Goal: Task Accomplishment & Management: Manage account settings

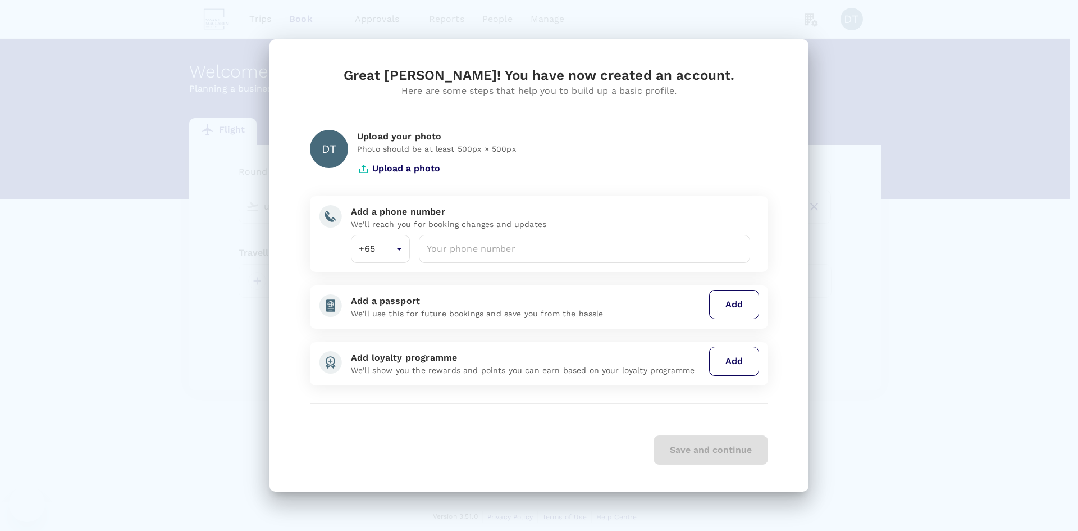
type input "Singapore Changi (SIN)"
type input "Hong Kong Intl (HKG)"
click at [563, 249] on input "number" at bounding box center [584, 249] width 331 height 28
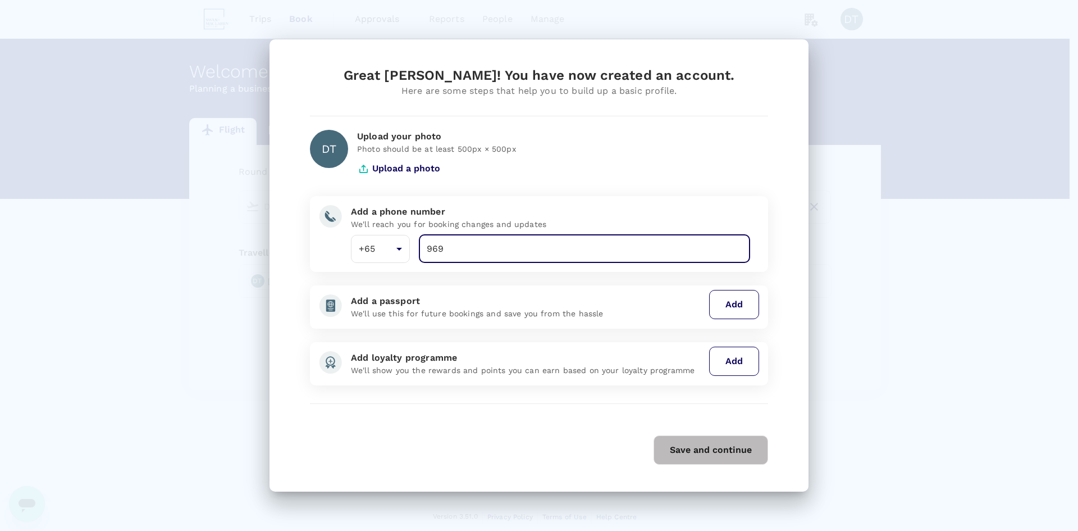
type input "96"
click at [509, 249] on input "number" at bounding box center [584, 249] width 331 height 28
click at [466, 256] on input "number" at bounding box center [584, 249] width 331 height 28
type input "96395940"
click at [536, 447] on div "Save and continue" at bounding box center [539, 449] width 458 height 29
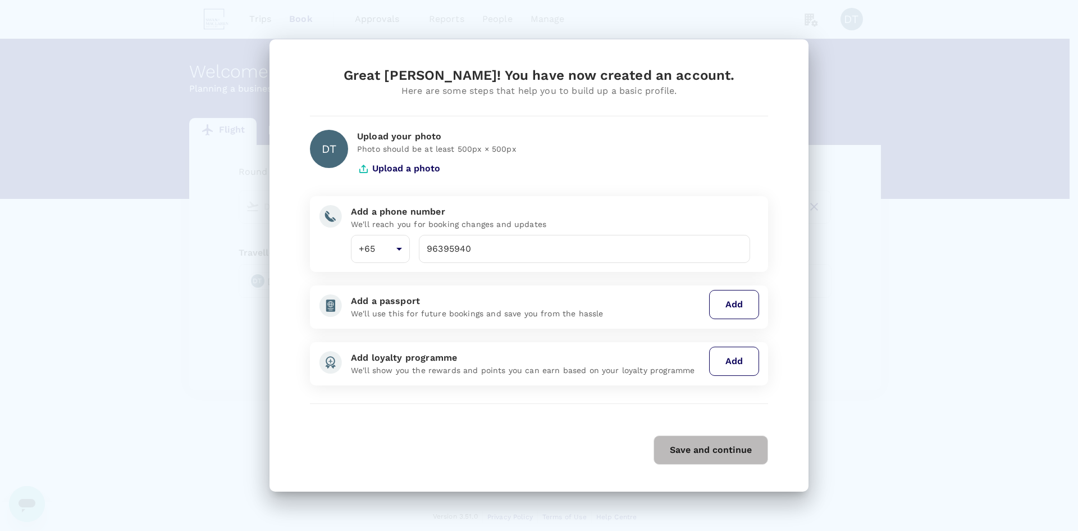
click at [703, 458] on button "Save and continue" at bounding box center [711, 449] width 115 height 29
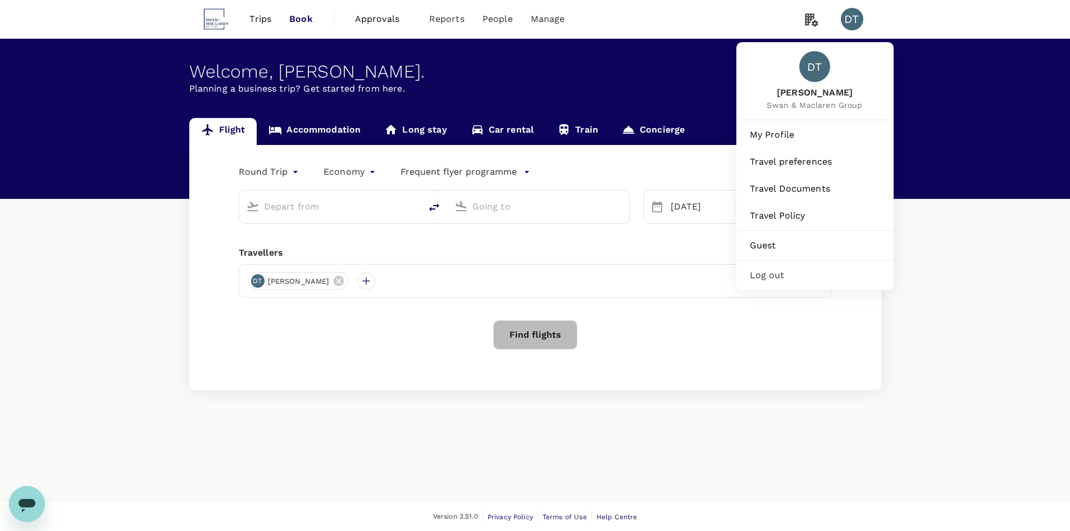
click at [849, 15] on div "DT" at bounding box center [852, 19] width 22 height 22
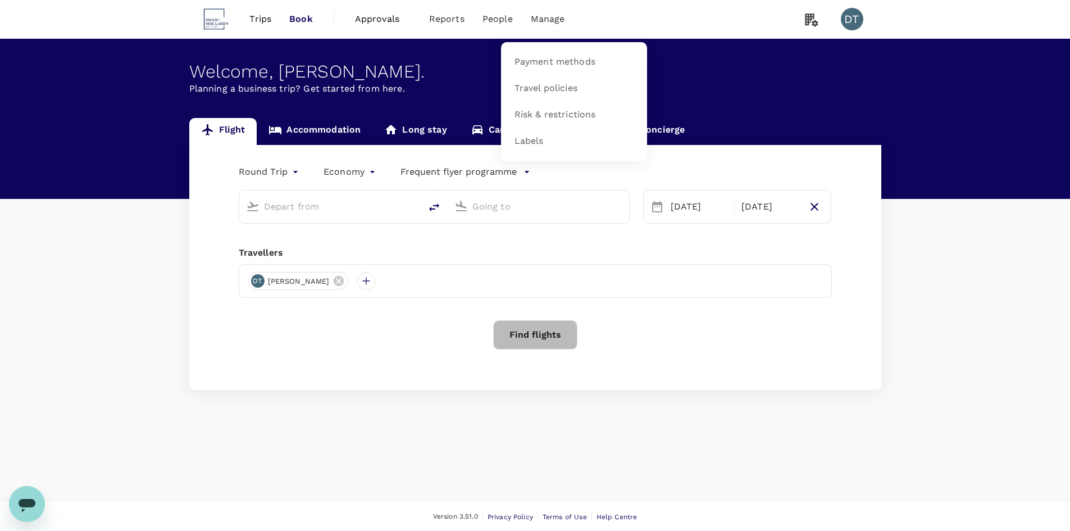
click at [552, 20] on span "Manage" at bounding box center [548, 18] width 34 height 13
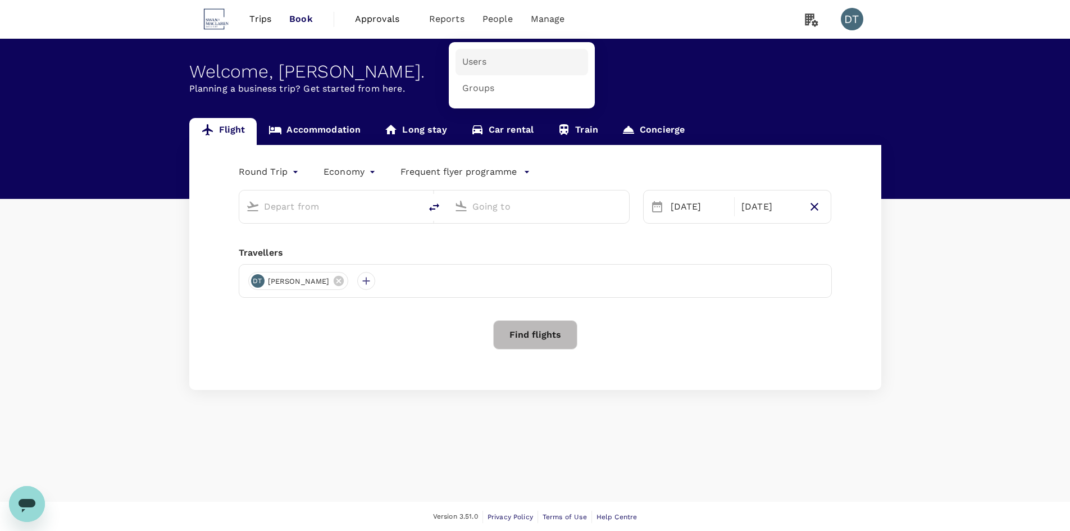
click at [482, 61] on span "Users" at bounding box center [474, 62] width 25 height 13
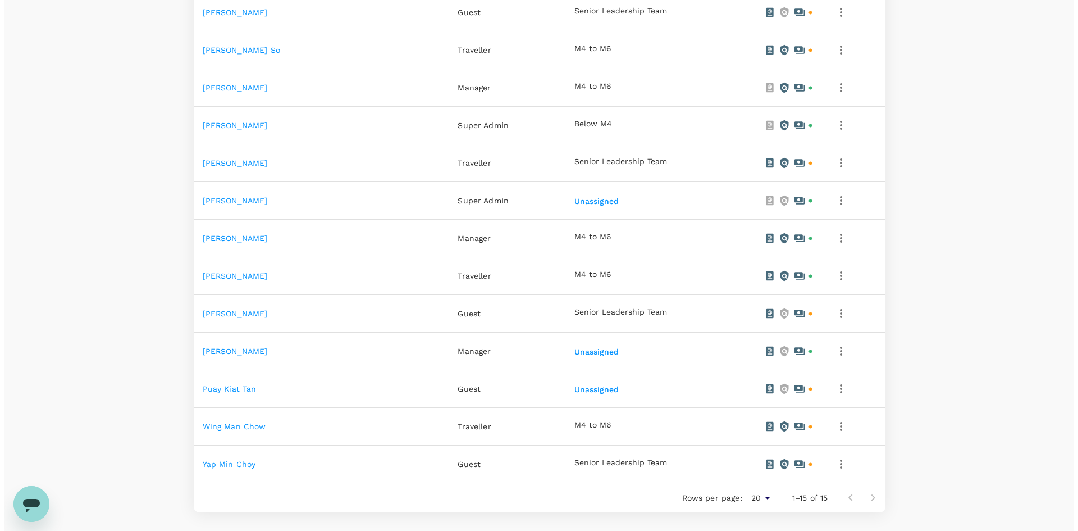
scroll to position [439, 0]
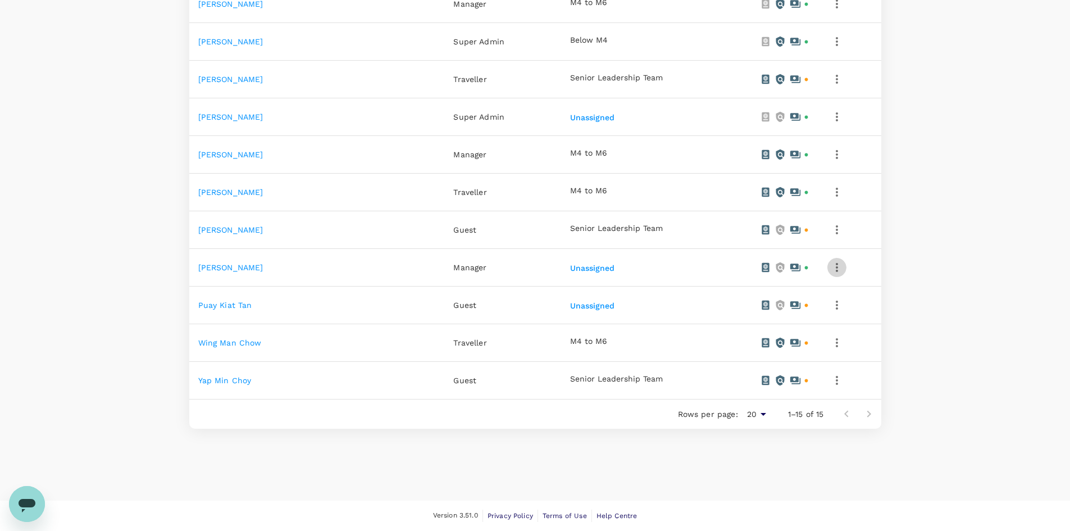
click at [830, 266] on icon "button" at bounding box center [836, 267] width 13 height 13
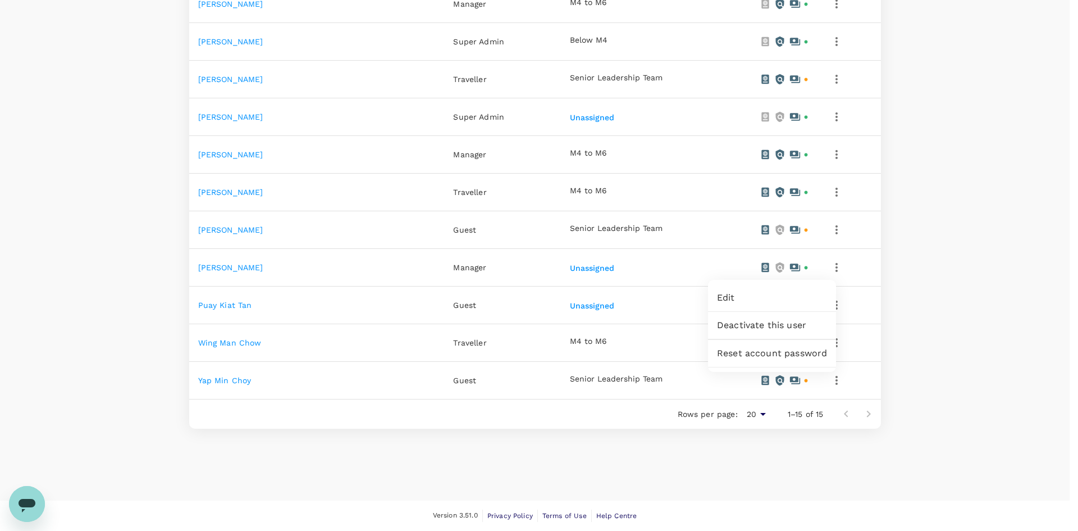
click at [785, 299] on span "Edit" at bounding box center [772, 297] width 110 height 13
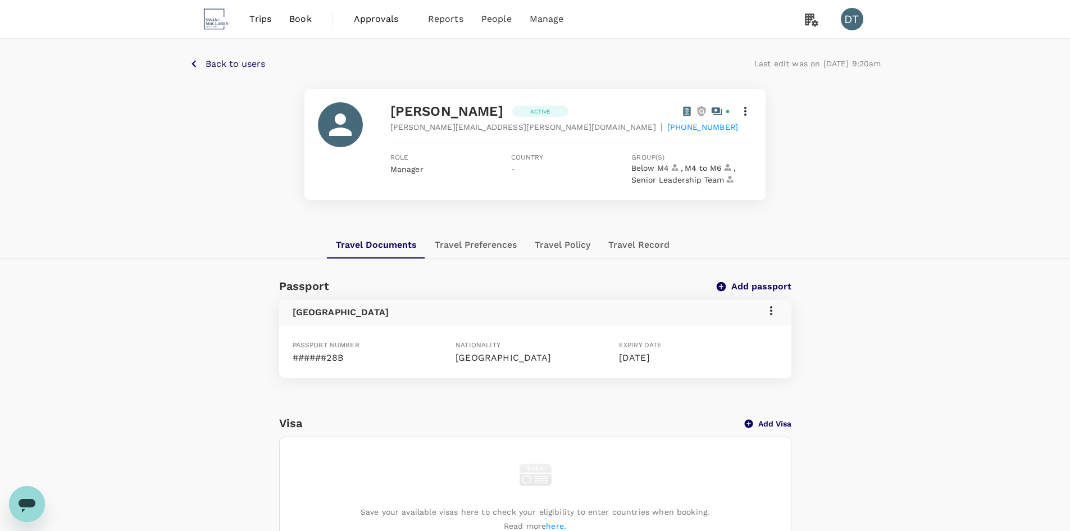
click at [751, 111] on icon at bounding box center [745, 110] width 13 height 13
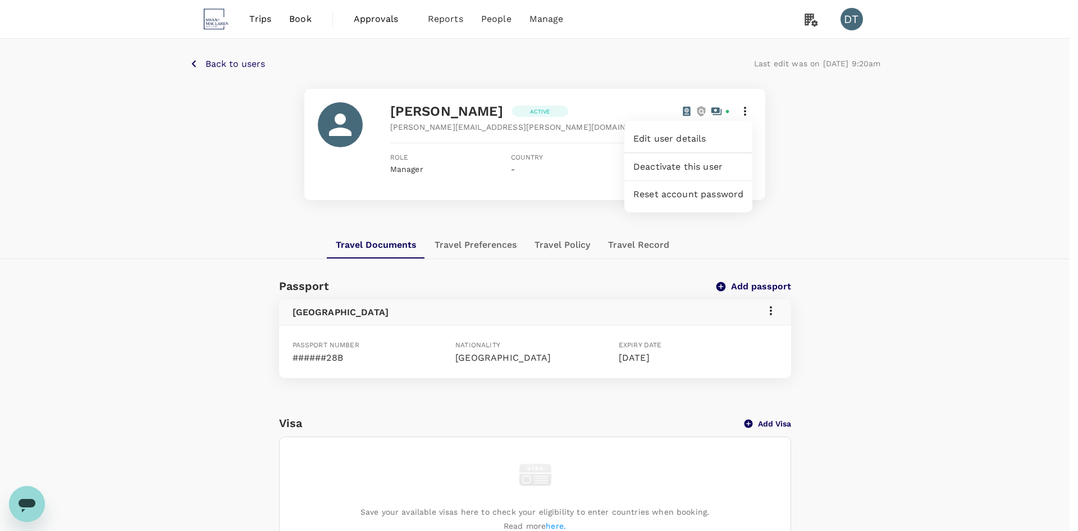
click at [747, 111] on div at bounding box center [539, 265] width 1078 height 531
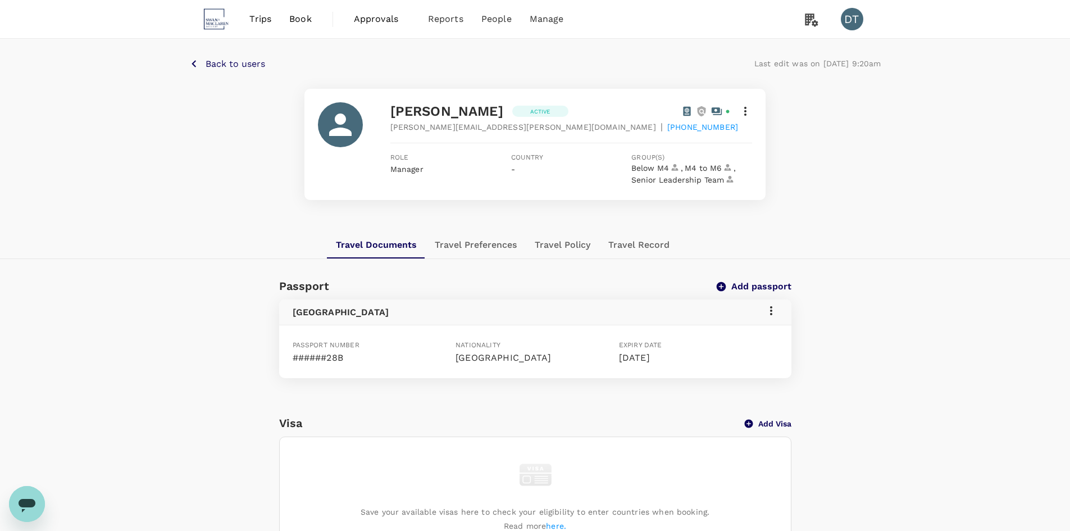
click at [744, 108] on icon at bounding box center [745, 110] width 13 height 13
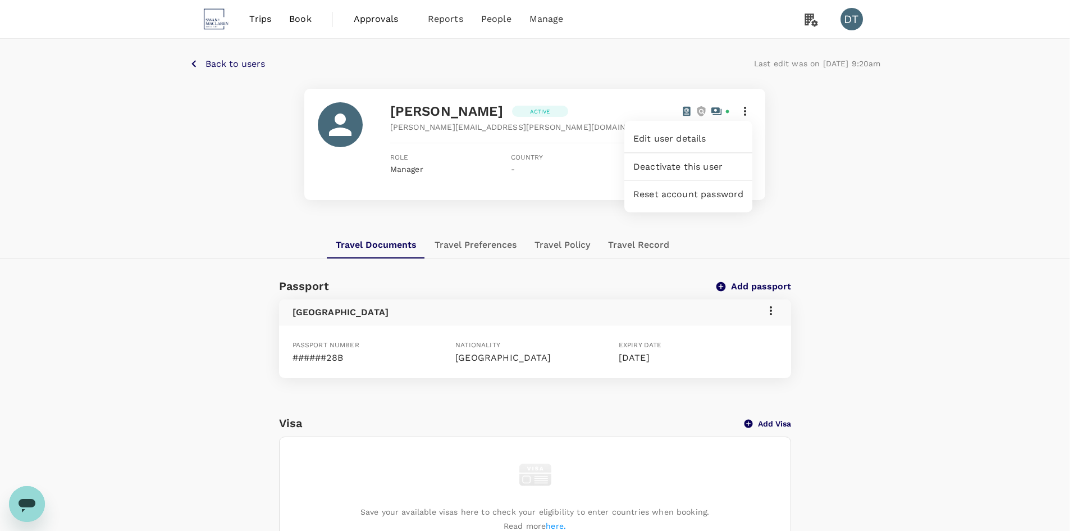
click at [741, 112] on div at bounding box center [539, 265] width 1078 height 531
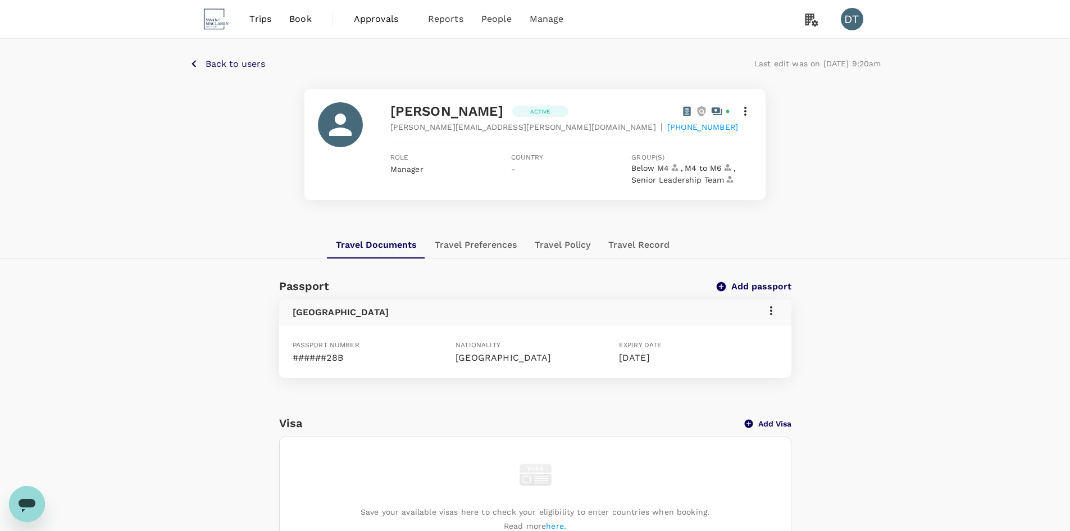
click at [750, 108] on icon at bounding box center [745, 110] width 13 height 13
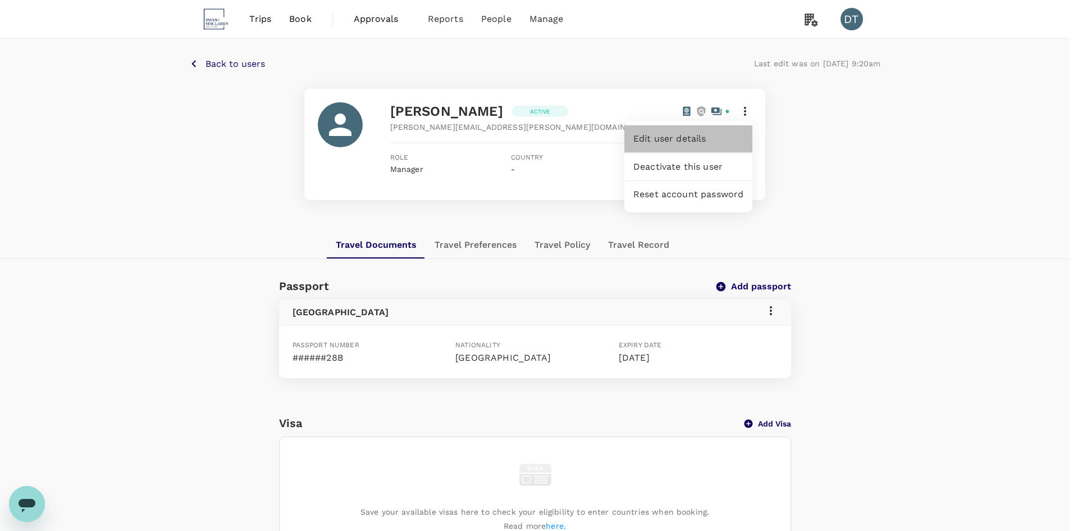
click at [675, 138] on span "Edit user details" at bounding box center [689, 138] width 110 height 13
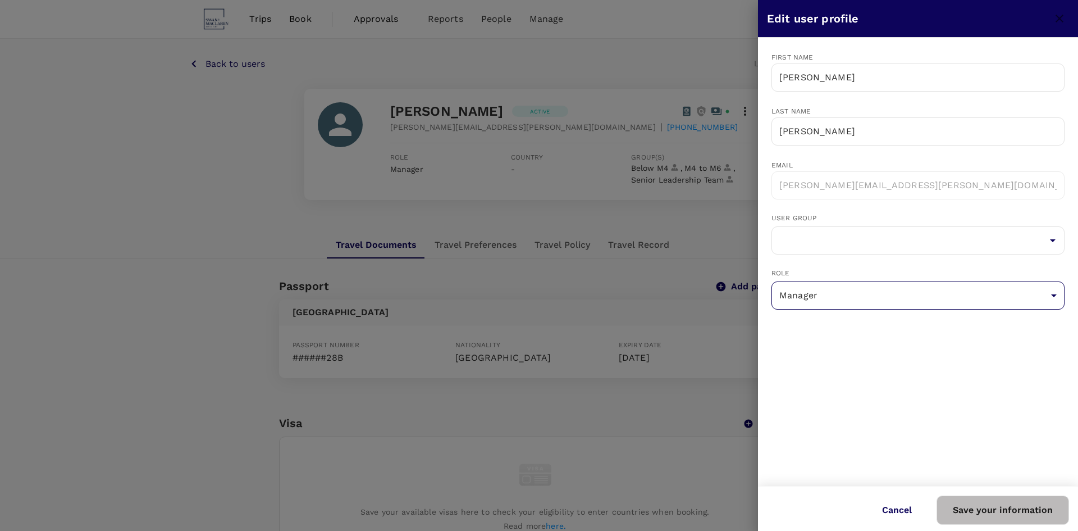
click at [875, 294] on body "Trips Book Approvals 0 Reports People Manage DT Back to users Last edit was on …" at bounding box center [539, 467] width 1078 height 934
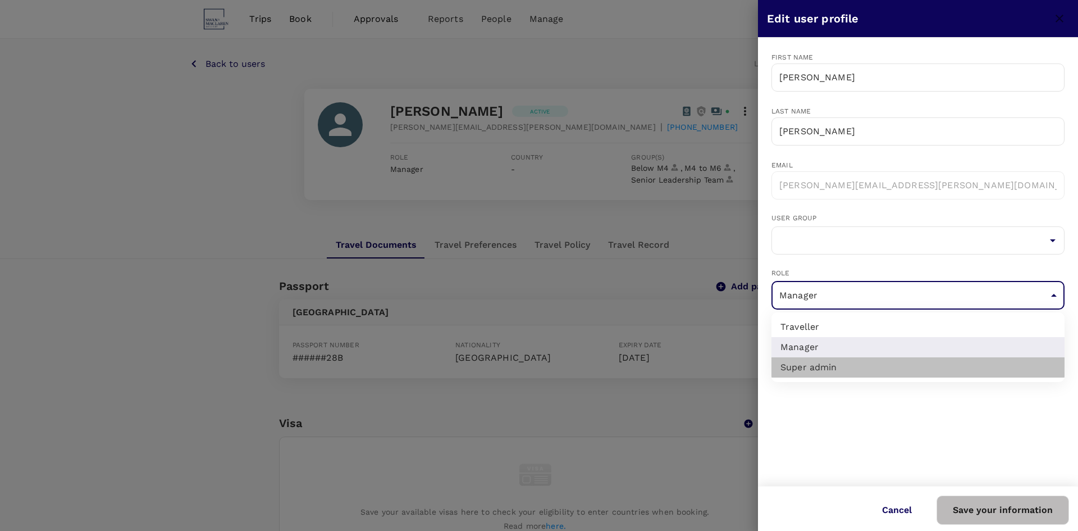
click at [826, 366] on li "Super admin" at bounding box center [918, 367] width 293 height 20
type input "super-admin"
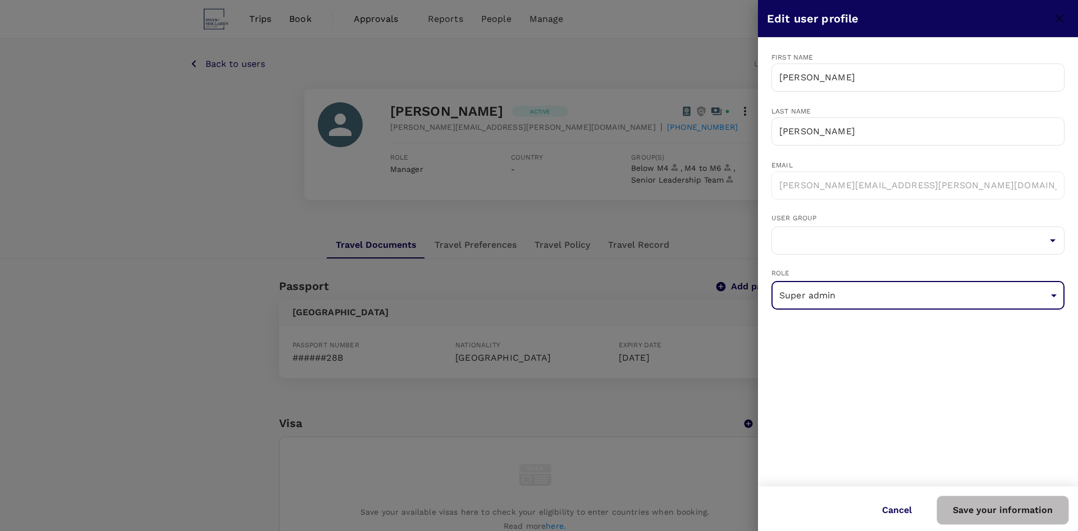
click at [1024, 513] on button "Save your information" at bounding box center [1003, 509] width 133 height 29
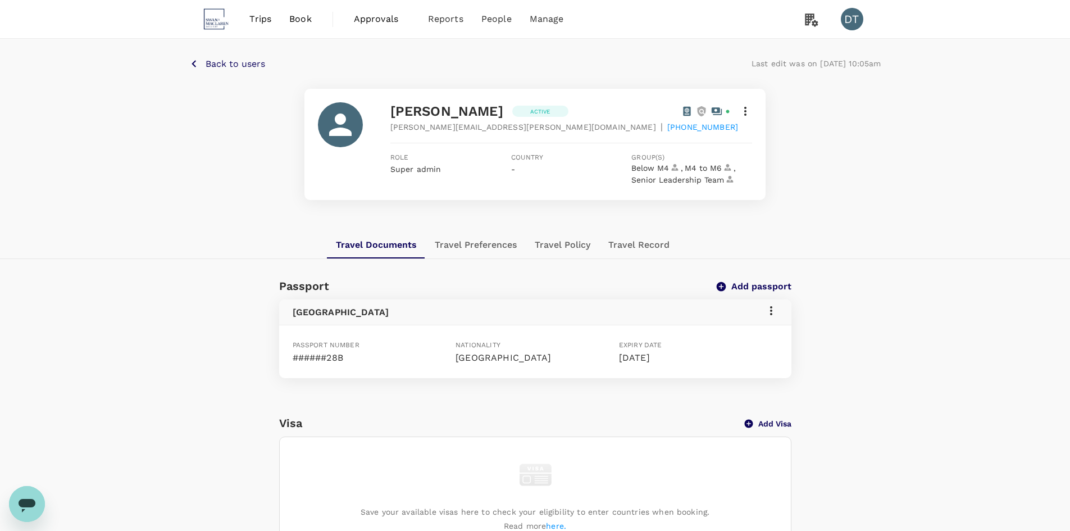
click at [838, 197] on div "Pamela Yuson Active pamela.yuson@swanmaclaren.com | +6594545647 Role Super admi…" at bounding box center [535, 144] width 692 height 111
click at [223, 60] on p "Back to users" at bounding box center [236, 63] width 60 height 13
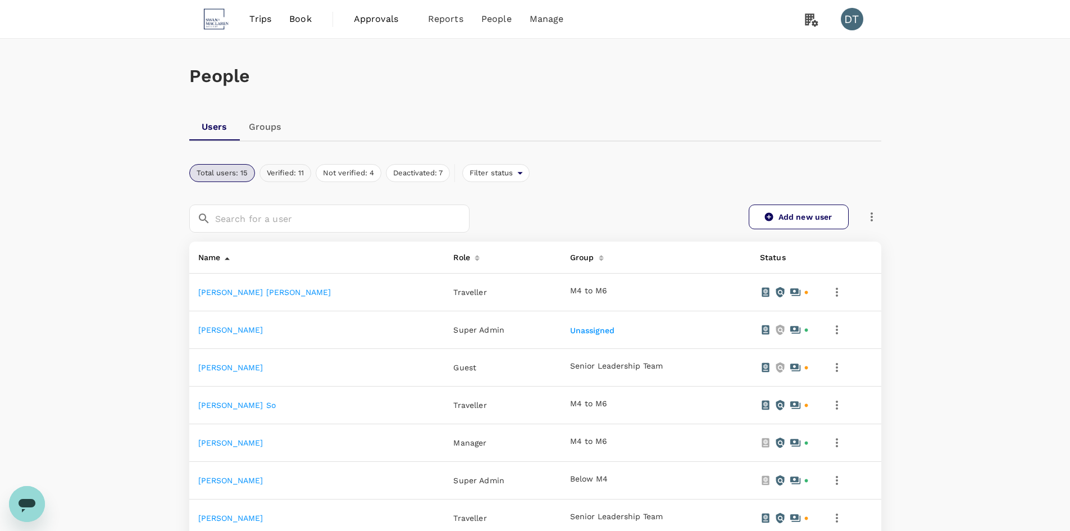
click at [290, 166] on button "Verified: 11" at bounding box center [285, 173] width 52 height 18
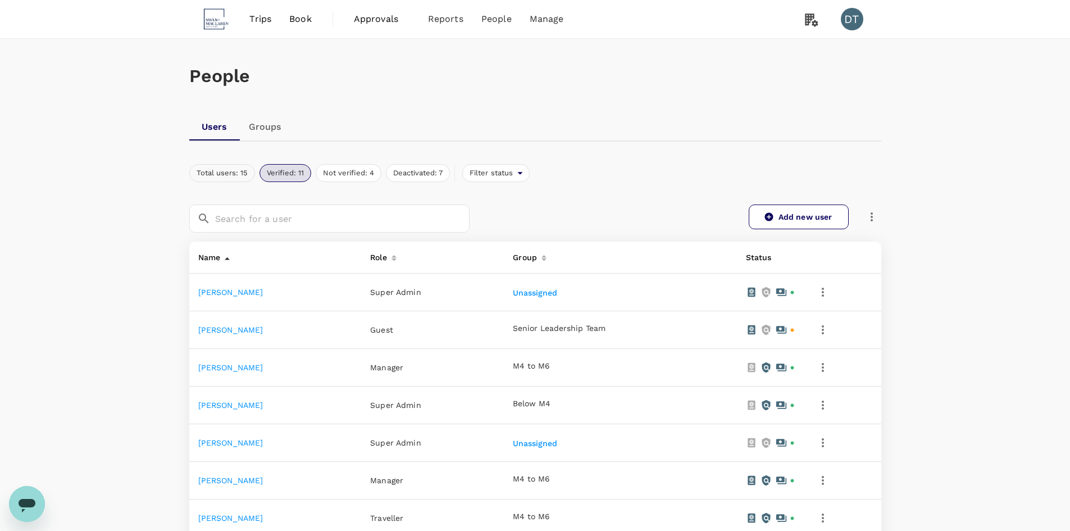
click at [241, 181] on button "Total users: 15" at bounding box center [222, 173] width 66 height 18
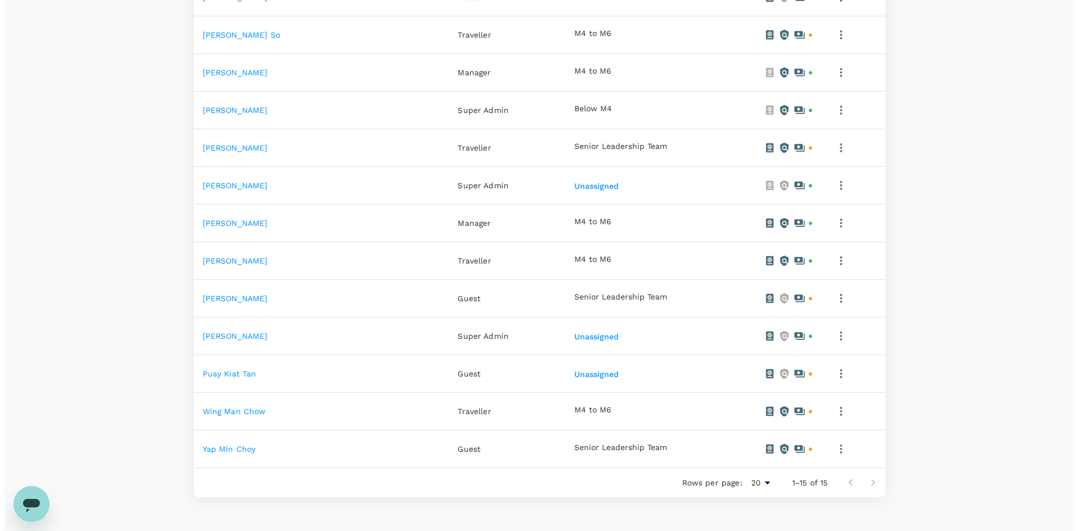
scroll to position [214, 0]
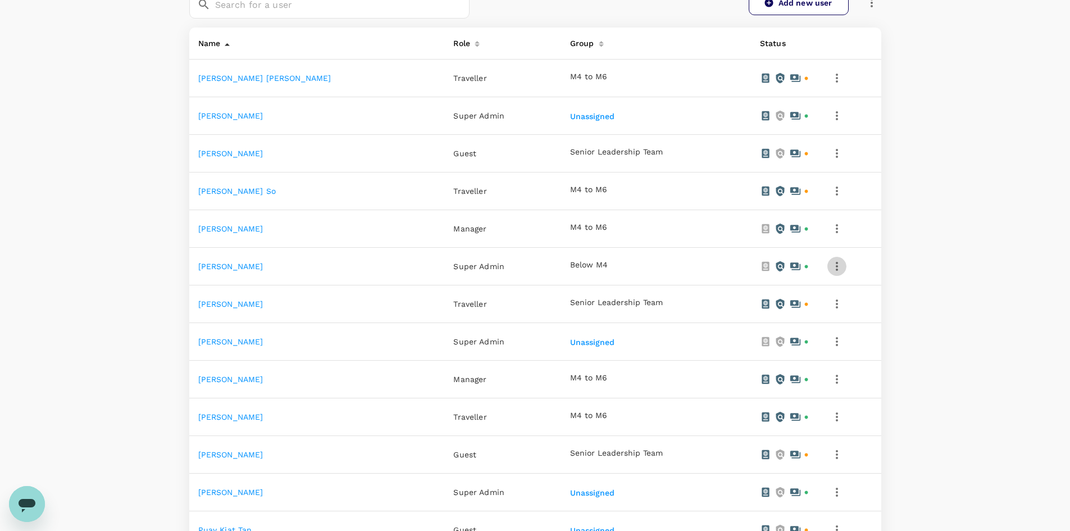
click at [830, 263] on icon "button" at bounding box center [836, 265] width 13 height 13
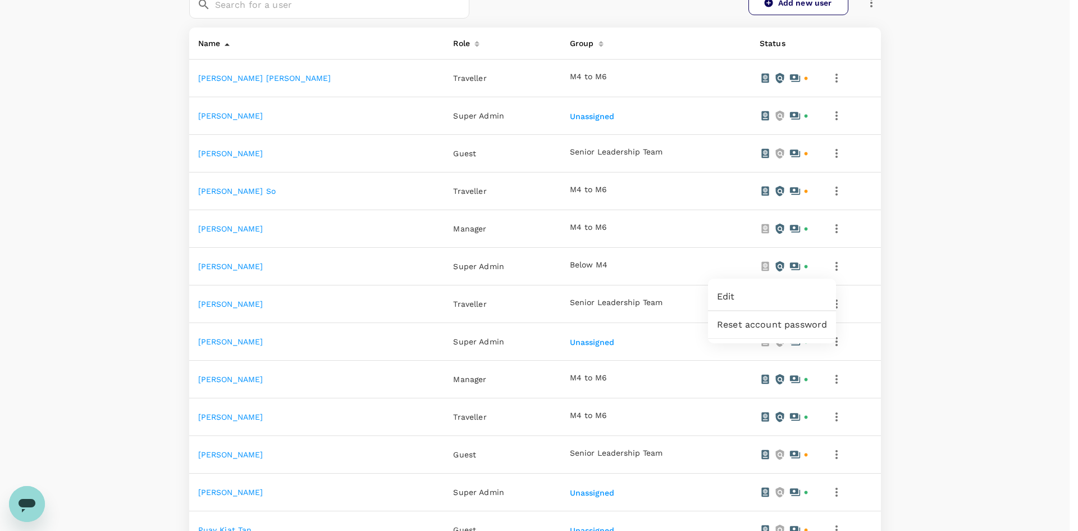
click at [764, 295] on span "Edit" at bounding box center [772, 296] width 110 height 13
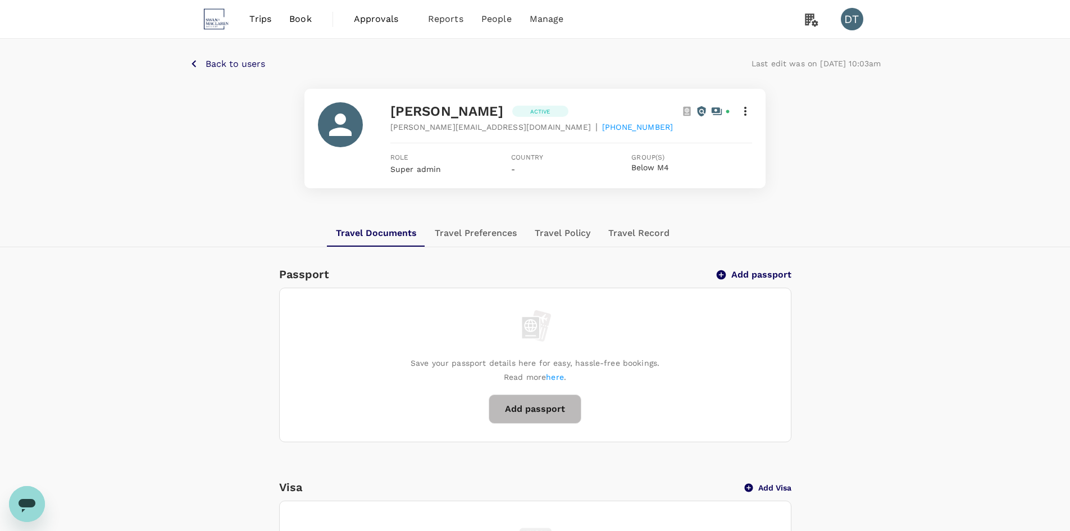
click at [747, 109] on icon at bounding box center [745, 110] width 13 height 13
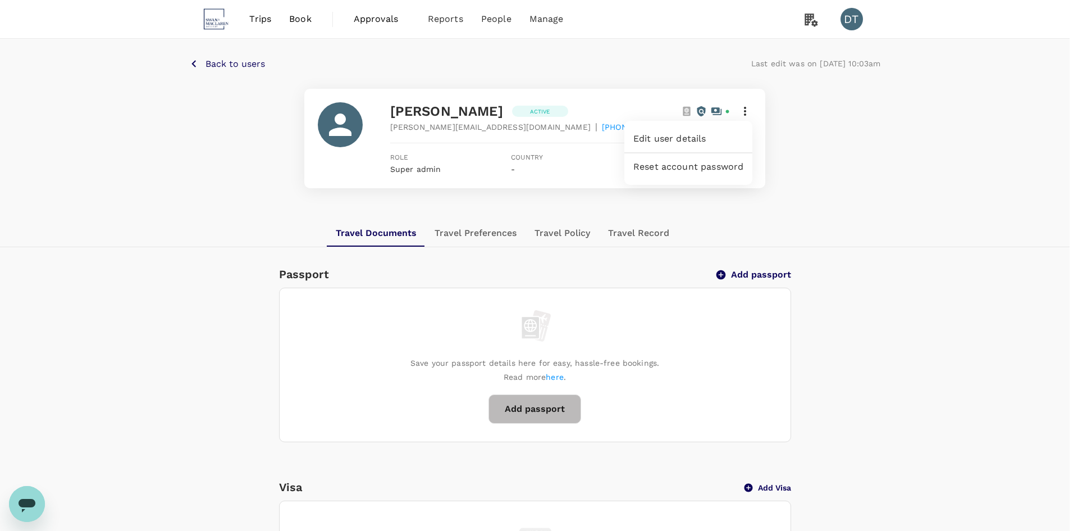
click at [699, 140] on span "Edit user details" at bounding box center [689, 138] width 110 height 13
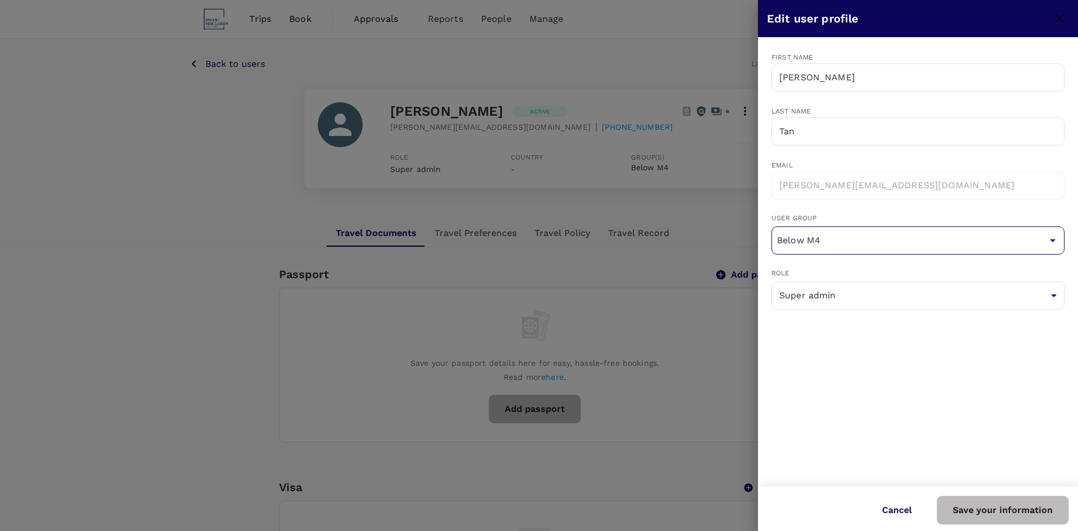
click at [982, 240] on input "Below M4" at bounding box center [919, 240] width 288 height 21
click at [1022, 238] on input "Below M4" at bounding box center [919, 240] width 288 height 21
drag, startPoint x: 967, startPoint y: 248, endPoint x: 645, endPoint y: 241, distance: 321.9
click at [645, 241] on div "Edit user profile First name Deanne ​ Last name Tan ​ Email deanne.tan@swanmacl…" at bounding box center [539, 265] width 1078 height 531
click at [863, 436] on div "First name Deanne ​ Last name Tan ​ Email deanne.tan@swanmaclaren.com ​ User gr…" at bounding box center [918, 262] width 320 height 448
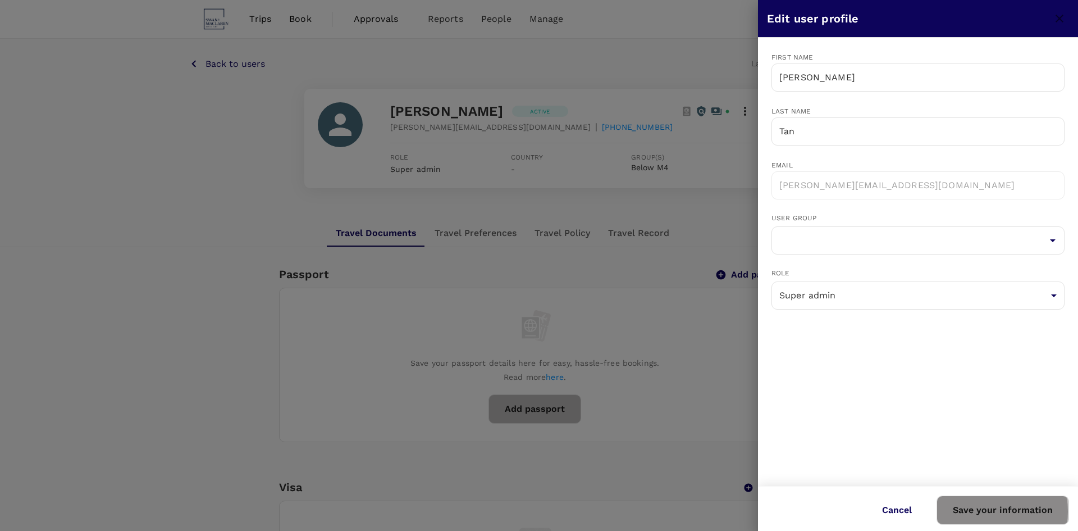
click at [995, 511] on button "Save your information" at bounding box center [1003, 509] width 133 height 29
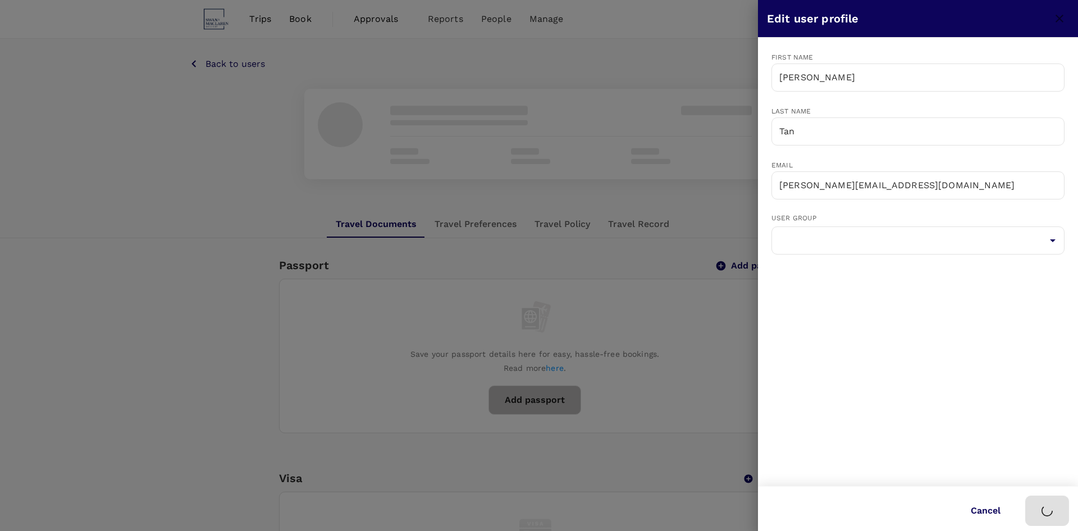
type input "Below M4"
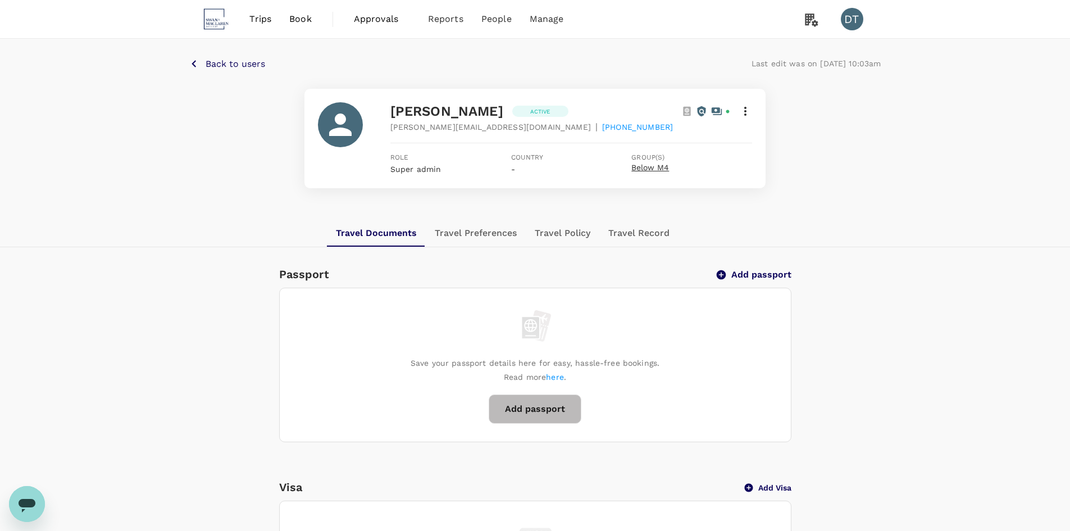
click at [661, 170] on span "Below M4" at bounding box center [650, 167] width 38 height 9
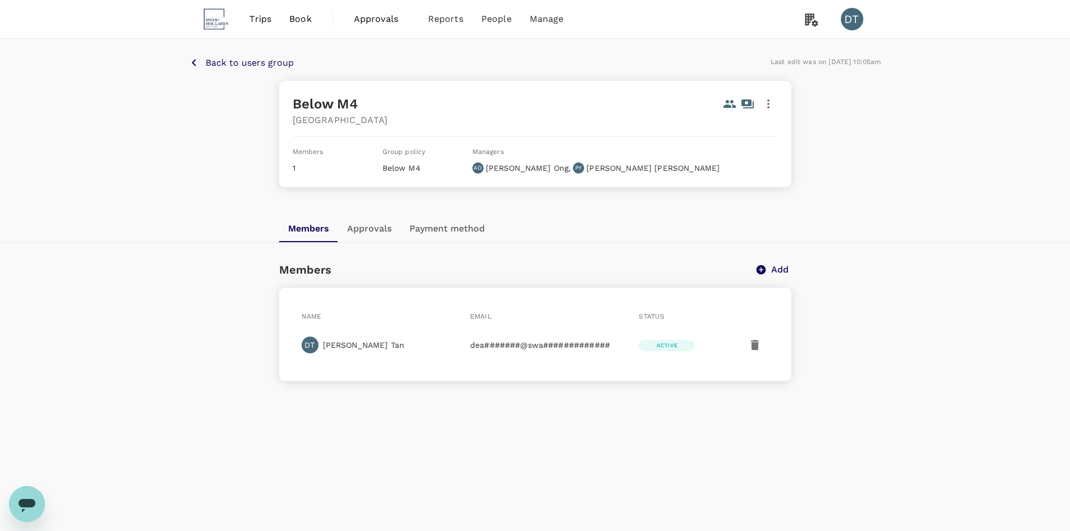
click at [403, 169] on p "Below M4" at bounding box center [423, 167] width 81 height 11
click at [746, 162] on div "Members 1 Group policy Below M4 Managers AO Angelia Ong , PY Pamela Yuson" at bounding box center [535, 159] width 485 height 28
click at [770, 106] on icon "button" at bounding box center [768, 103] width 13 height 13
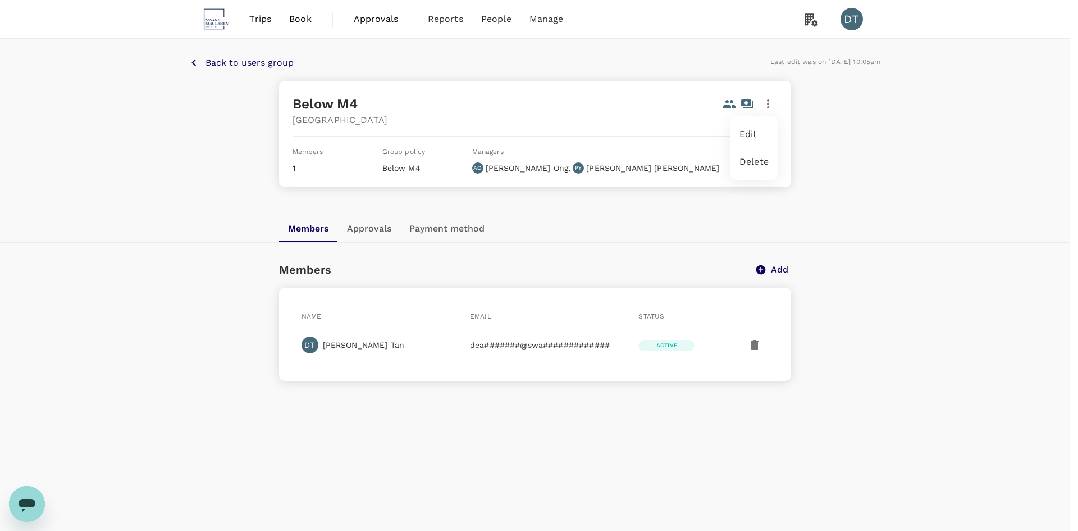
click at [349, 231] on div at bounding box center [539, 265] width 1078 height 531
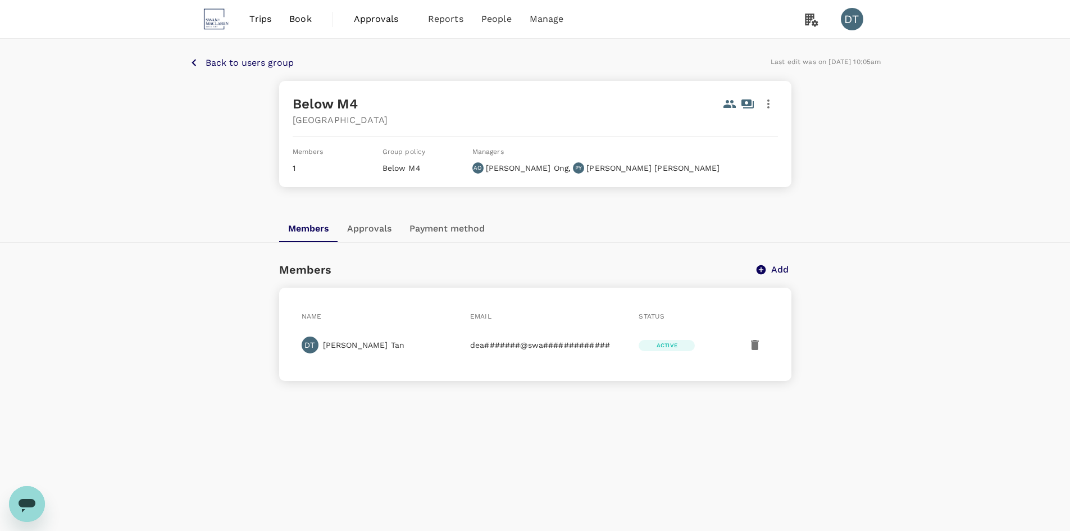
click at [379, 229] on button "Approvals" at bounding box center [369, 228] width 62 height 27
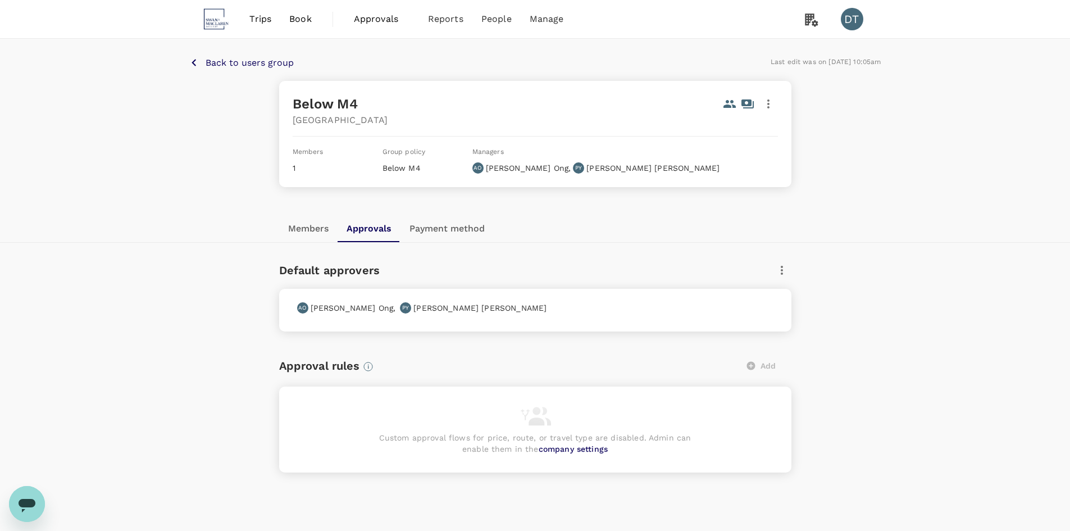
click at [449, 233] on button "Payment method" at bounding box center [446, 228] width 93 height 27
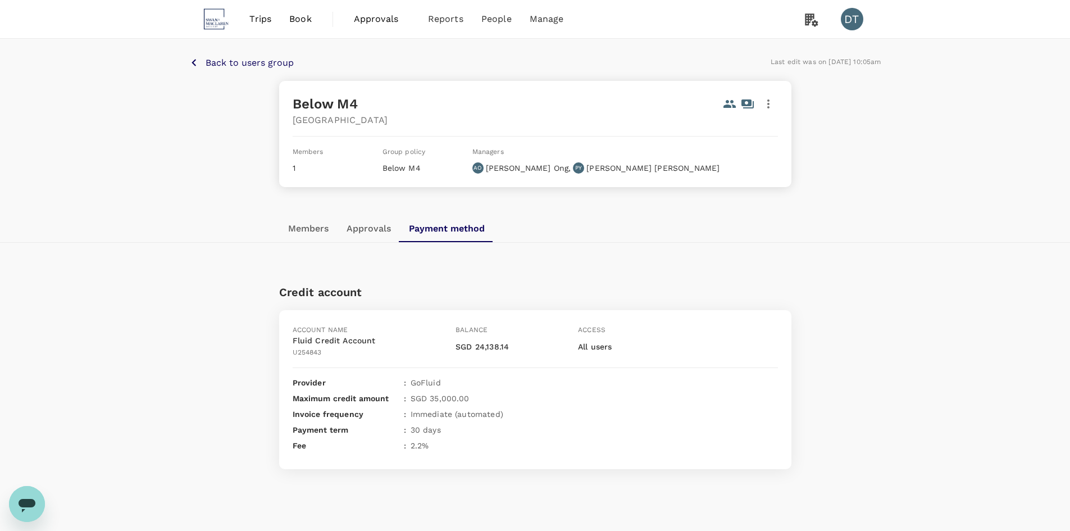
click at [376, 233] on button "Approvals" at bounding box center [369, 228] width 62 height 27
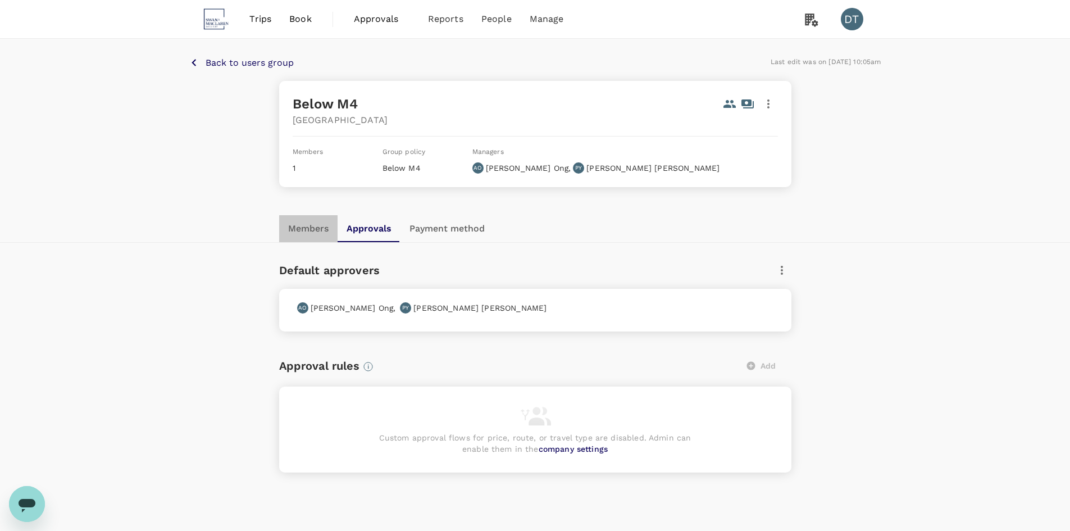
click at [306, 233] on button "Members" at bounding box center [308, 228] width 58 height 27
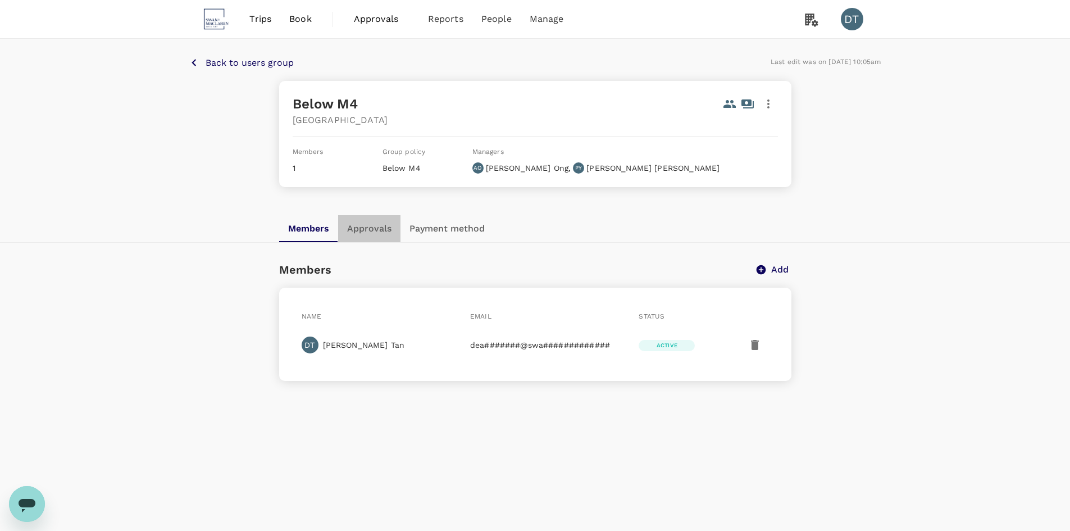
click at [363, 230] on button "Approvals" at bounding box center [369, 228] width 62 height 27
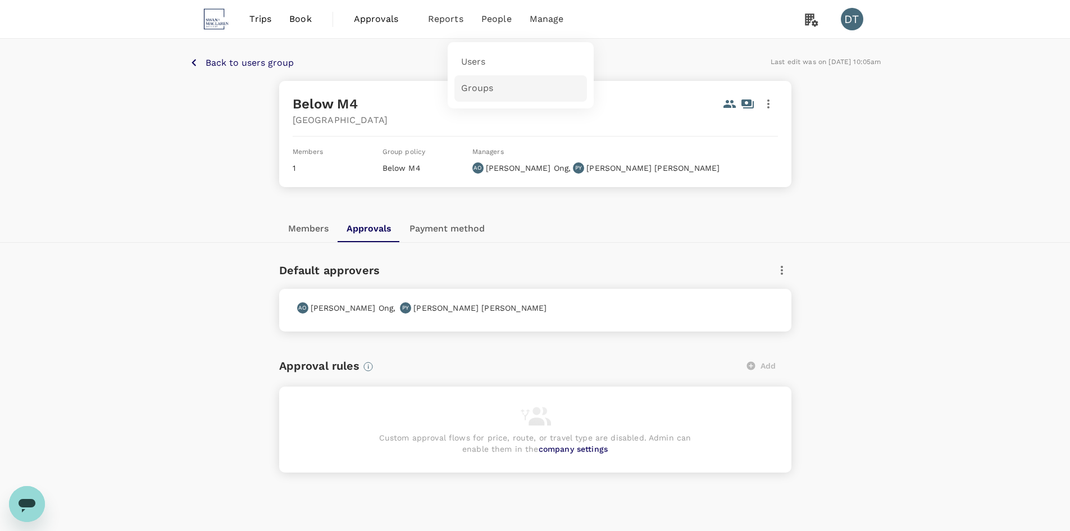
click at [495, 92] on link "Groups" at bounding box center [520, 88] width 133 height 26
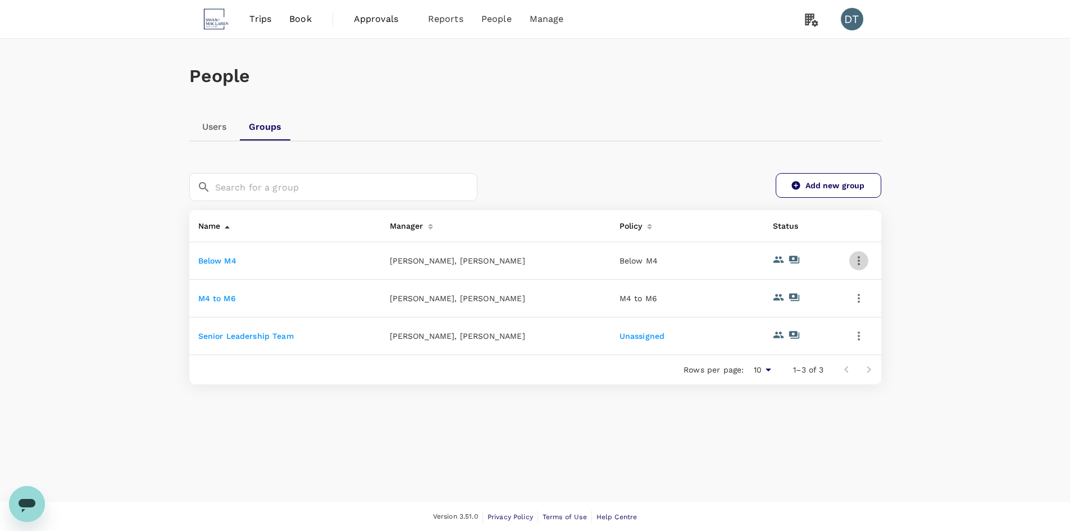
click at [860, 262] on icon "button" at bounding box center [858, 260] width 13 height 13
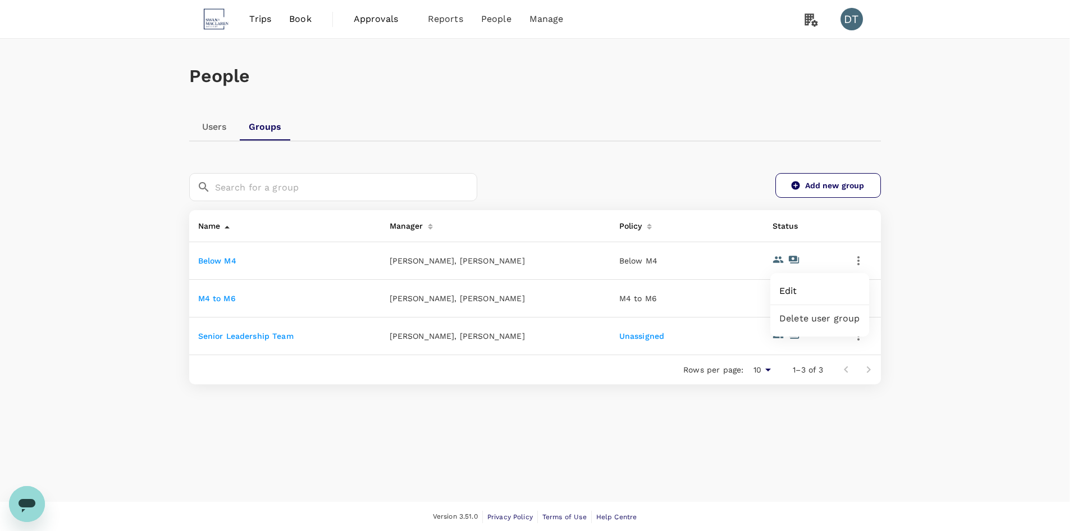
click at [827, 289] on span "Edit" at bounding box center [820, 290] width 81 height 13
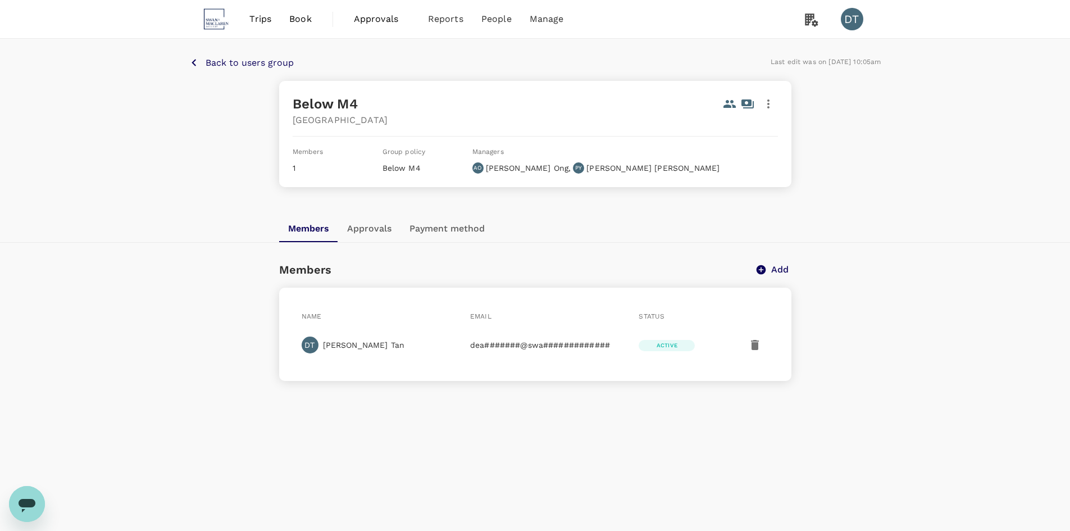
click at [766, 103] on icon "button" at bounding box center [768, 103] width 13 height 13
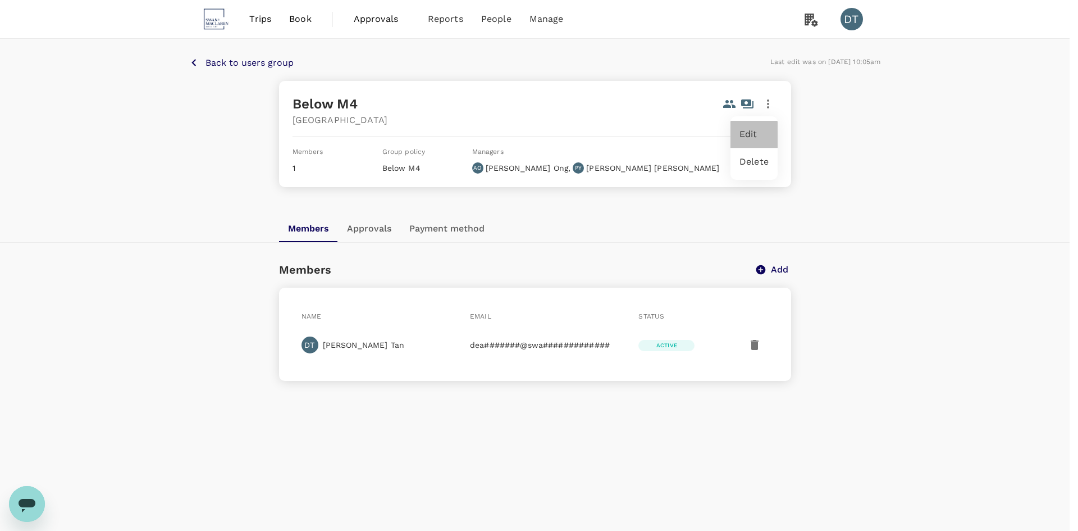
click at [758, 137] on span "Edit" at bounding box center [754, 134] width 29 height 13
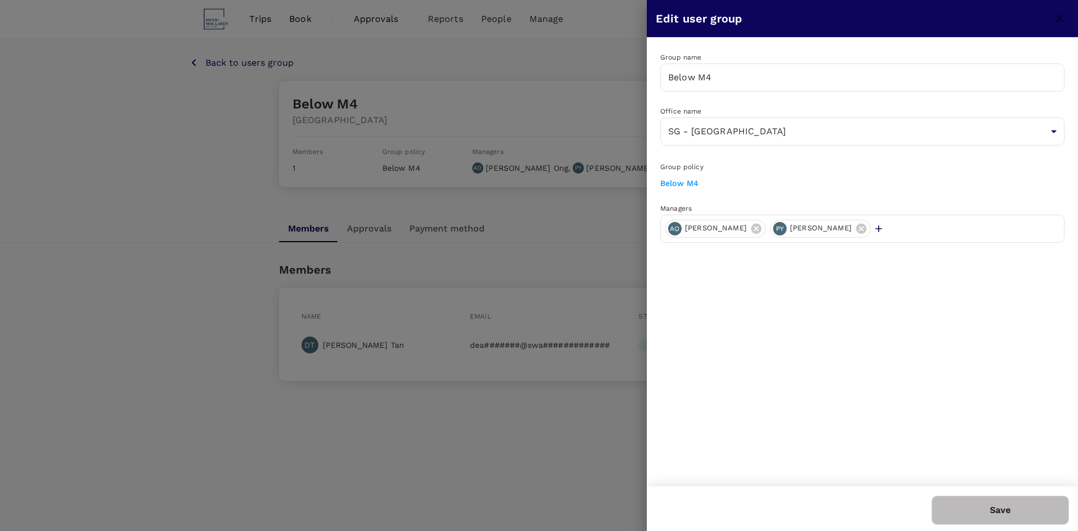
click at [917, 219] on div "AO Angelia Ong PY Pamela Yuson" at bounding box center [863, 229] width 404 height 28
click at [876, 226] on button "button" at bounding box center [882, 228] width 13 height 11
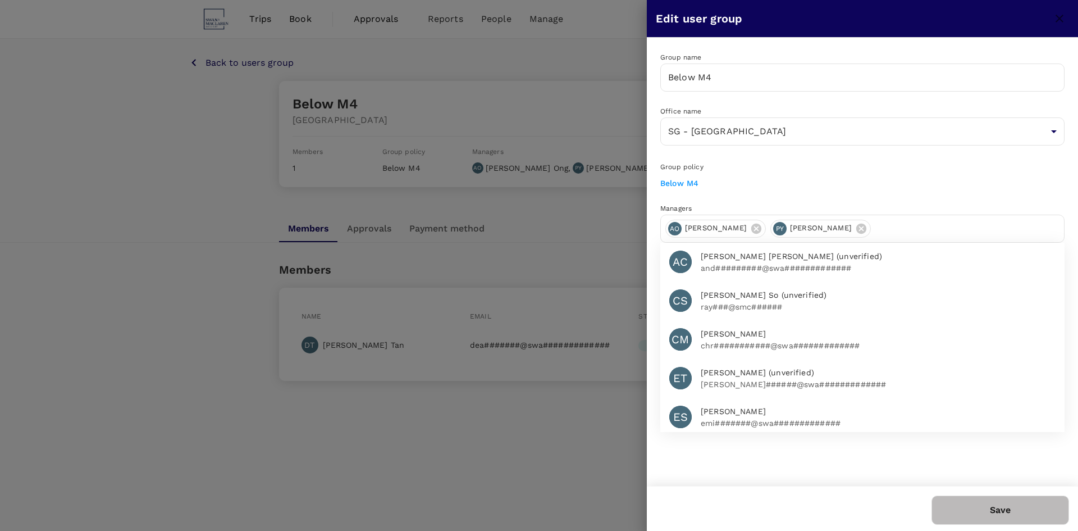
click at [885, 230] on input "text" at bounding box center [968, 229] width 184 height 18
type input "deann"
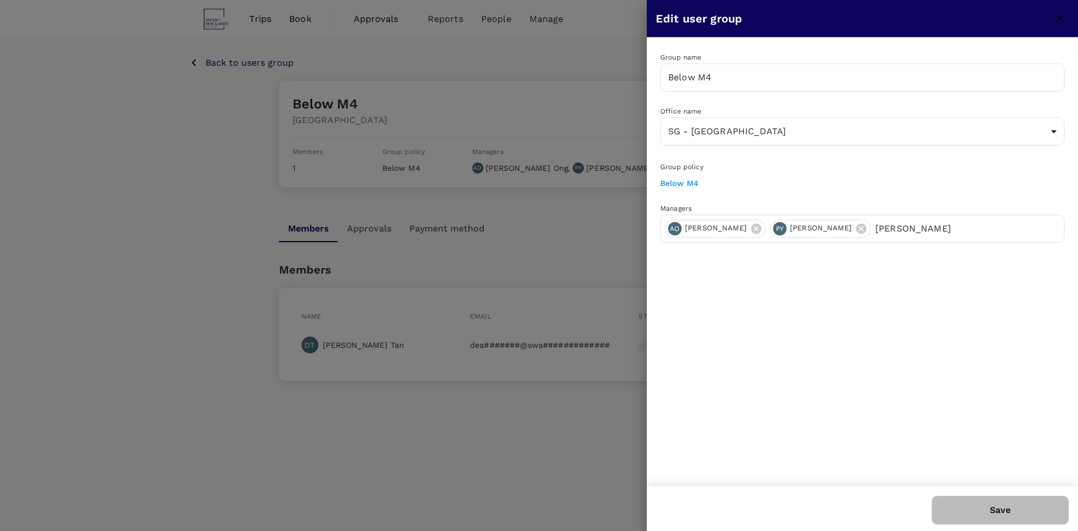
click at [876, 229] on input "deann" at bounding box center [968, 229] width 184 height 18
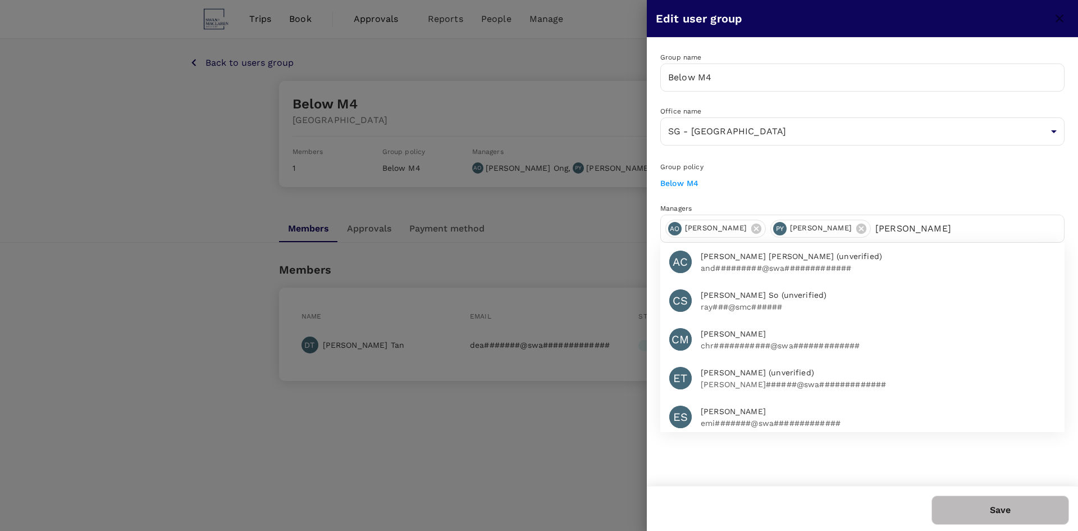
type input "deanne"
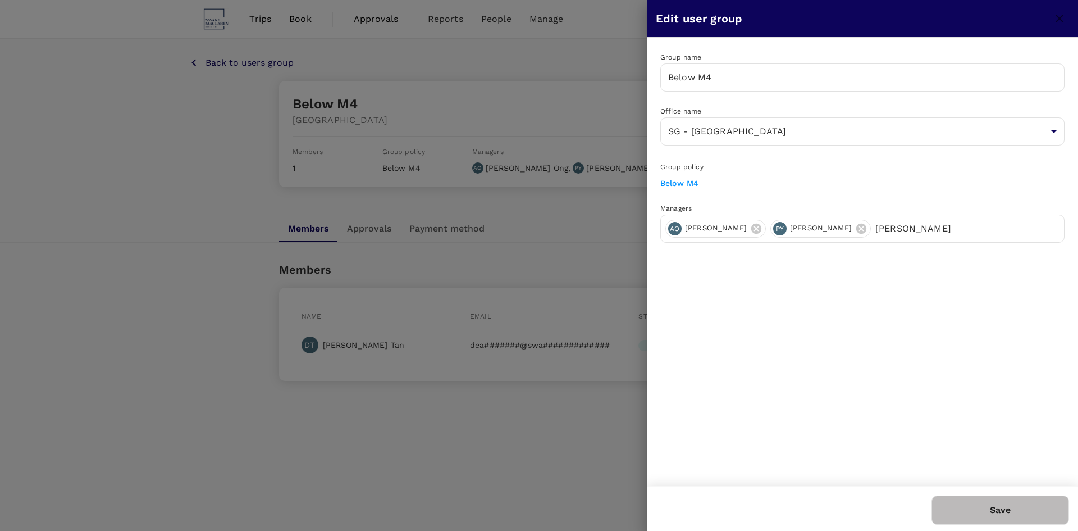
drag, startPoint x: 885, startPoint y: 227, endPoint x: 843, endPoint y: 230, distance: 41.6
click at [843, 230] on div "AO Angelia Ong PY Pamela Yuson deanne" at bounding box center [863, 229] width 404 height 28
click at [1035, 503] on button "Save" at bounding box center [1001, 509] width 138 height 29
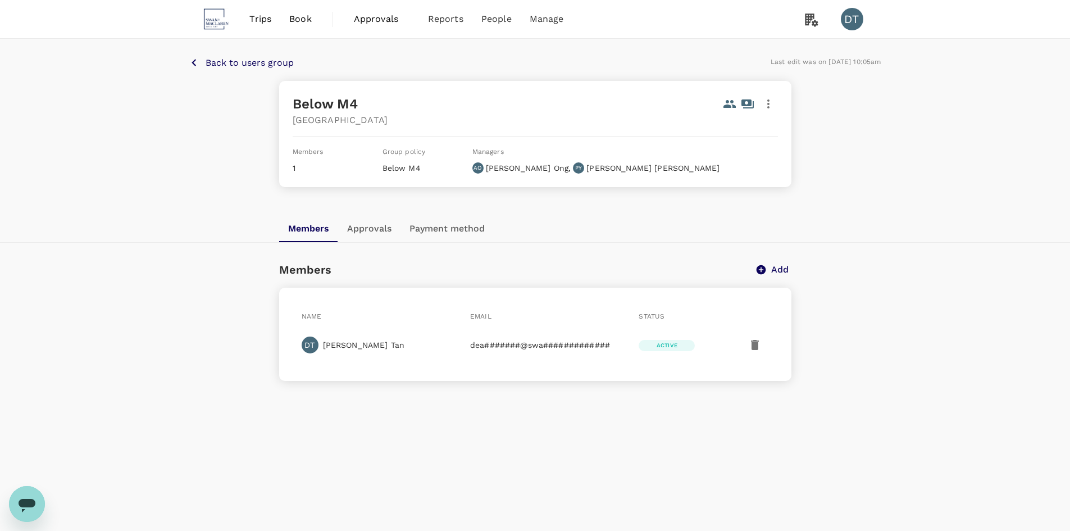
click at [953, 353] on div "Back to users group Last edit was on 02 Sep 2025, 10:05am Below M4 Singapore Me…" at bounding box center [535, 289] width 1070 height 501
click at [756, 348] on icon "button" at bounding box center [755, 345] width 8 height 10
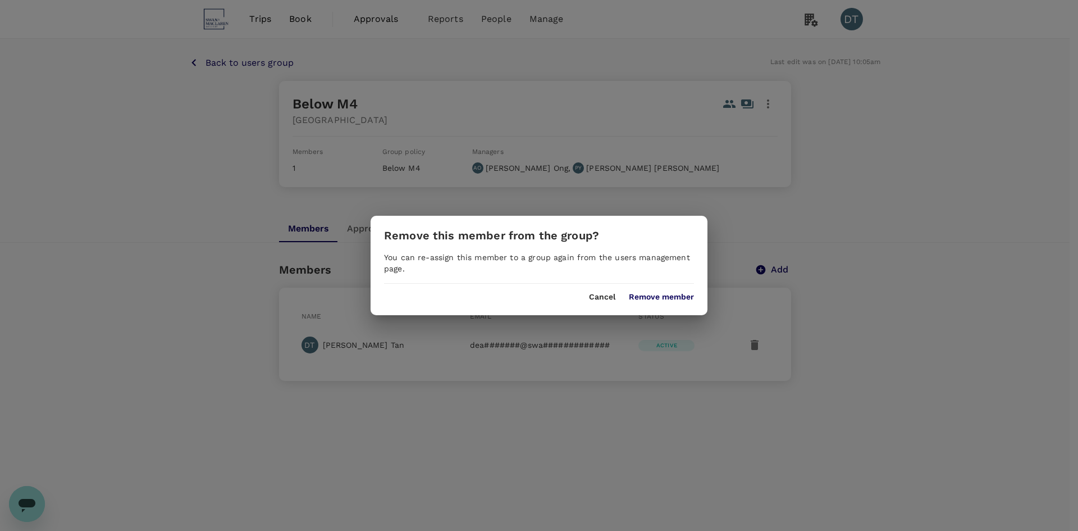
click at [691, 294] on button "Remove member" at bounding box center [661, 297] width 65 height 9
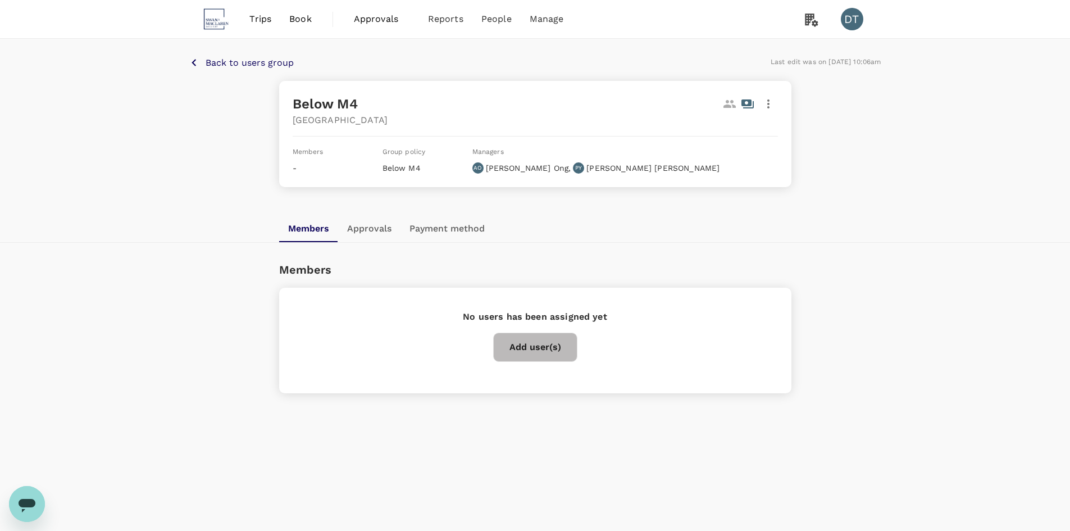
click at [769, 99] on icon "button" at bounding box center [768, 103] width 13 height 13
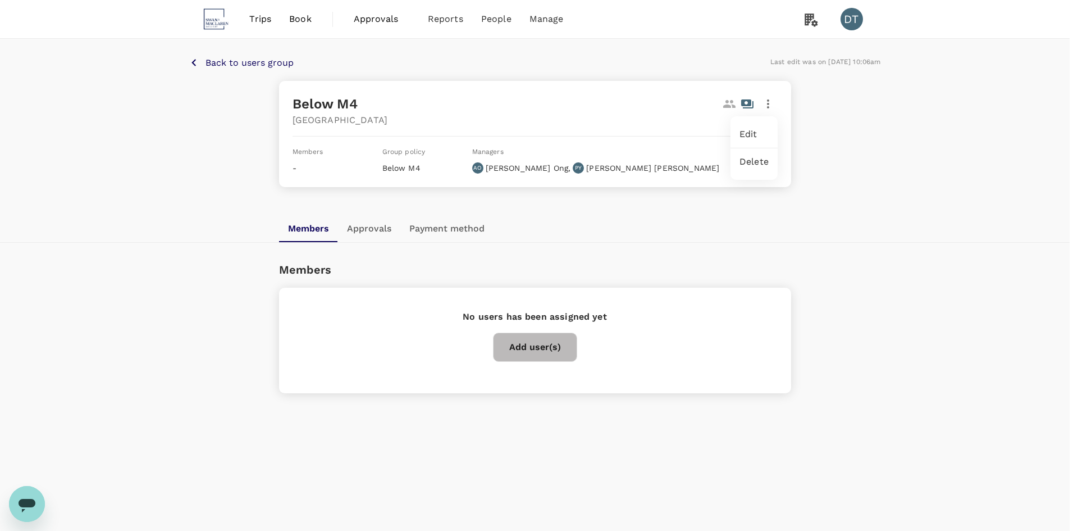
click at [752, 127] on div "Edit" at bounding box center [754, 134] width 47 height 27
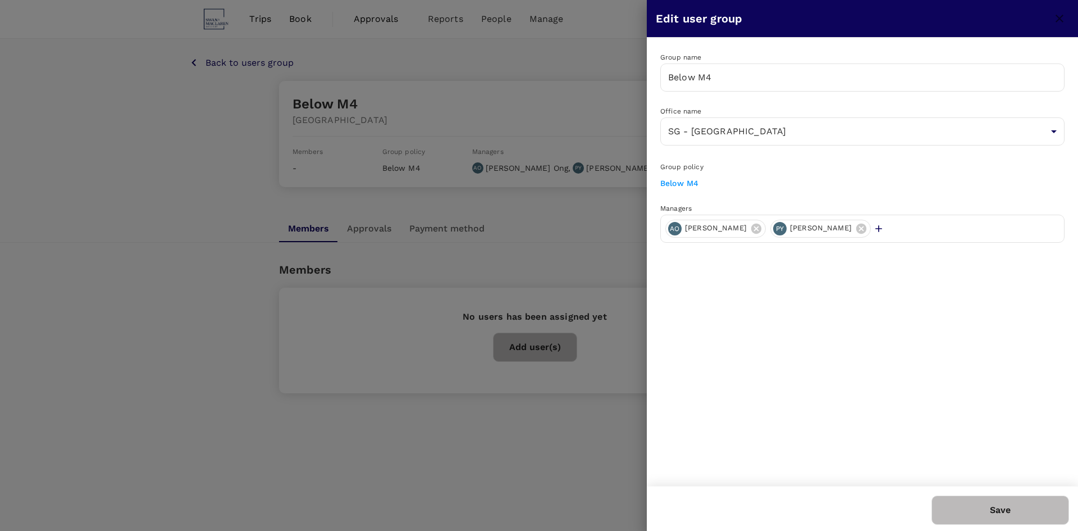
click at [887, 231] on div "AO Angelia Ong PY Pamela Yuson" at bounding box center [863, 229] width 404 height 28
click at [873, 226] on icon "button" at bounding box center [878, 228] width 11 height 11
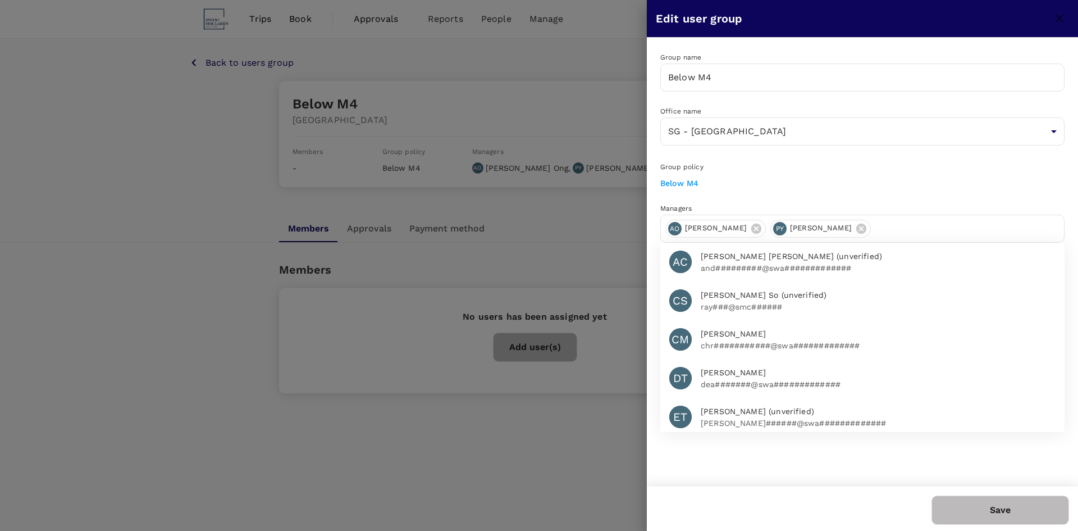
click at [876, 222] on input "text" at bounding box center [968, 229] width 184 height 18
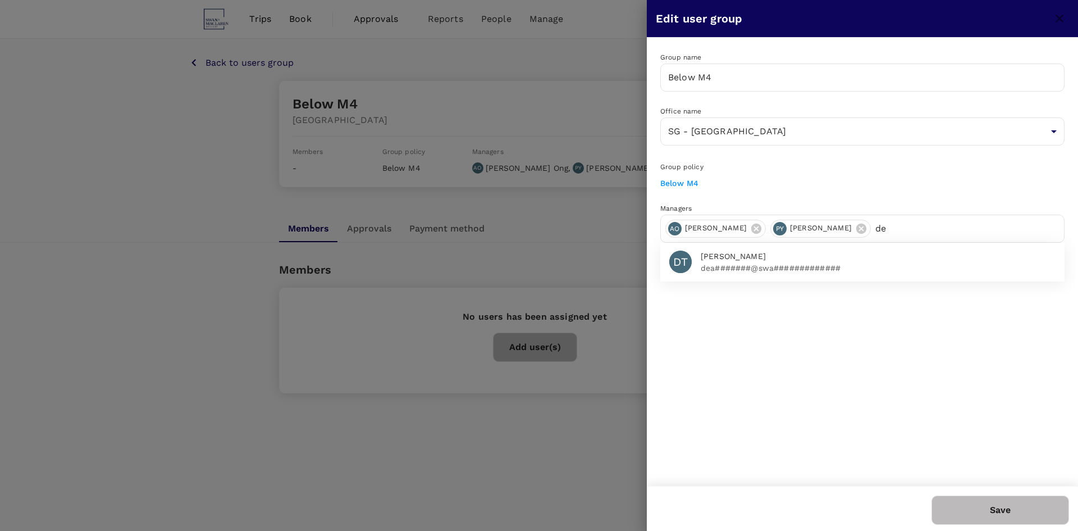
type input "de"
click at [844, 255] on span "[PERSON_NAME]" at bounding box center [878, 257] width 355 height 12
click at [1001, 523] on button "Save" at bounding box center [1001, 509] width 138 height 29
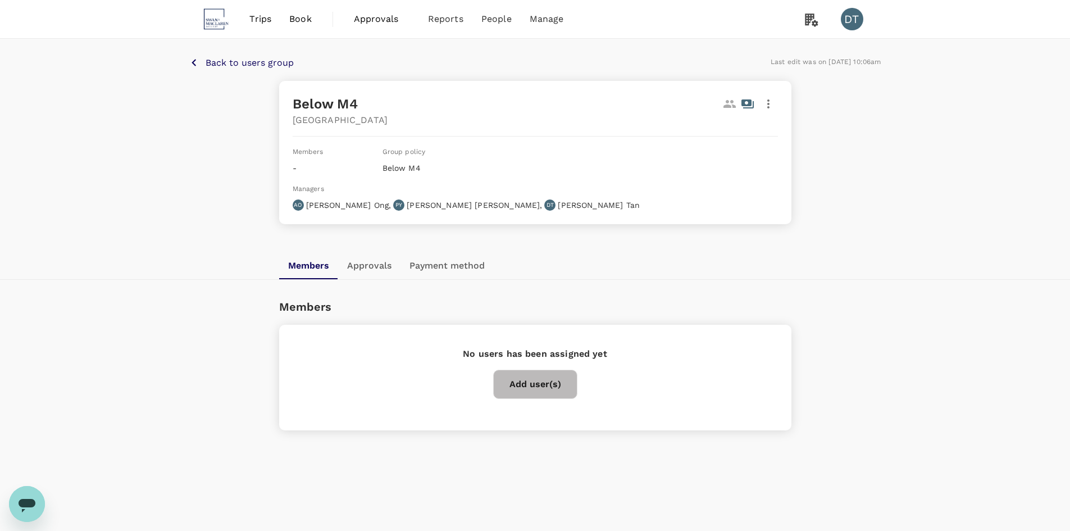
click at [228, 63] on p "Back to users group" at bounding box center [250, 62] width 88 height 13
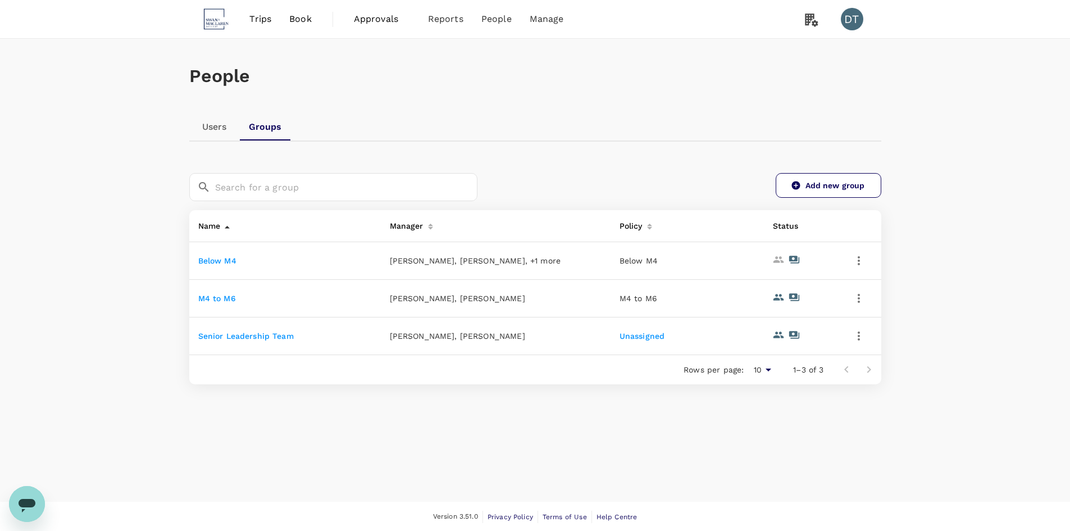
click at [858, 296] on icon "button" at bounding box center [858, 298] width 13 height 13
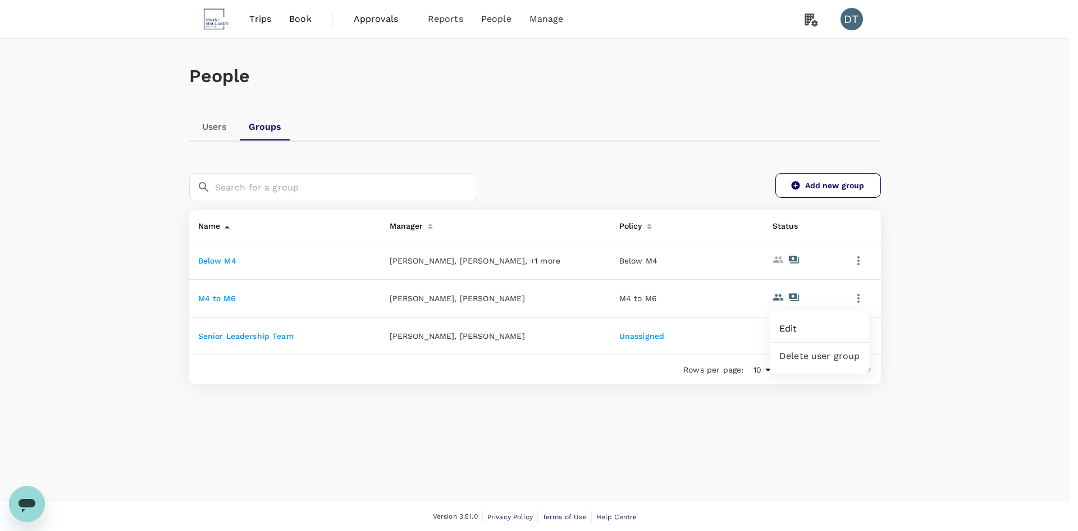
click at [826, 327] on span "Edit" at bounding box center [820, 328] width 81 height 13
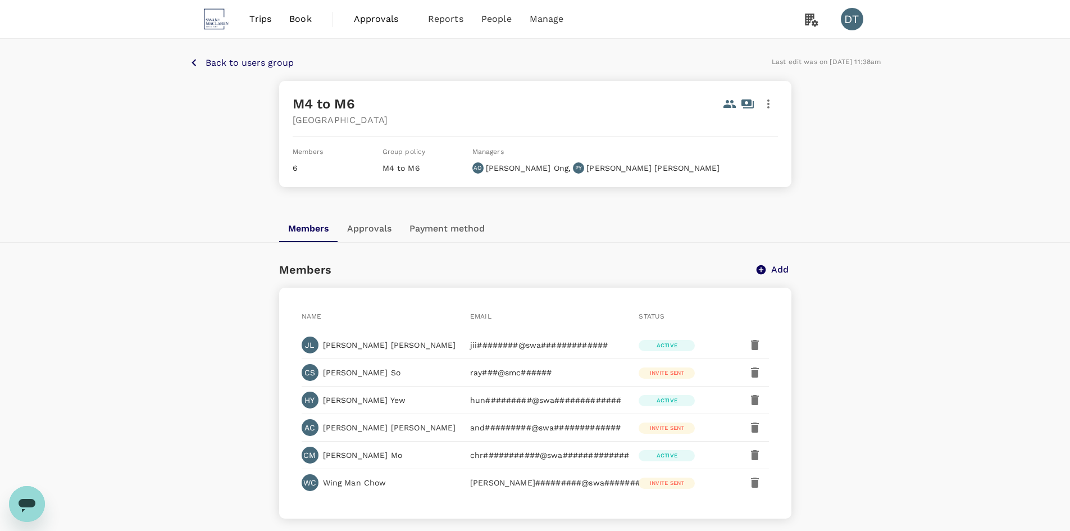
click at [770, 103] on icon "button" at bounding box center [768, 103] width 13 height 13
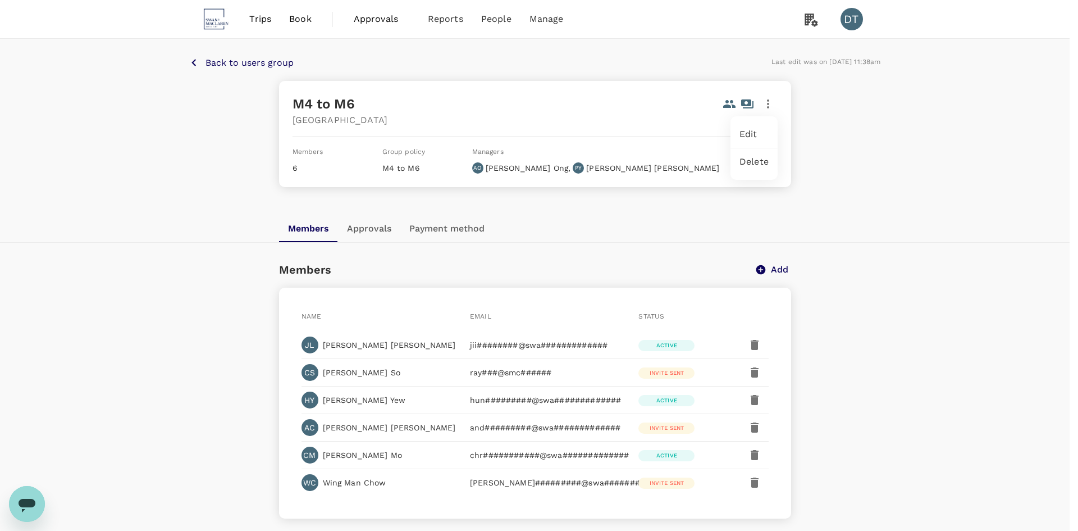
click at [767, 136] on span "Edit" at bounding box center [754, 134] width 29 height 13
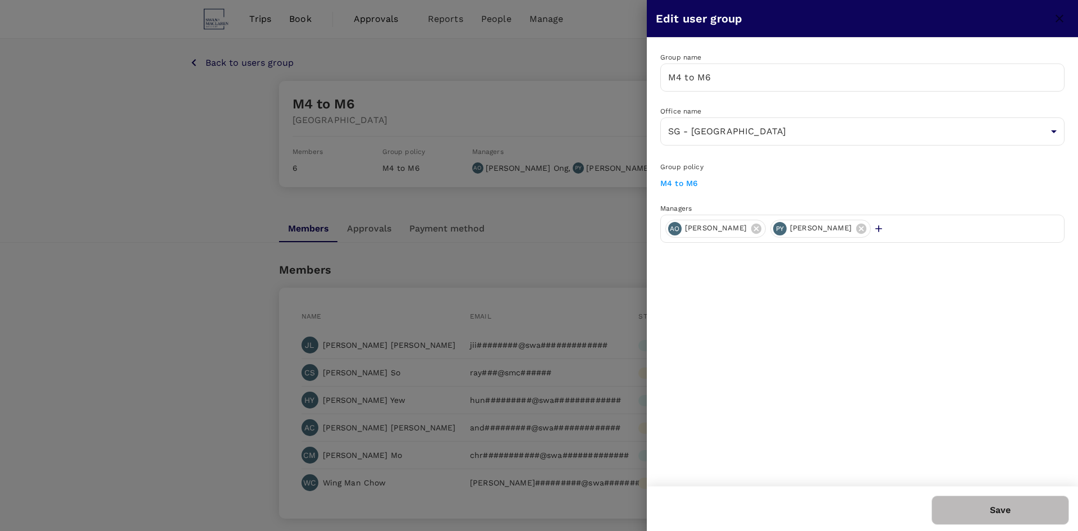
click at [873, 225] on icon "button" at bounding box center [878, 228] width 11 height 11
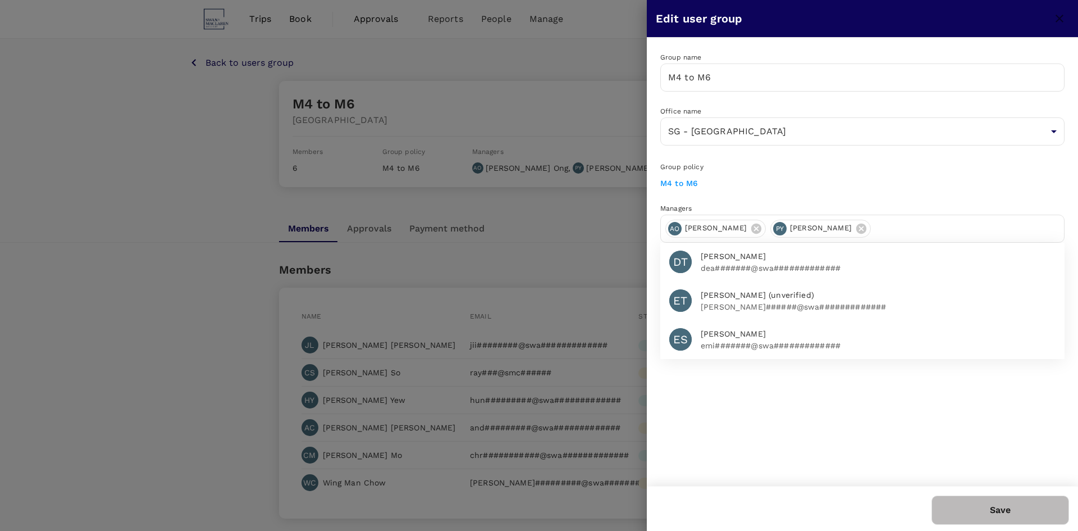
click at [786, 259] on span "[PERSON_NAME]" at bounding box center [878, 257] width 355 height 12
click at [1017, 513] on button "Save" at bounding box center [1001, 509] width 138 height 29
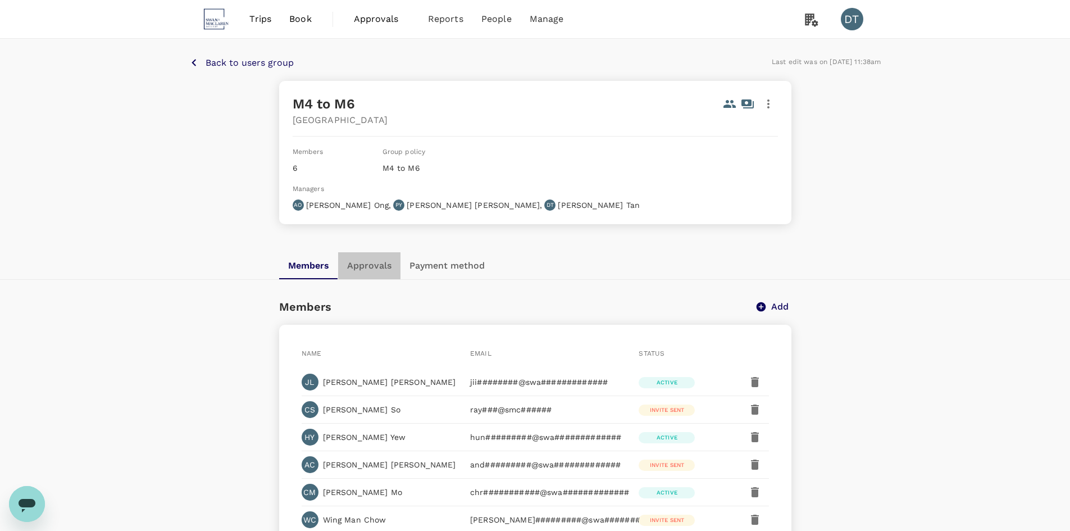
click at [361, 252] on button "Approvals" at bounding box center [369, 265] width 62 height 27
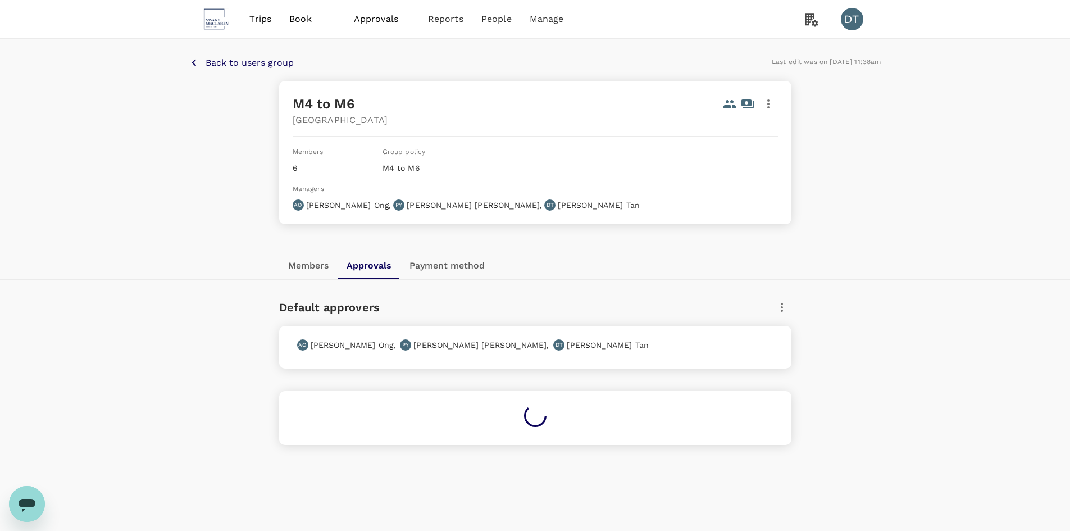
click at [440, 252] on button "Payment method" at bounding box center [446, 265] width 93 height 27
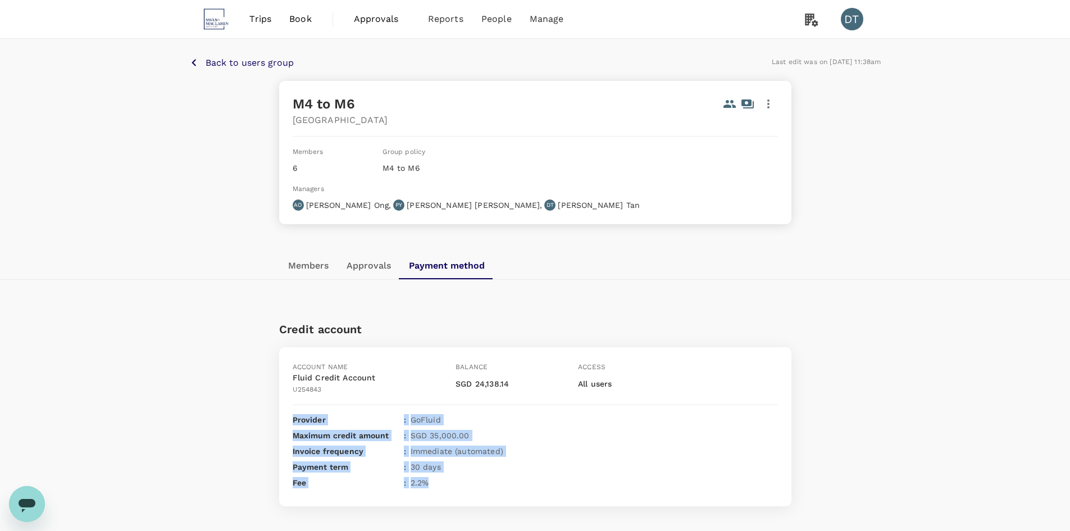
drag, startPoint x: 287, startPoint y: 379, endPoint x: 515, endPoint y: 450, distance: 238.9
click at [515, 450] on div "Account name Balance Access Fluid Credit Account U254843 SGD 24,138.14 All user…" at bounding box center [535, 426] width 512 height 159
click at [515, 477] on div "Fee : 2.2 %" at bounding box center [535, 482] width 485 height 11
drag, startPoint x: 553, startPoint y: 450, endPoint x: 248, endPoint y: 377, distance: 313.7
click at [248, 377] on div "Back to users group Last edit was on 25 Jul 2025, 11:38am M4 to M6 Singapore Me…" at bounding box center [535, 289] width 1070 height 501
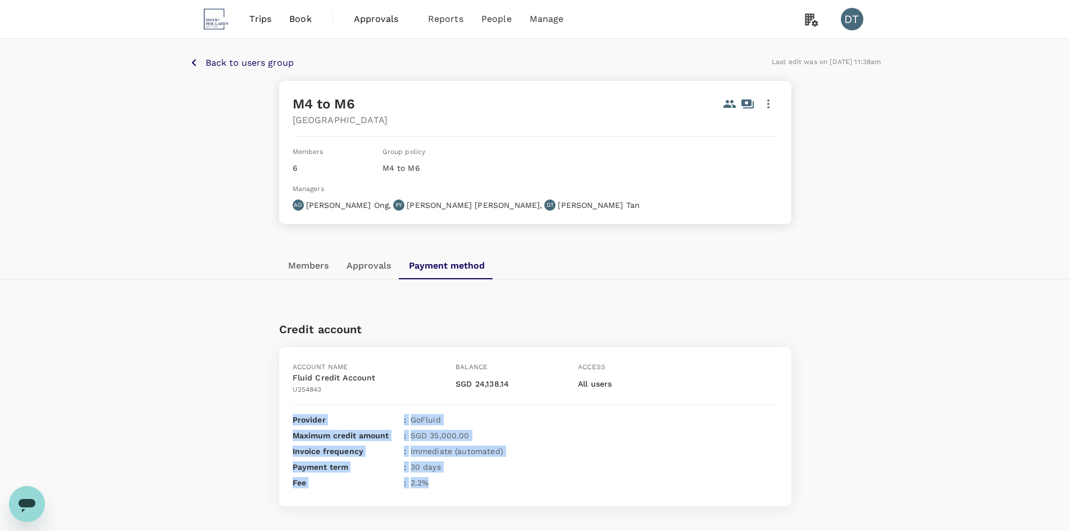
click at [371, 414] on p "Provider" at bounding box center [346, 419] width 107 height 11
drag, startPoint x: 322, startPoint y: 378, endPoint x: 629, endPoint y: 443, distance: 314.1
click at [629, 443] on div "Account name Balance Access Fluid Credit Account U254843 SGD 24,138.14 All user…" at bounding box center [535, 426] width 512 height 159
click at [630, 477] on div "Fee : 2.2 %" at bounding box center [535, 482] width 485 height 11
drag, startPoint x: 590, startPoint y: 448, endPoint x: 295, endPoint y: 376, distance: 302.8
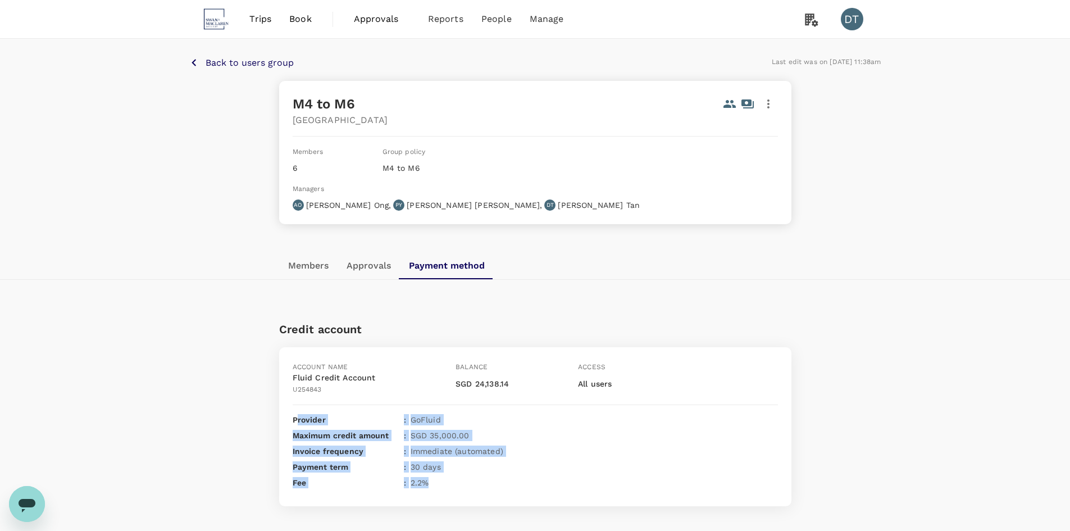
click at [295, 376] on div "Account name Balance Access Fluid Credit Account U254843 SGD 24,138.14 All user…" at bounding box center [535, 426] width 512 height 159
drag, startPoint x: 350, startPoint y: 381, endPoint x: 588, endPoint y: 451, distance: 247.1
click at [588, 451] on div "Account name Balance Access Fluid Credit Account U254843 SGD 24,138.14 All user…" at bounding box center [535, 426] width 512 height 159
click at [588, 477] on div "Fee : 2.2 %" at bounding box center [535, 482] width 485 height 11
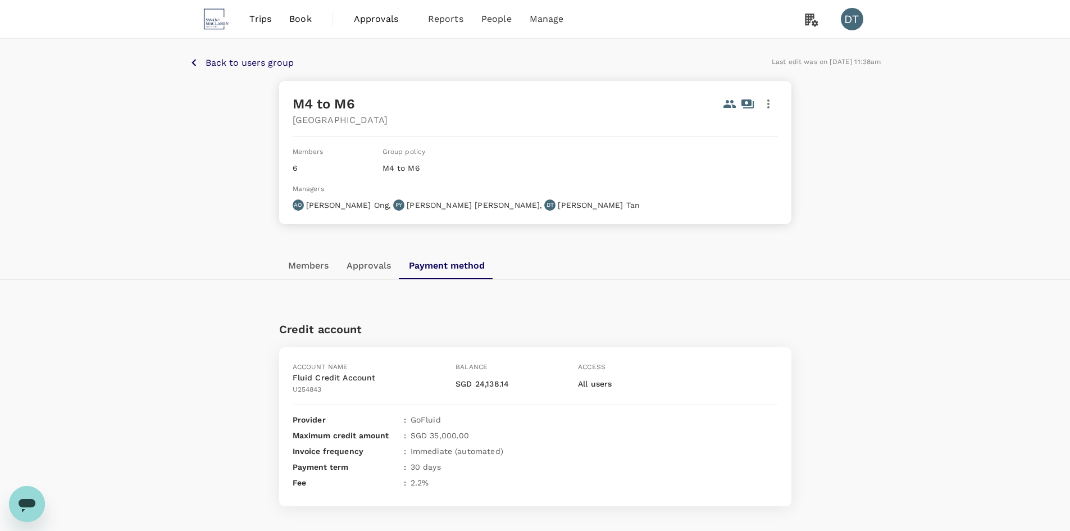
click at [283, 67] on p "Back to users group" at bounding box center [250, 62] width 88 height 13
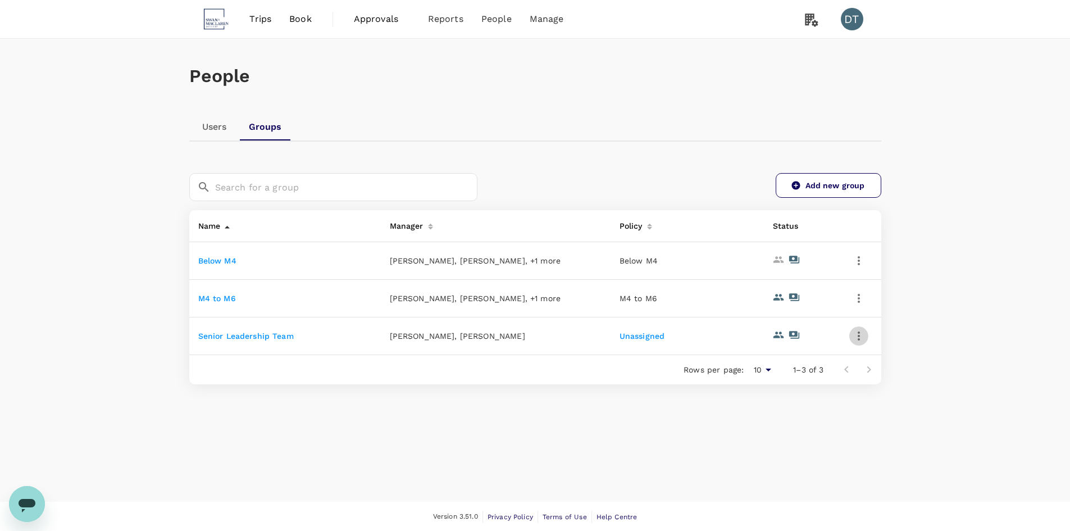
click at [857, 335] on icon "button" at bounding box center [858, 335] width 13 height 13
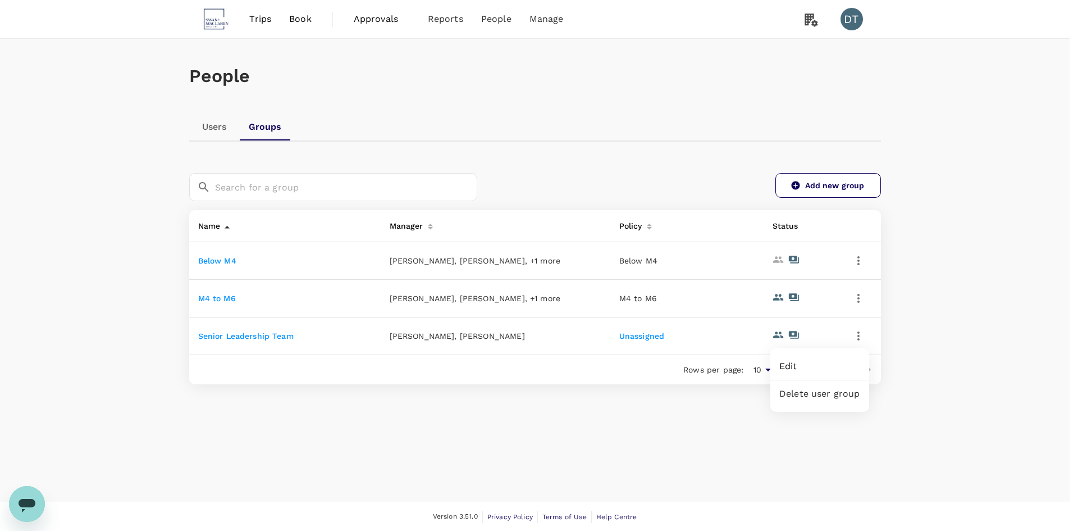
click at [833, 367] on span "Edit" at bounding box center [820, 365] width 81 height 13
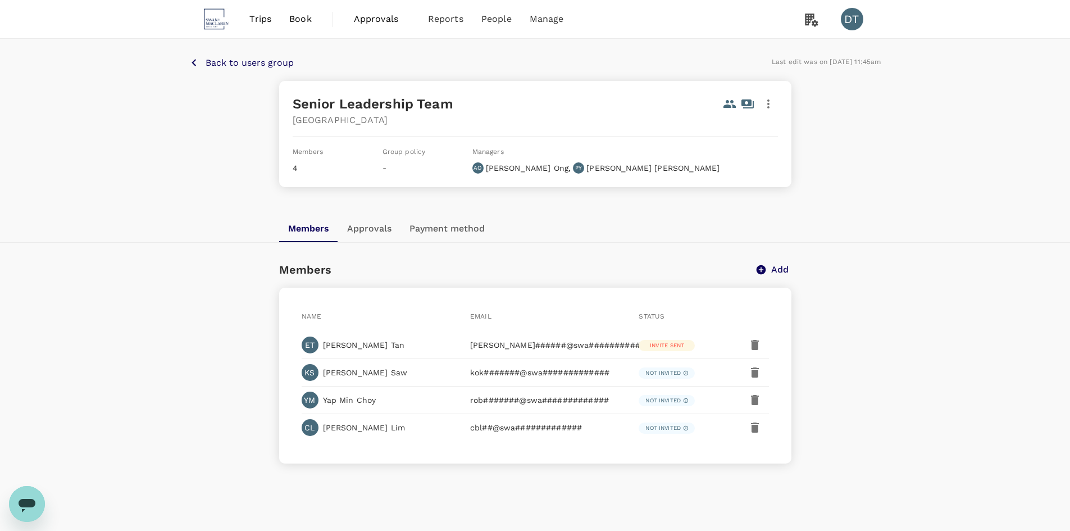
click at [772, 106] on icon "button" at bounding box center [768, 103] width 13 height 13
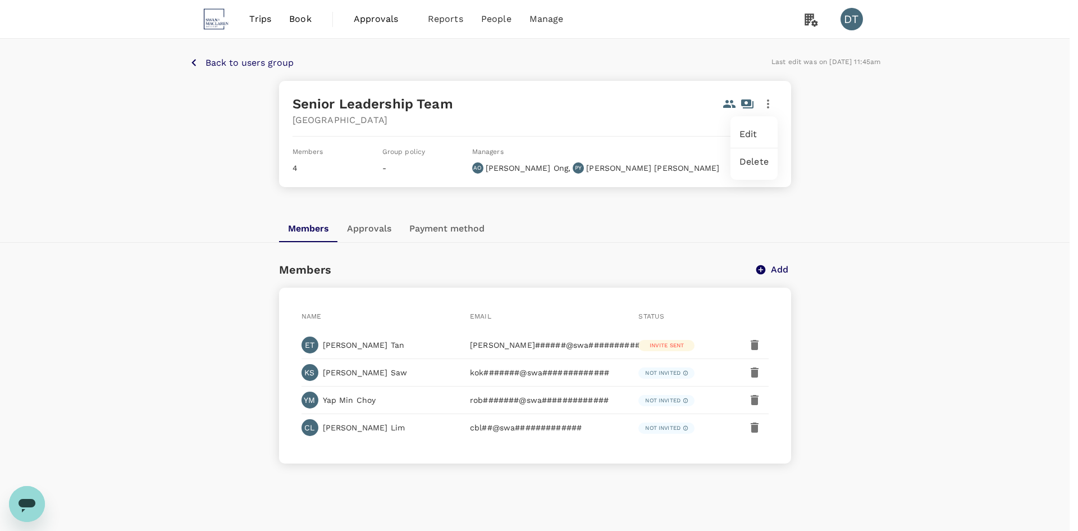
click at [755, 136] on span "Edit" at bounding box center [754, 134] width 29 height 13
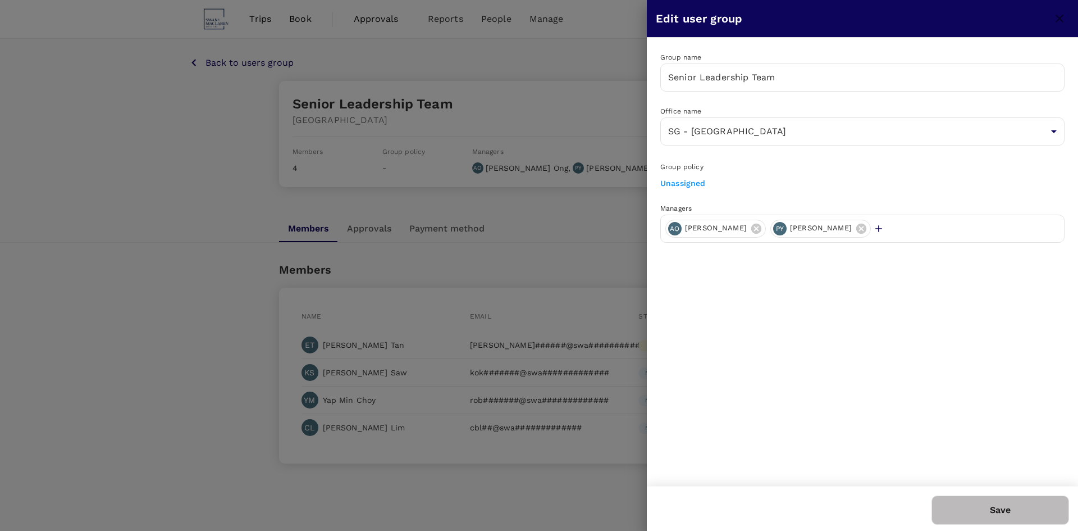
click at [873, 227] on icon "button" at bounding box center [878, 228] width 11 height 11
click at [876, 231] on input "text" at bounding box center [968, 229] width 184 height 18
type input "deanne"
click at [772, 265] on p "dea#######@swa#############" at bounding box center [878, 267] width 355 height 11
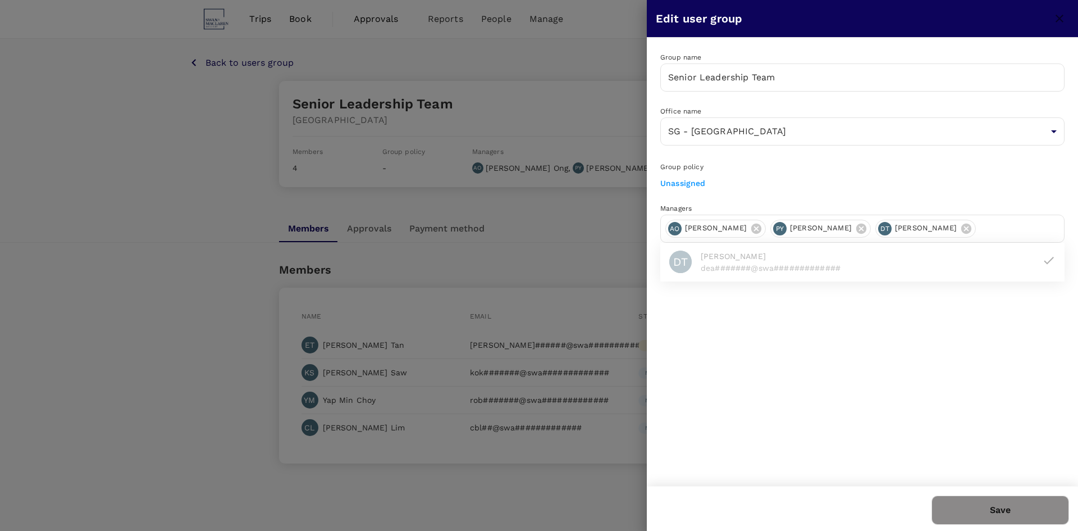
click at [1003, 508] on button "Save" at bounding box center [1001, 509] width 138 height 29
click at [1027, 514] on button "Save" at bounding box center [1001, 509] width 138 height 29
click at [994, 518] on button "Save" at bounding box center [1001, 509] width 138 height 29
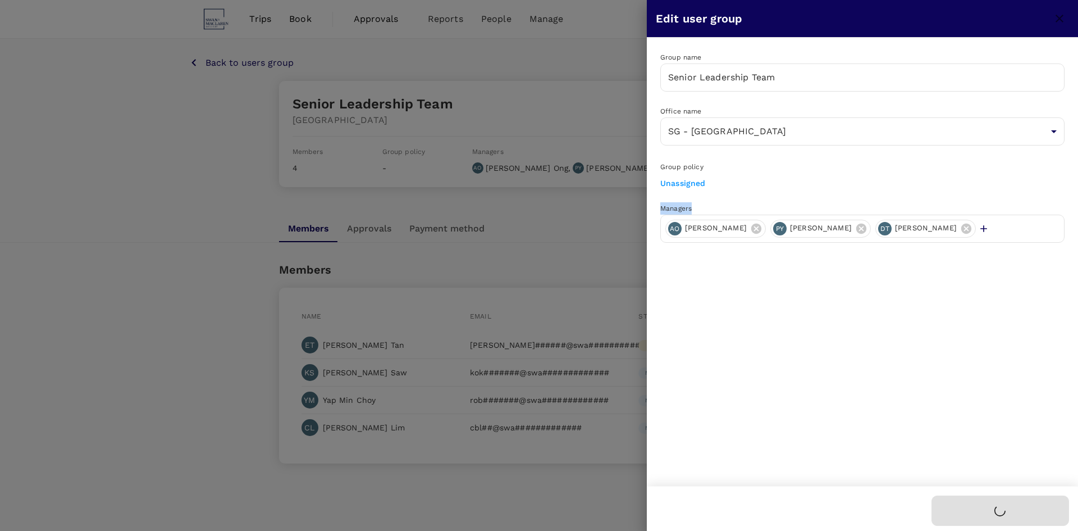
click at [994, 518] on div at bounding box center [1001, 510] width 138 height 30
click at [994, 518] on button "Save" at bounding box center [1001, 509] width 138 height 29
click at [586, 237] on div at bounding box center [539, 265] width 1078 height 531
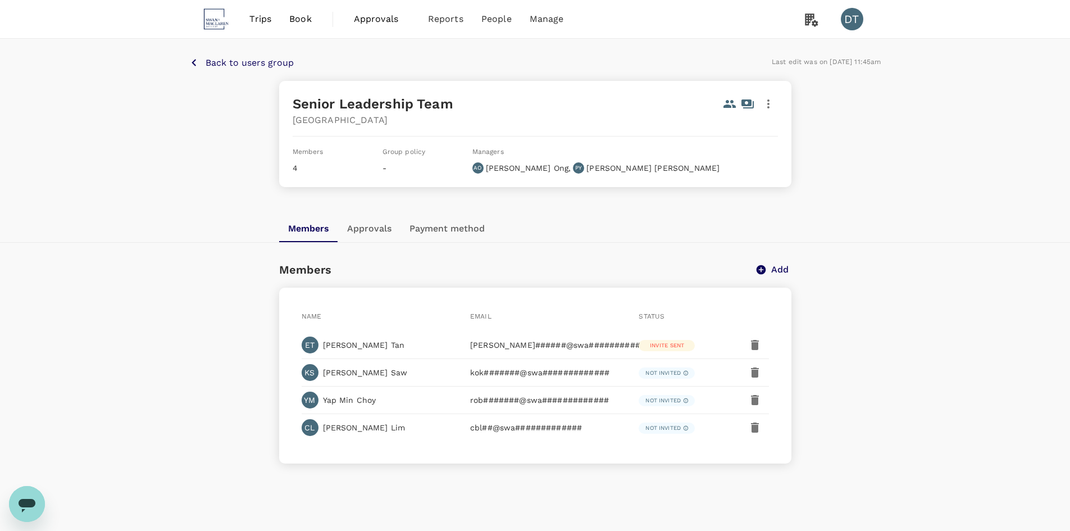
click at [770, 104] on icon "button" at bounding box center [768, 103] width 13 height 13
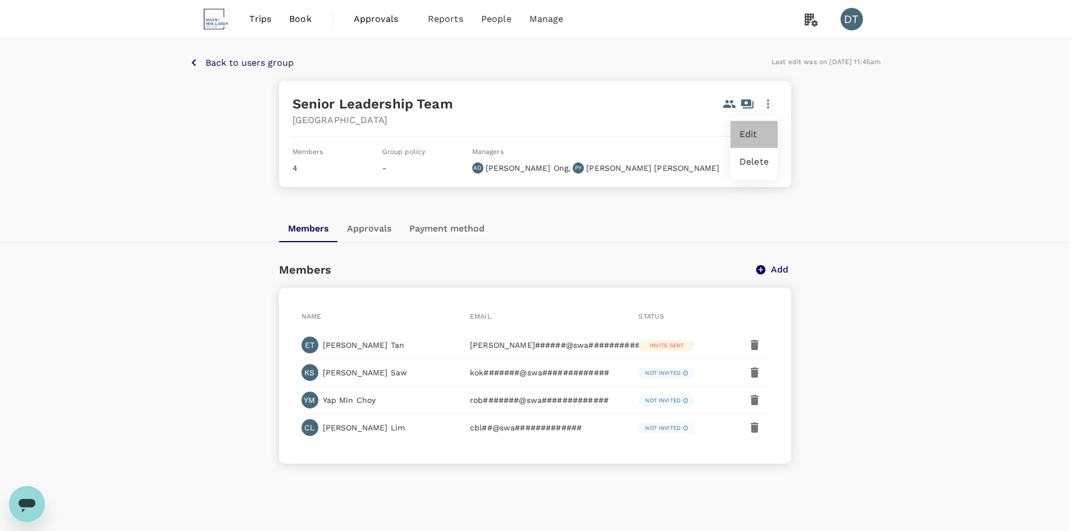
click at [756, 134] on span "Edit" at bounding box center [754, 134] width 29 height 13
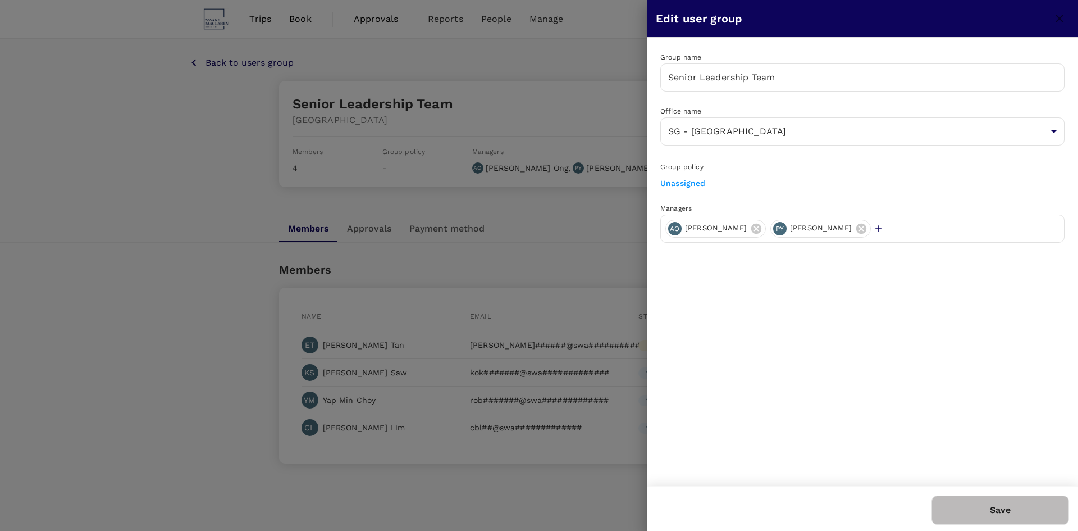
click at [873, 226] on icon "button" at bounding box center [878, 228] width 11 height 11
click at [876, 231] on input "text" at bounding box center [968, 229] width 184 height 18
type input "deanne"
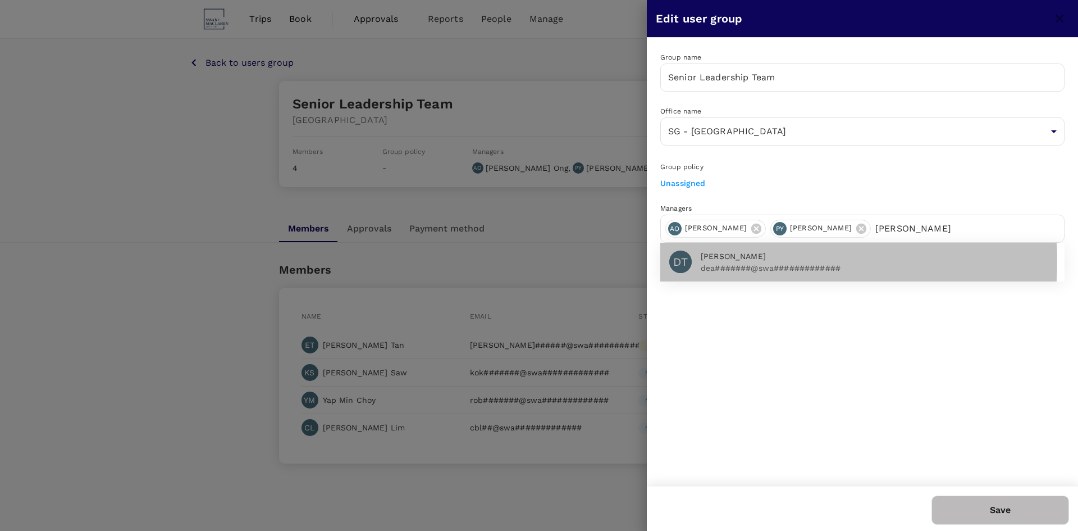
click at [741, 261] on span "[PERSON_NAME]" at bounding box center [878, 257] width 355 height 12
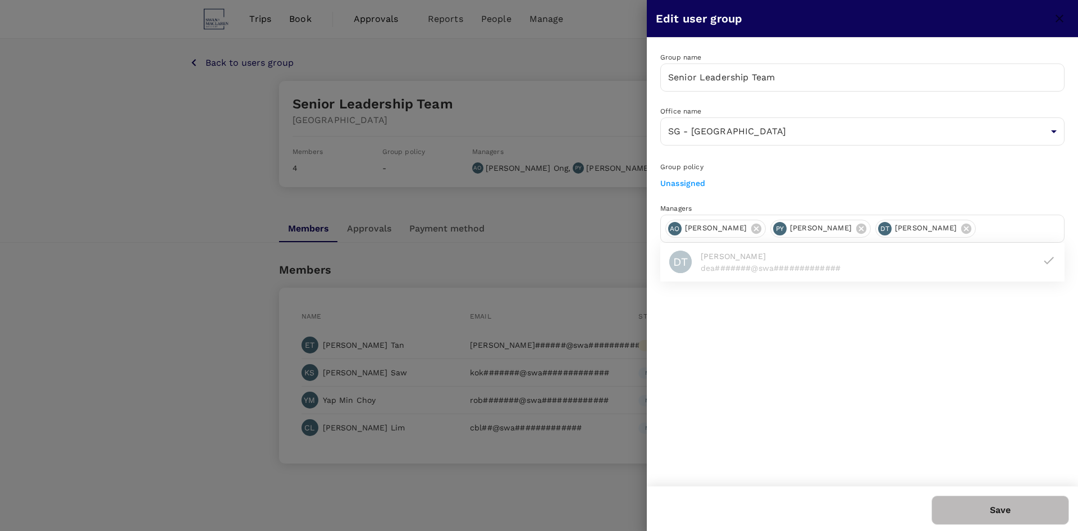
click at [994, 506] on button "Save" at bounding box center [1001, 509] width 138 height 29
click at [1033, 513] on button "Save" at bounding box center [1001, 509] width 138 height 29
click at [1046, 513] on button "Save" at bounding box center [1001, 509] width 138 height 29
click at [1045, 509] on button "Save" at bounding box center [1001, 509] width 138 height 29
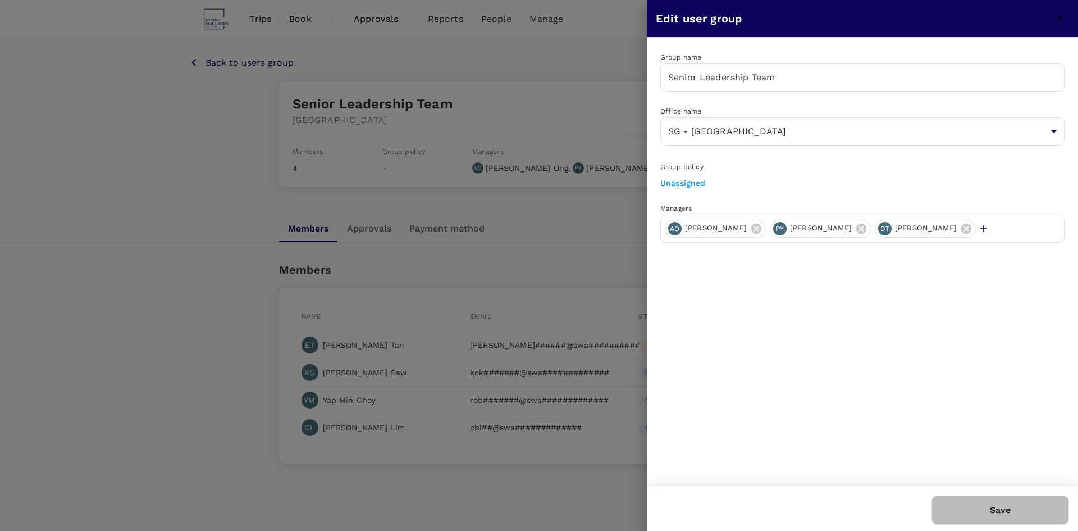
click at [1007, 506] on button "Save" at bounding box center [1001, 509] width 138 height 29
click at [480, 217] on div at bounding box center [539, 265] width 1078 height 531
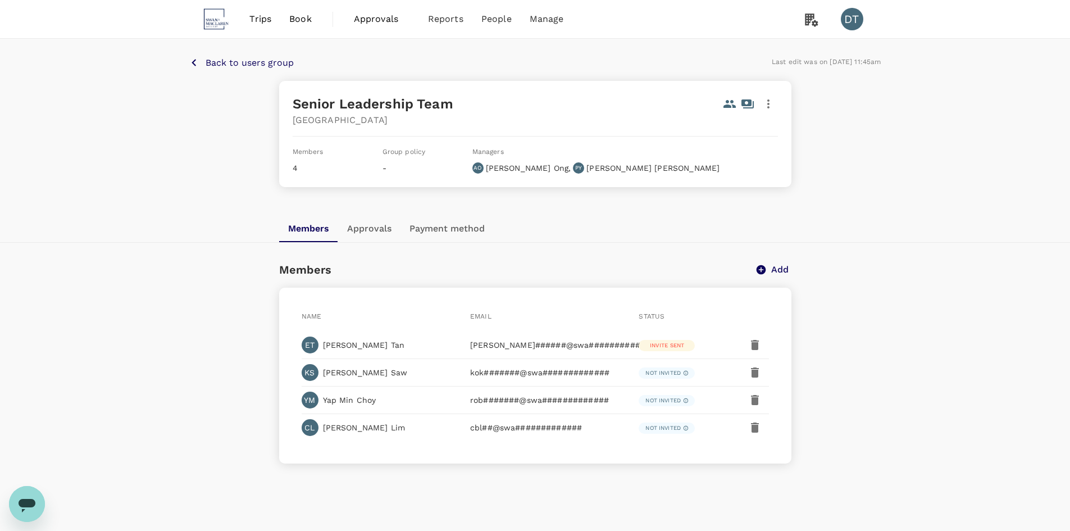
click at [770, 104] on icon "button" at bounding box center [768, 103] width 13 height 13
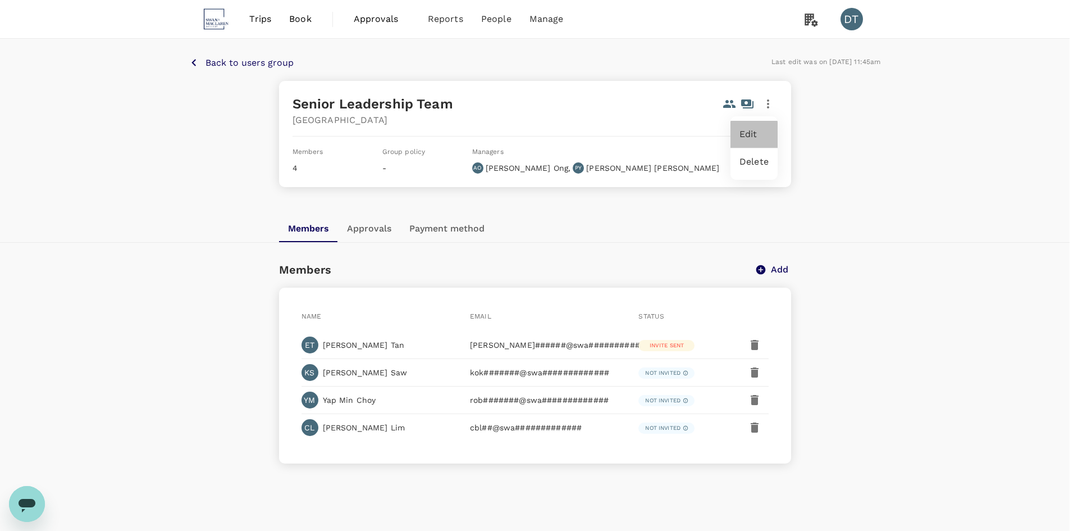
click at [749, 131] on span "Edit" at bounding box center [754, 134] width 29 height 13
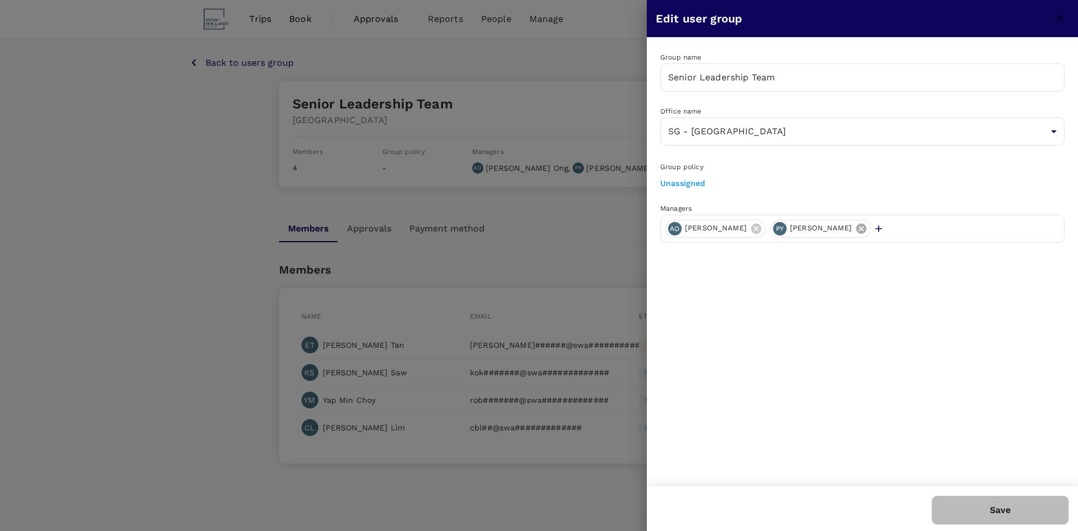
click at [852, 224] on div "AO Angelia Ong PY Pamela Yuson" at bounding box center [863, 229] width 404 height 28
click at [873, 227] on icon "button" at bounding box center [878, 228] width 11 height 11
click at [855, 229] on icon at bounding box center [861, 228] width 12 height 12
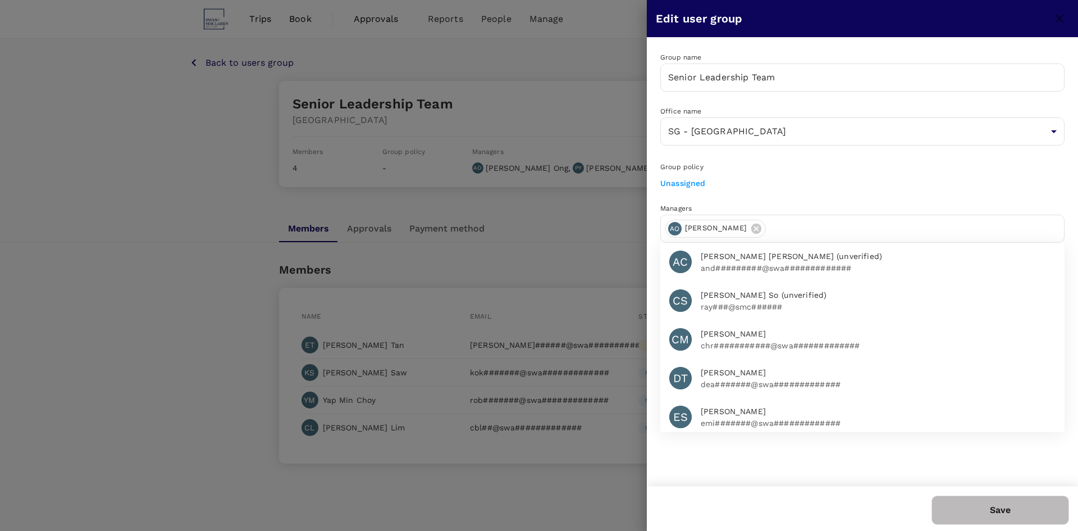
click at [803, 222] on input "text" at bounding box center [915, 229] width 289 height 18
click at [495, 97] on div at bounding box center [539, 265] width 1078 height 531
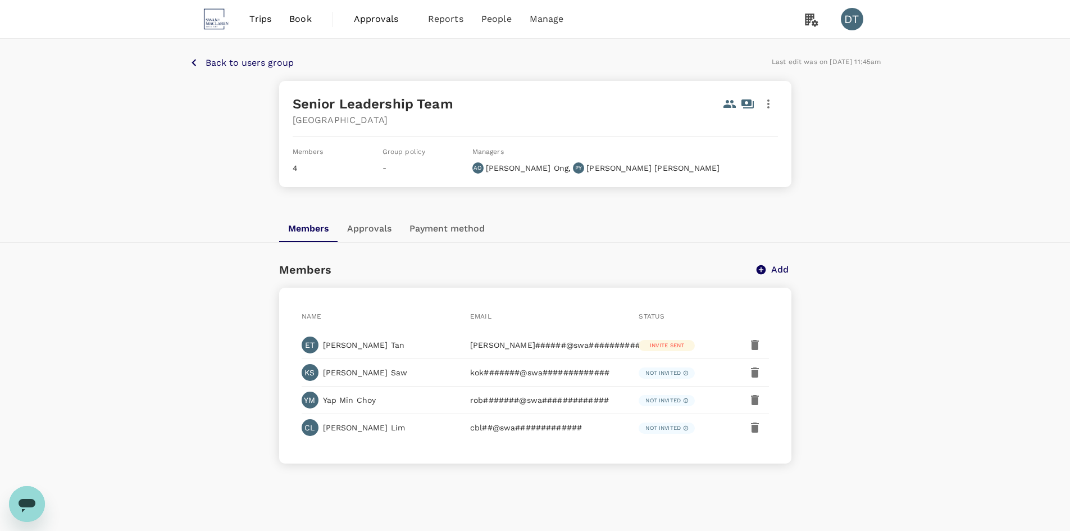
click at [771, 103] on icon "button" at bounding box center [768, 103] width 13 height 13
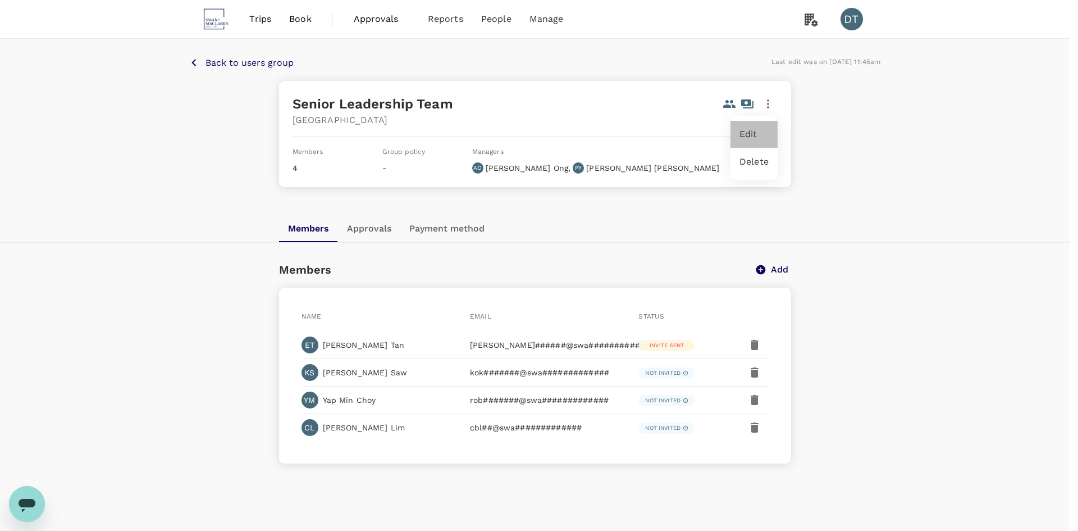
click at [760, 133] on span "Edit" at bounding box center [754, 134] width 29 height 13
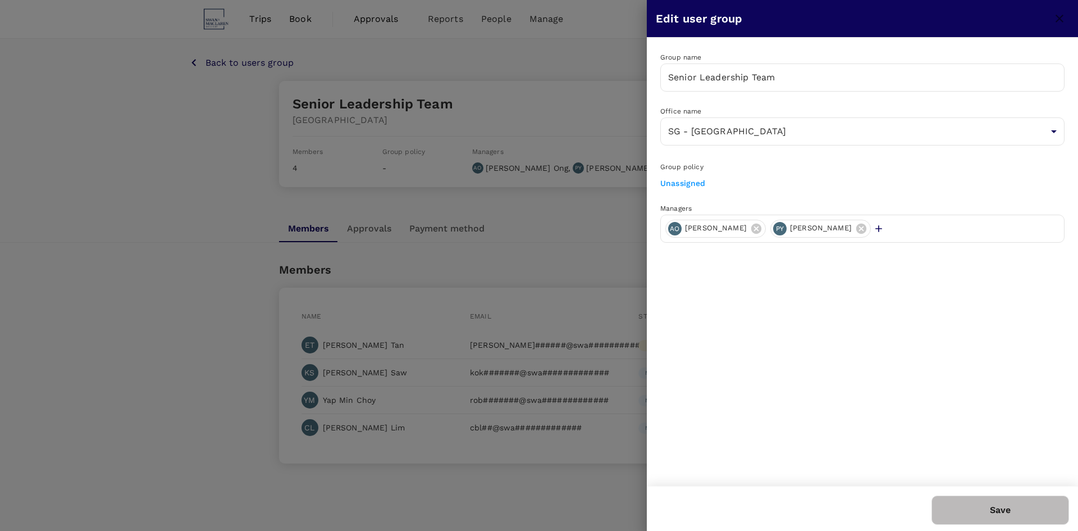
click at [873, 228] on icon "button" at bounding box center [878, 228] width 11 height 11
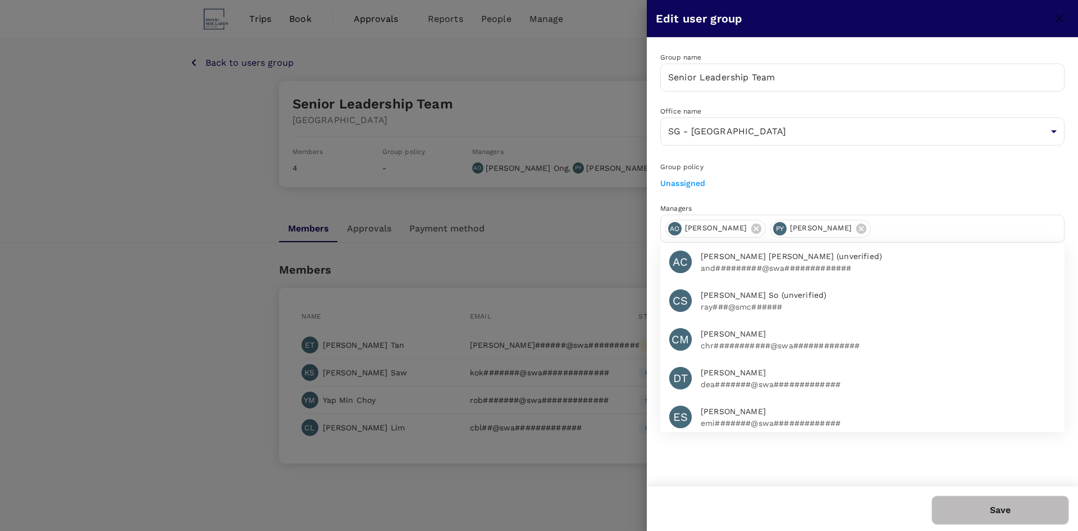
click at [755, 374] on span "[PERSON_NAME]" at bounding box center [878, 373] width 355 height 12
click at [1021, 510] on button "Save" at bounding box center [1001, 509] width 138 height 29
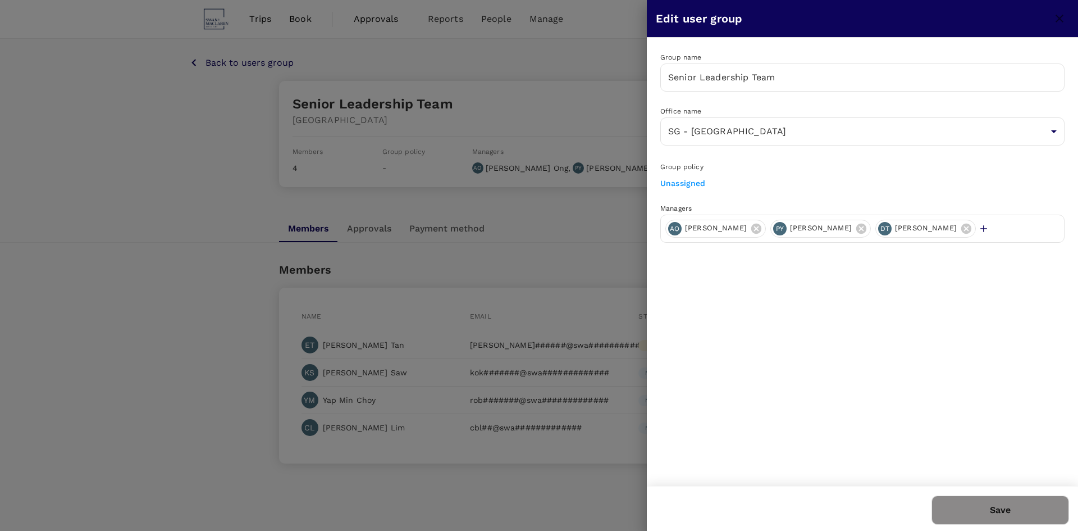
click at [986, 510] on button "Save" at bounding box center [1001, 509] width 138 height 29
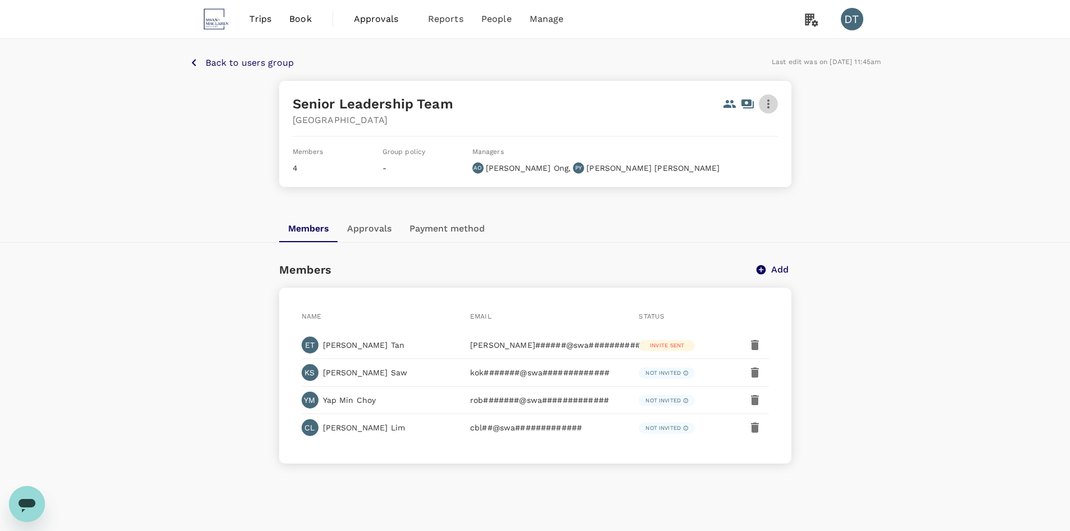
click at [772, 106] on icon "button" at bounding box center [768, 103] width 13 height 13
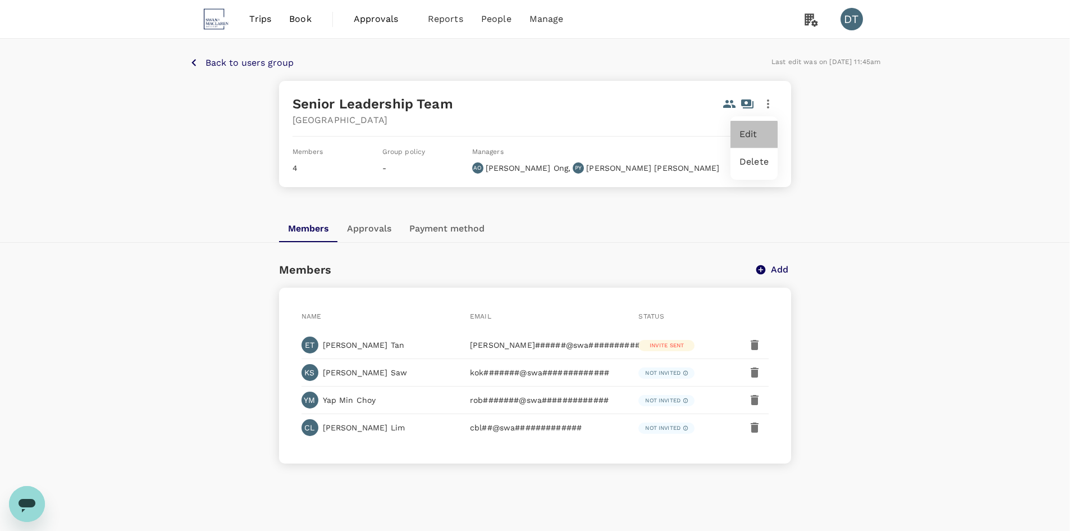
click at [757, 135] on span "Edit" at bounding box center [754, 134] width 29 height 13
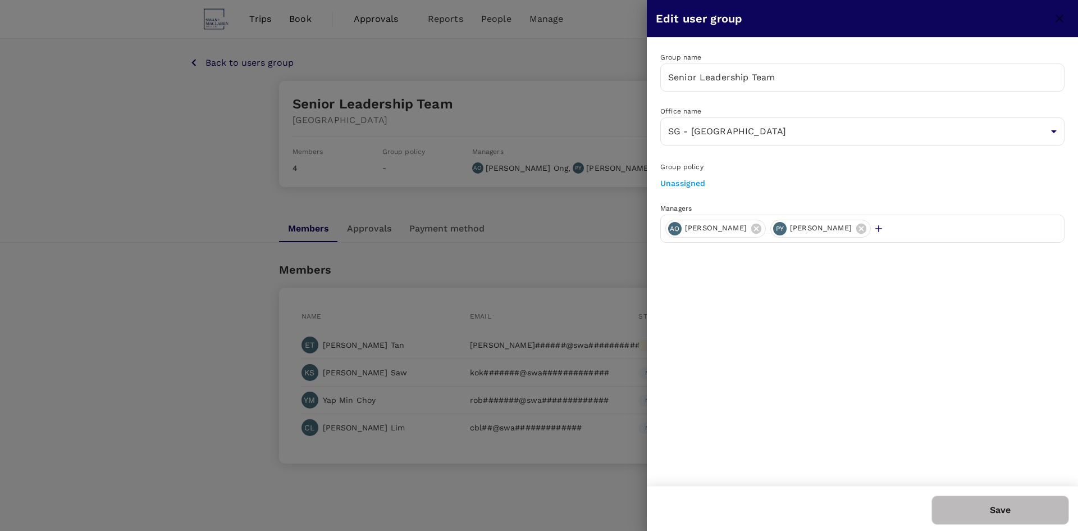
click at [873, 227] on icon "button" at bounding box center [878, 228] width 11 height 11
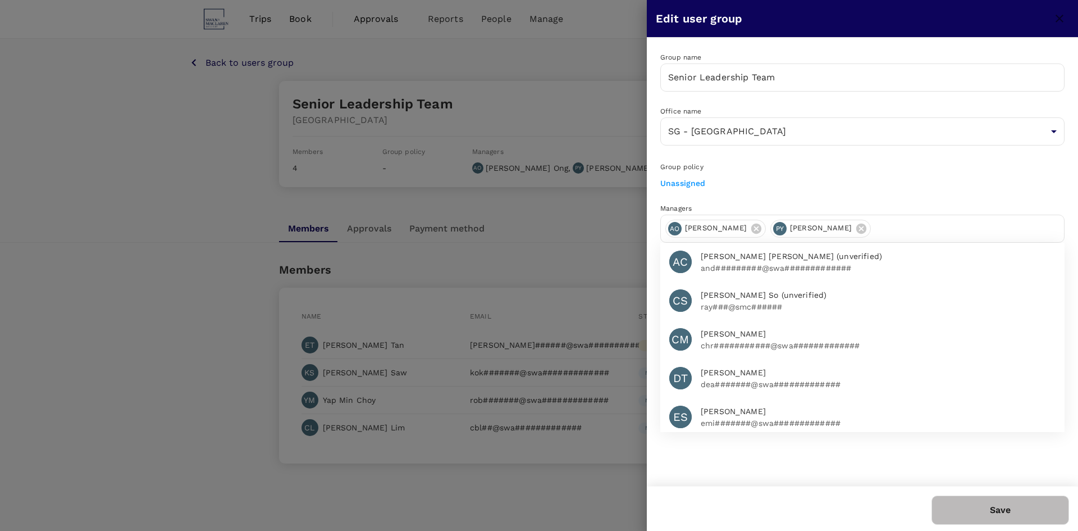
click at [876, 228] on input "text" at bounding box center [968, 229] width 184 height 18
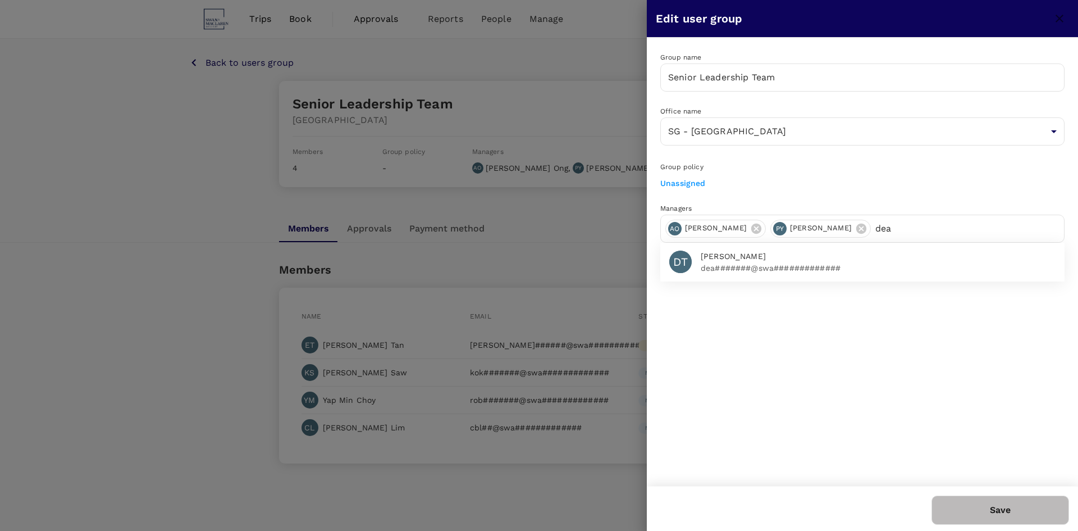
type input "dea"
click at [783, 263] on p "dea#######@swa#############" at bounding box center [878, 267] width 355 height 11
click at [987, 357] on div "Group name Senior Leadership Team ​ Office name SG - UE Square 917f5480-d7df-4f…" at bounding box center [862, 262] width 431 height 448
click at [993, 513] on button "Save" at bounding box center [1001, 509] width 138 height 29
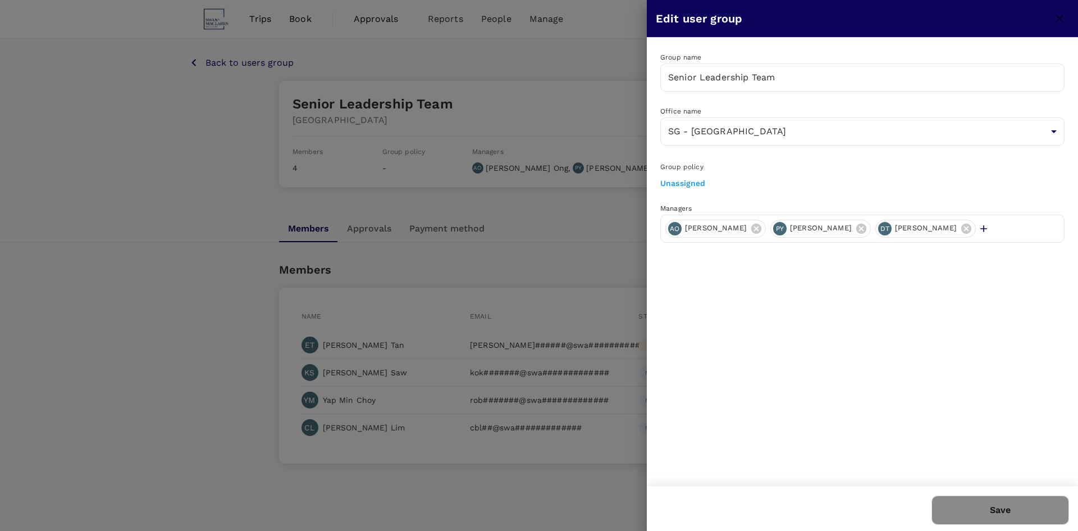
click at [1011, 507] on button "Save" at bounding box center [1001, 509] width 138 height 29
click at [572, 215] on div at bounding box center [539, 265] width 1078 height 531
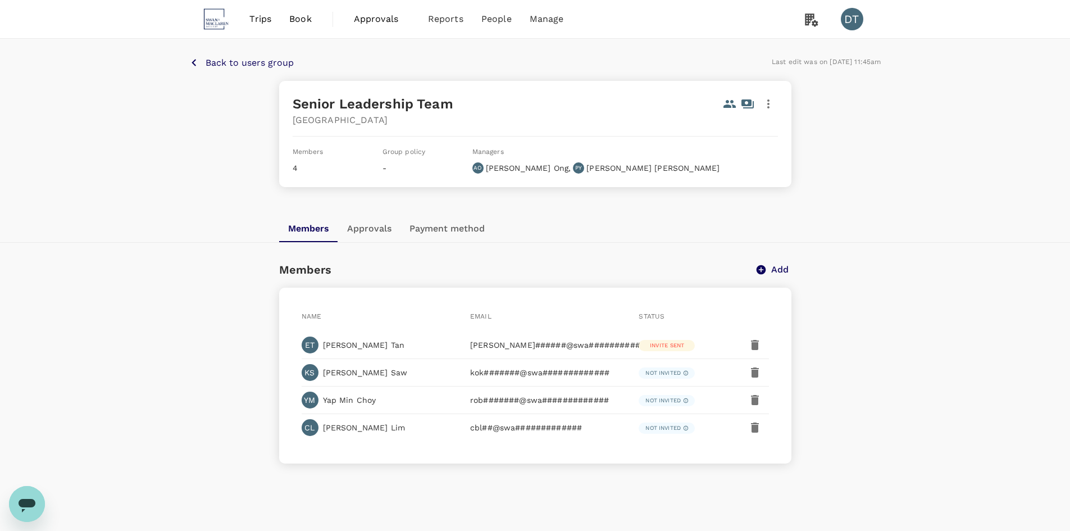
click at [682, 225] on div "Members Approvals Payment method" at bounding box center [535, 228] width 512 height 27
click at [229, 52] on div "Back to users group Last edit was on 25 Jul 2025, 11:45am Senior Leadership Tea…" at bounding box center [535, 127] width 1070 height 176
click at [374, 230] on button "Approvals" at bounding box center [369, 228] width 62 height 27
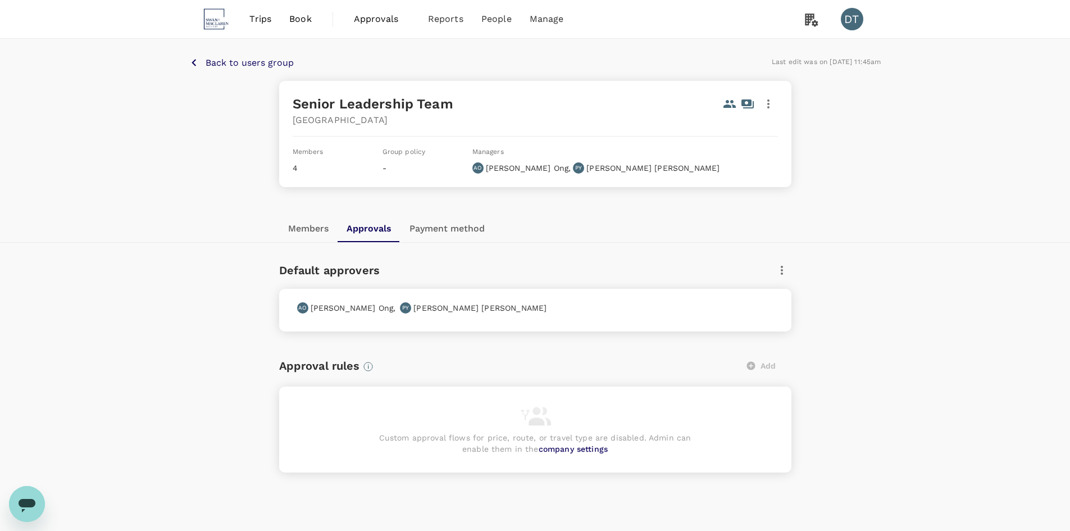
click at [478, 224] on button "Payment method" at bounding box center [446, 228] width 93 height 27
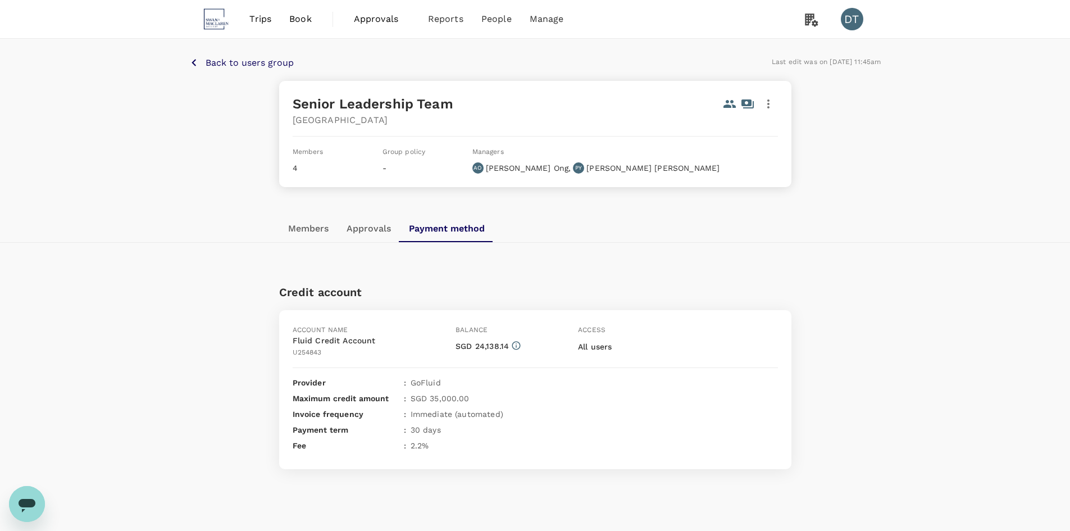
click at [380, 235] on button "Approvals" at bounding box center [369, 228] width 62 height 27
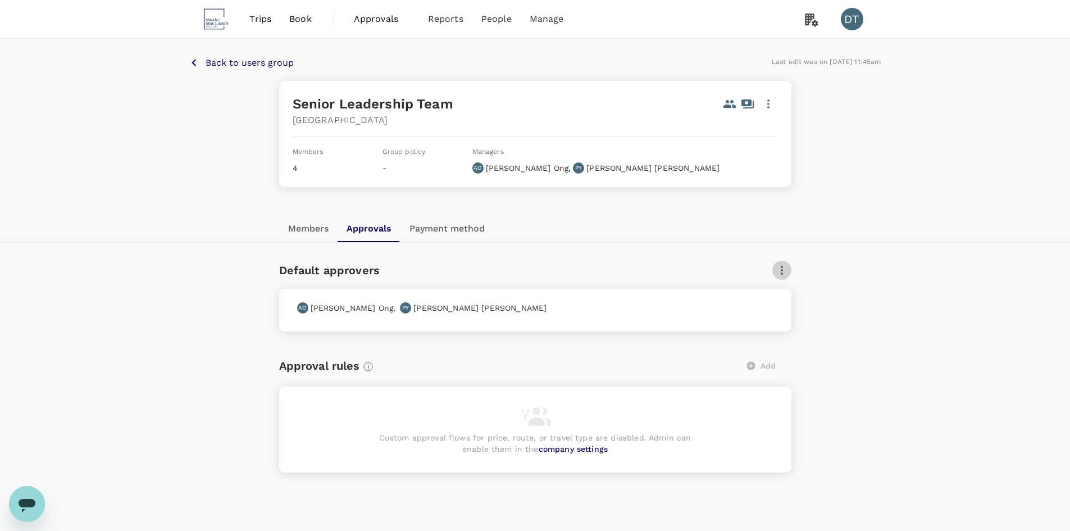
click at [781, 268] on icon "button" at bounding box center [781, 269] width 13 height 13
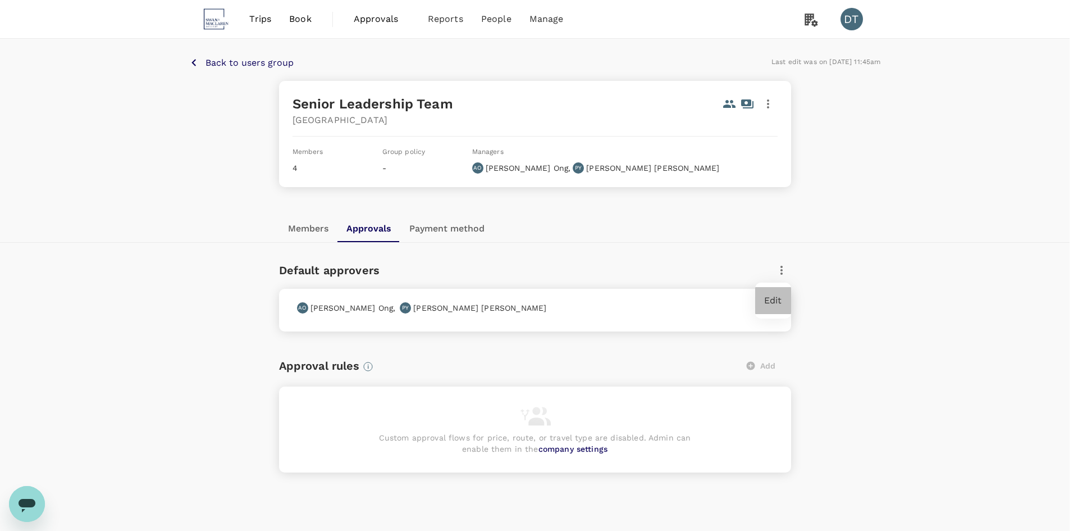
click at [788, 301] on div "Edit" at bounding box center [773, 300] width 36 height 27
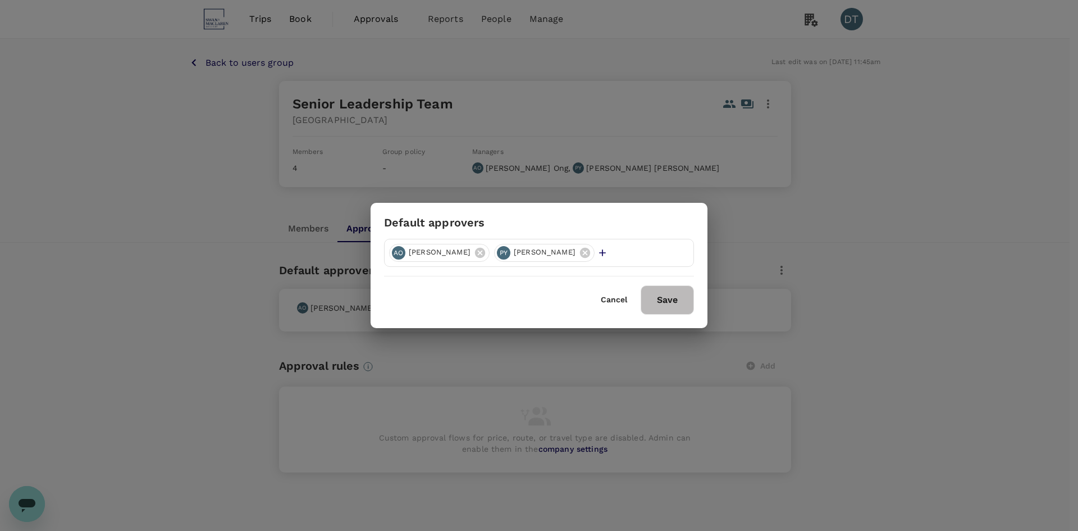
click at [599, 252] on button "button" at bounding box center [605, 252] width 13 height 11
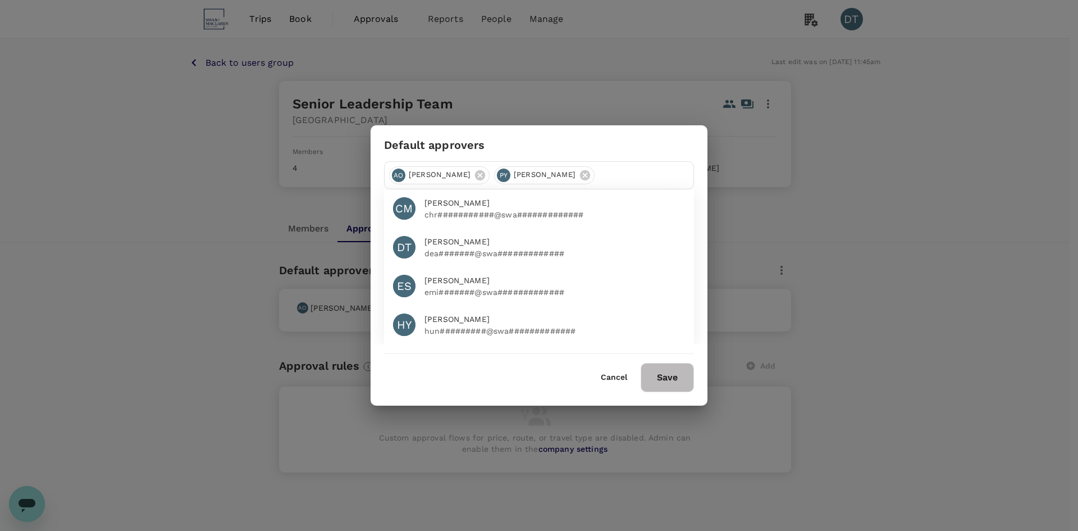
click at [515, 248] on p "dea#######@swa#############" at bounding box center [555, 253] width 261 height 11
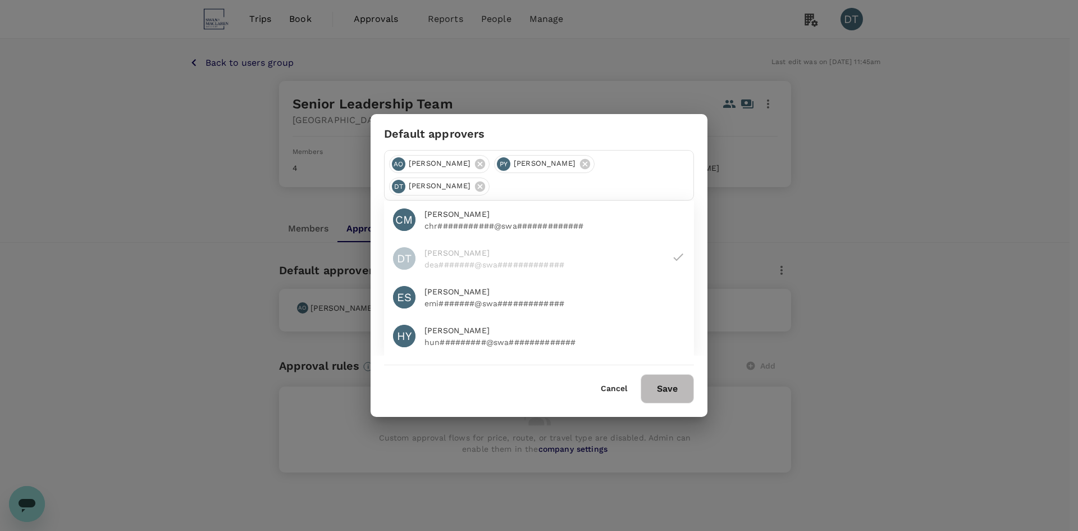
click at [657, 380] on button "Save" at bounding box center [667, 388] width 53 height 29
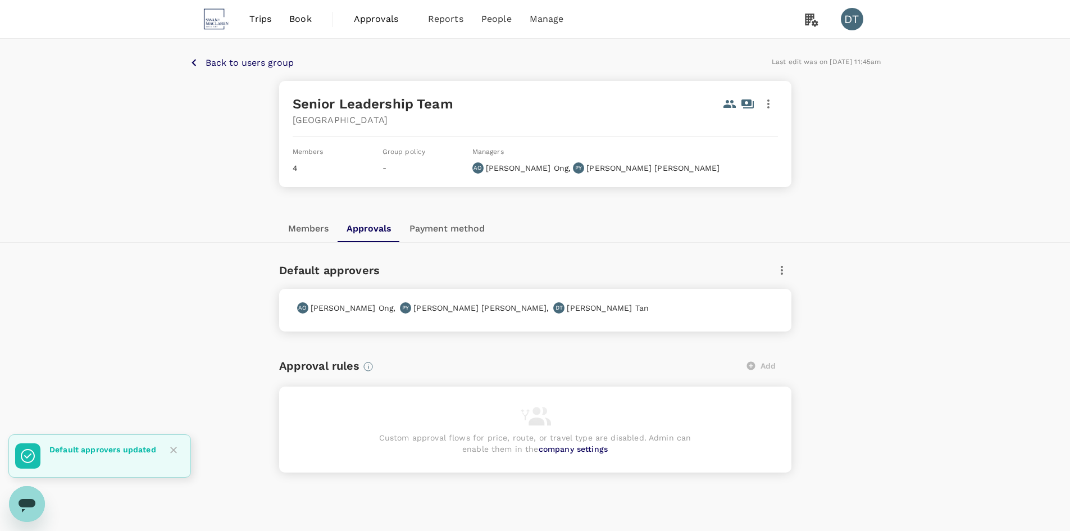
click at [226, 337] on div "Back to users group Last edit was on 25 Jul 2025, 11:45am Senior Leadership Tea…" at bounding box center [535, 289] width 1070 height 501
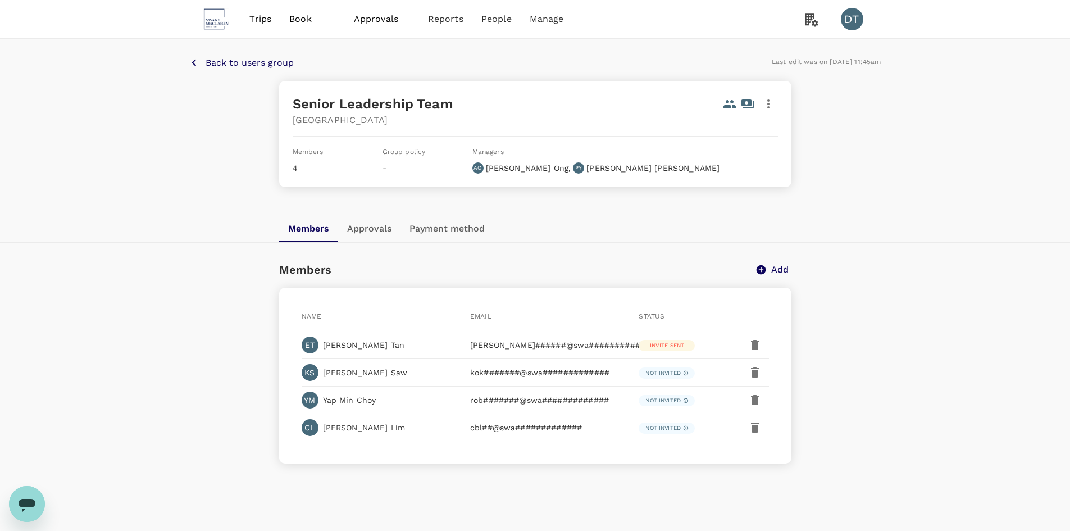
click at [396, 233] on button "Approvals" at bounding box center [369, 228] width 62 height 27
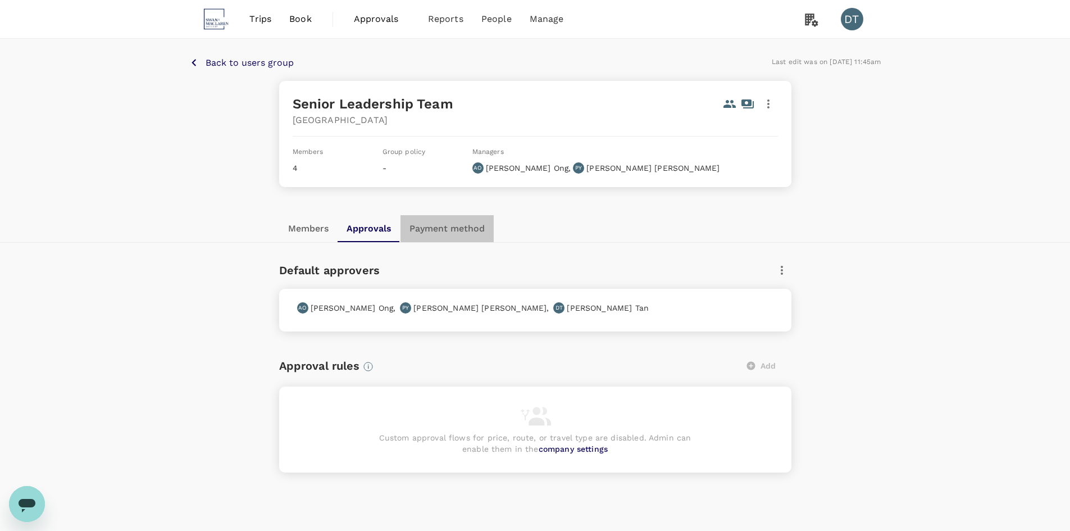
click at [459, 230] on button "Payment method" at bounding box center [446, 228] width 93 height 27
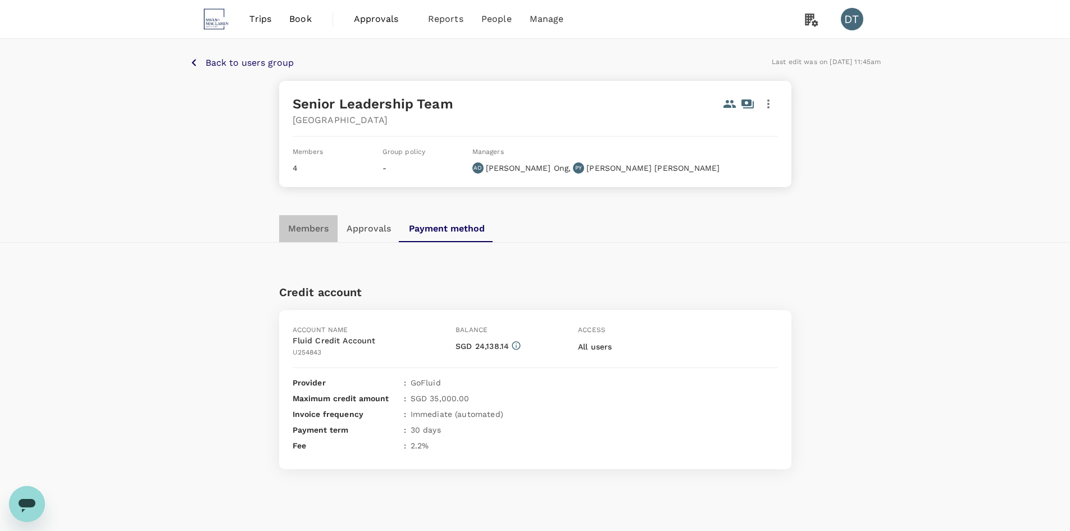
click at [328, 227] on button "Members" at bounding box center [308, 228] width 58 height 27
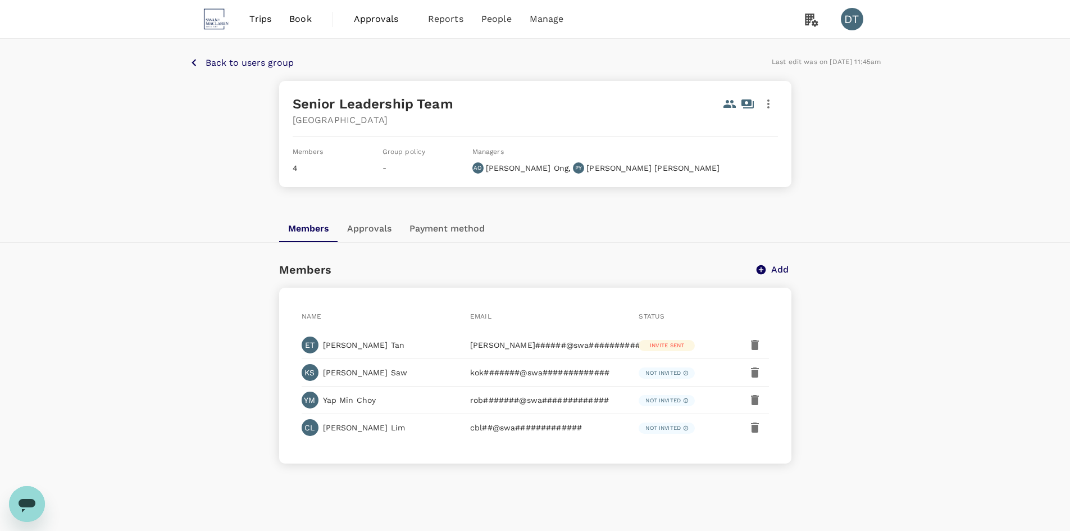
click at [770, 106] on icon "button" at bounding box center [768, 103] width 13 height 13
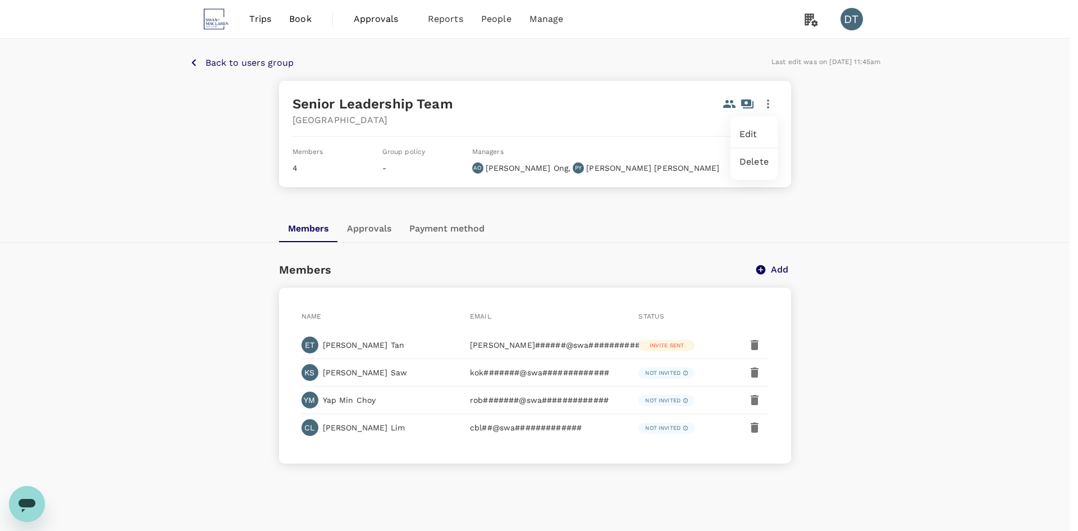
click at [764, 133] on span "Edit" at bounding box center [754, 134] width 29 height 13
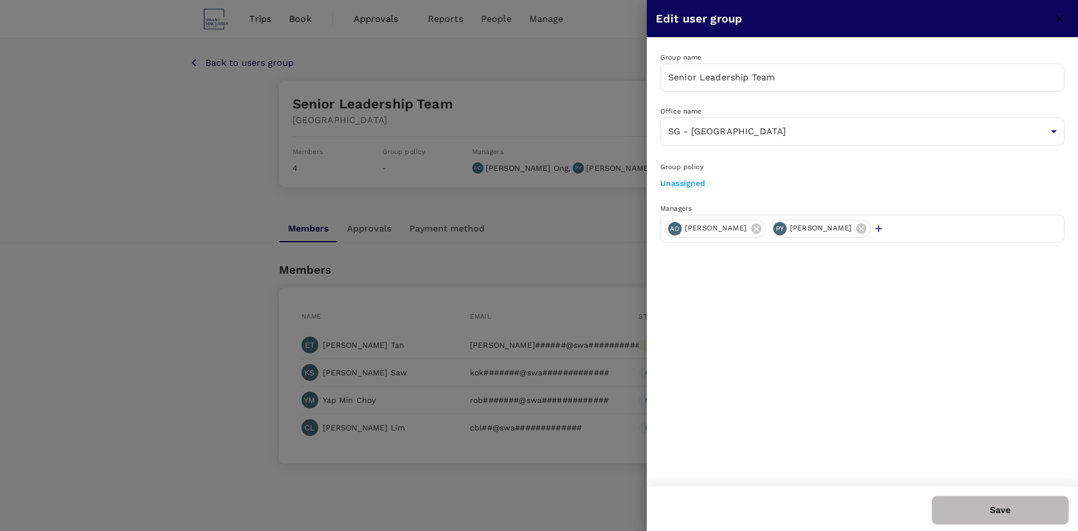
click at [873, 230] on icon "button" at bounding box center [878, 228] width 11 height 11
click at [876, 226] on input "text" at bounding box center [968, 229] width 184 height 18
type input "dea"
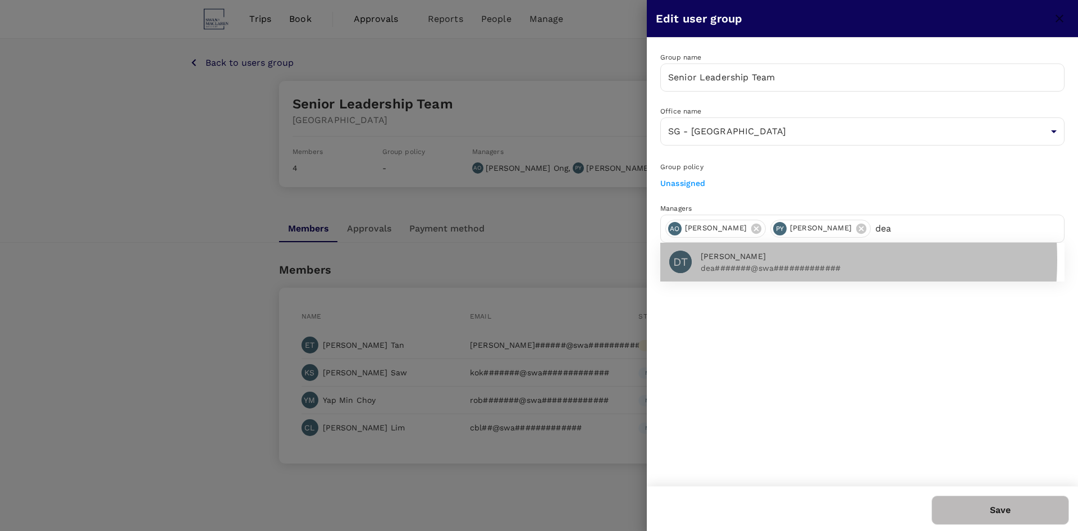
drag, startPoint x: 749, startPoint y: 259, endPoint x: 741, endPoint y: 260, distance: 8.4
click at [741, 260] on span "[PERSON_NAME]" at bounding box center [878, 257] width 355 height 12
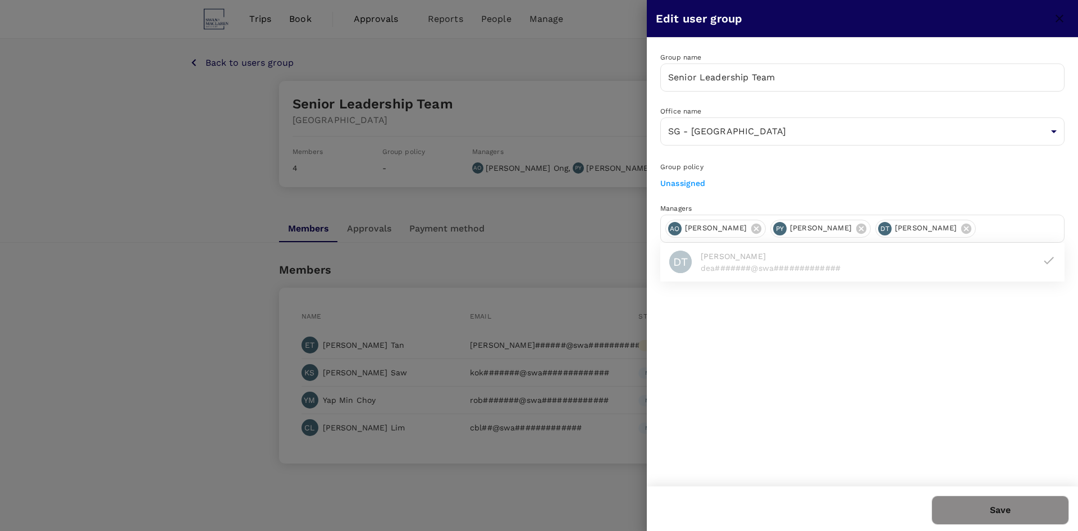
click at [1000, 506] on button "Save" at bounding box center [1001, 509] width 138 height 29
click at [1006, 507] on button "Save" at bounding box center [1001, 509] width 138 height 29
click at [557, 243] on div at bounding box center [539, 265] width 1078 height 531
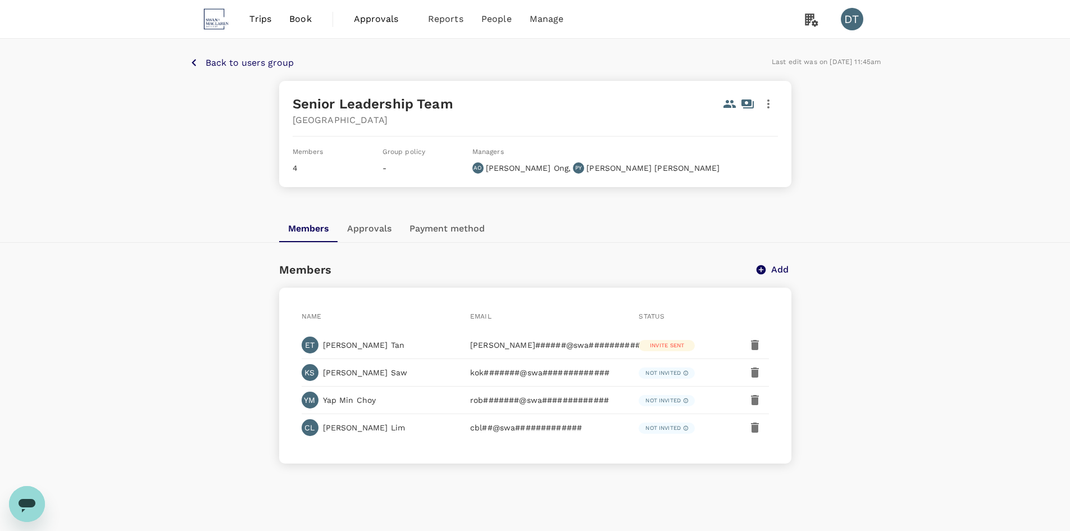
click at [618, 221] on div "Members Approvals Payment method" at bounding box center [535, 228] width 512 height 27
click at [274, 65] on p "Back to users group" at bounding box center [250, 62] width 88 height 13
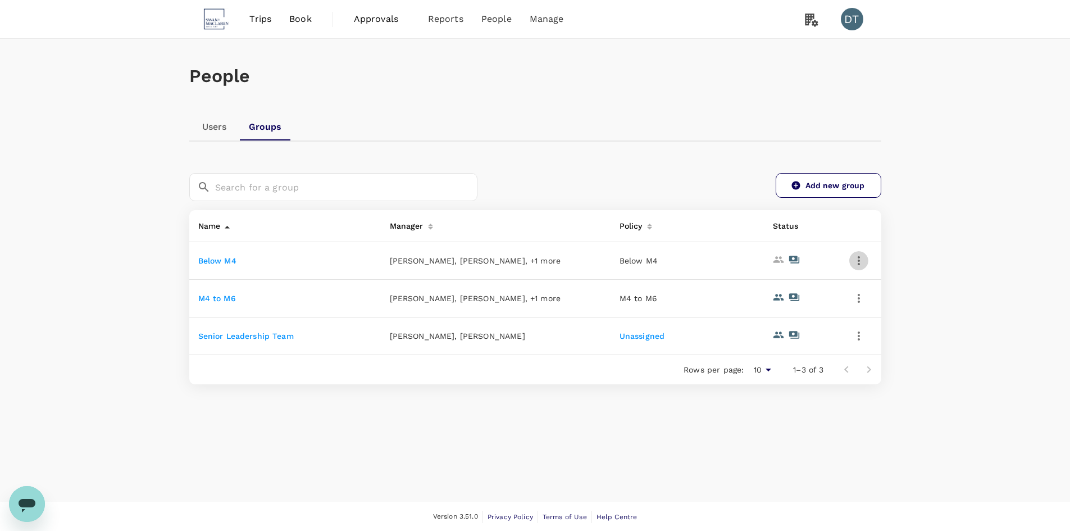
click at [858, 261] on icon "button" at bounding box center [859, 260] width 2 height 9
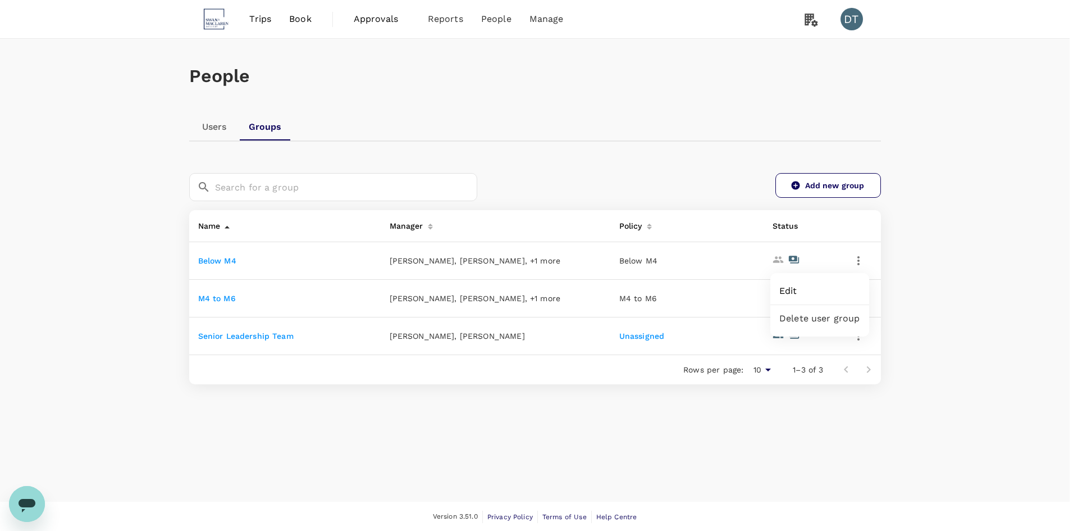
click at [835, 290] on span "Edit" at bounding box center [820, 290] width 81 height 13
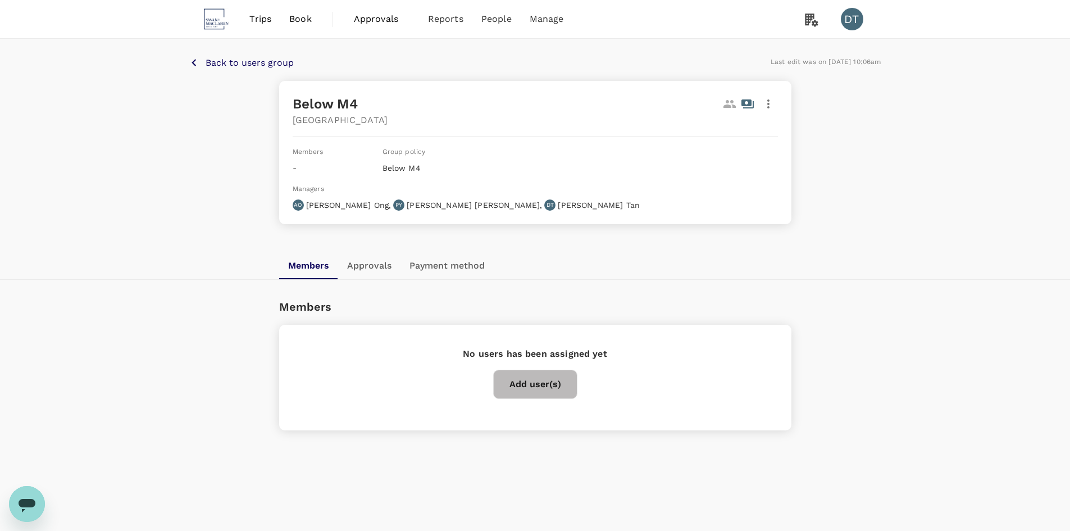
click at [379, 252] on button "Approvals" at bounding box center [369, 265] width 62 height 27
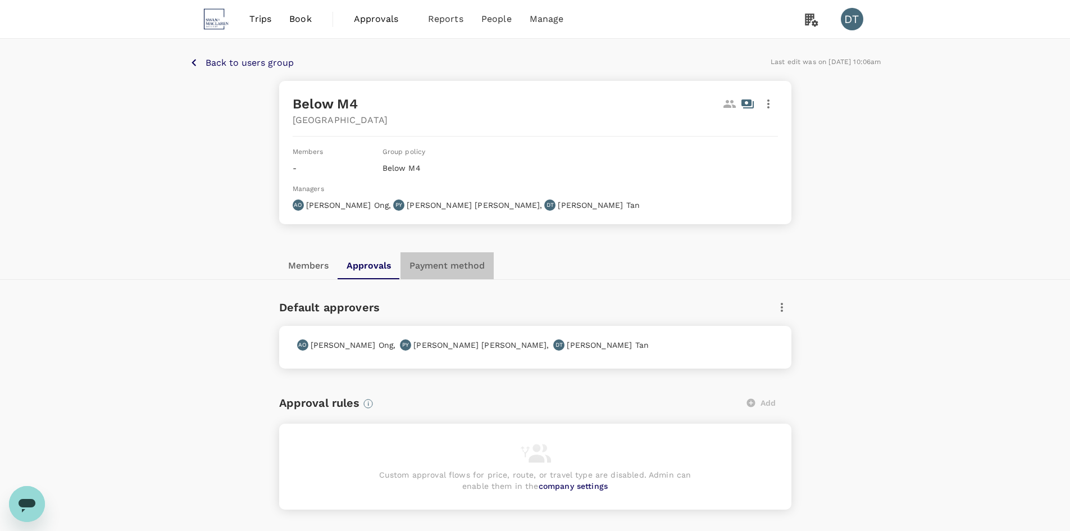
click at [440, 252] on button "Payment method" at bounding box center [446, 265] width 93 height 27
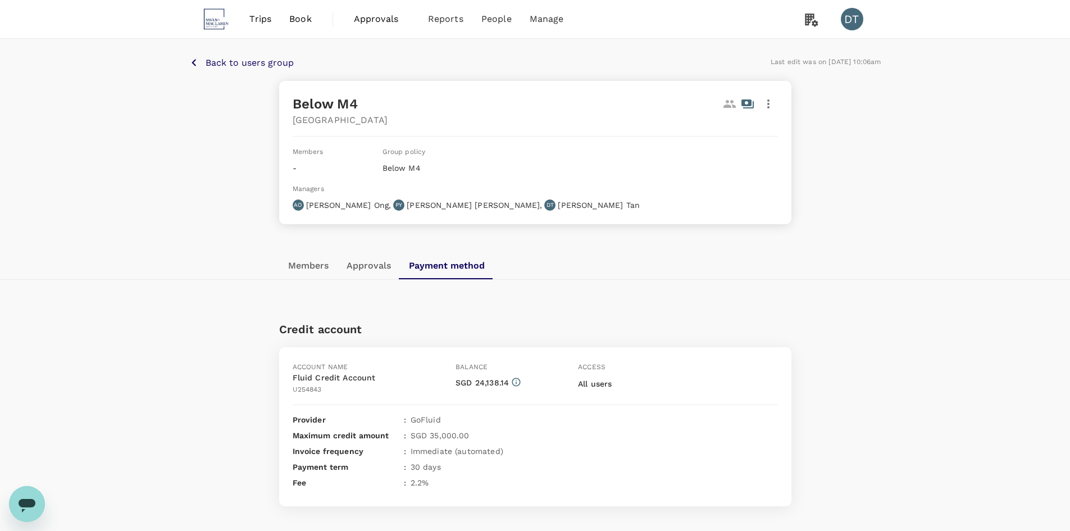
click at [321, 252] on button "Members" at bounding box center [308, 265] width 58 height 27
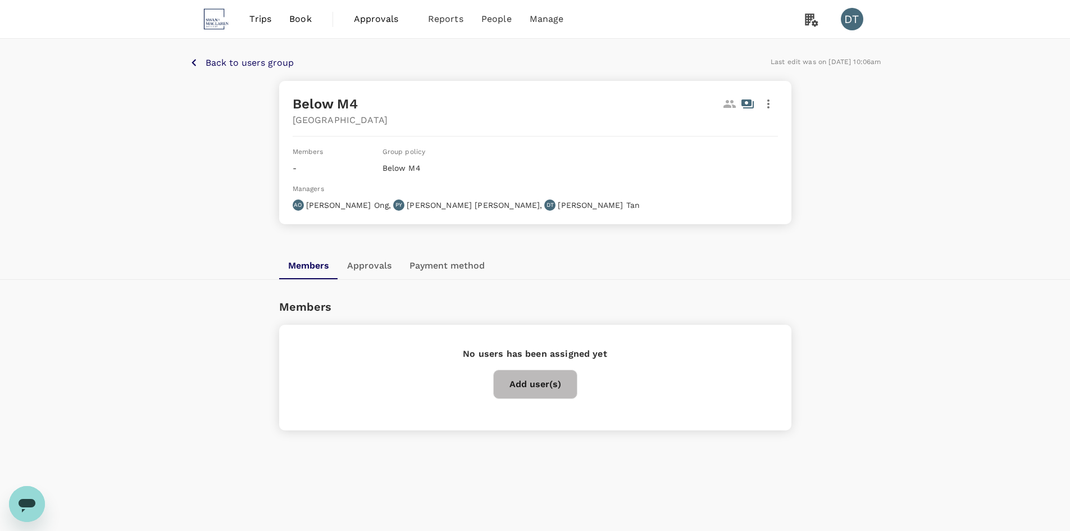
click at [368, 252] on button "Approvals" at bounding box center [369, 265] width 62 height 27
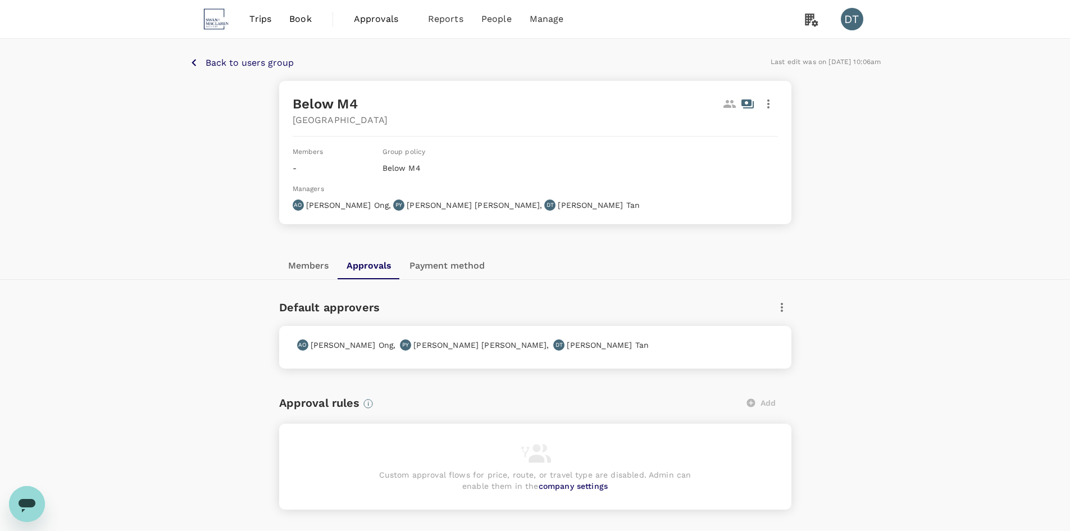
click at [270, 57] on p "Back to users group" at bounding box center [250, 62] width 88 height 13
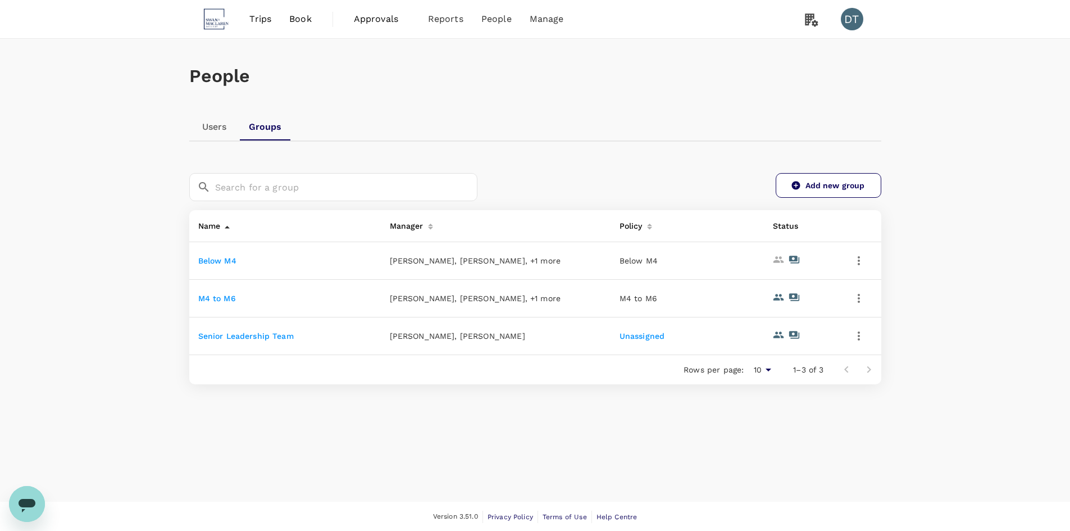
click at [854, 333] on icon "button" at bounding box center [858, 335] width 13 height 13
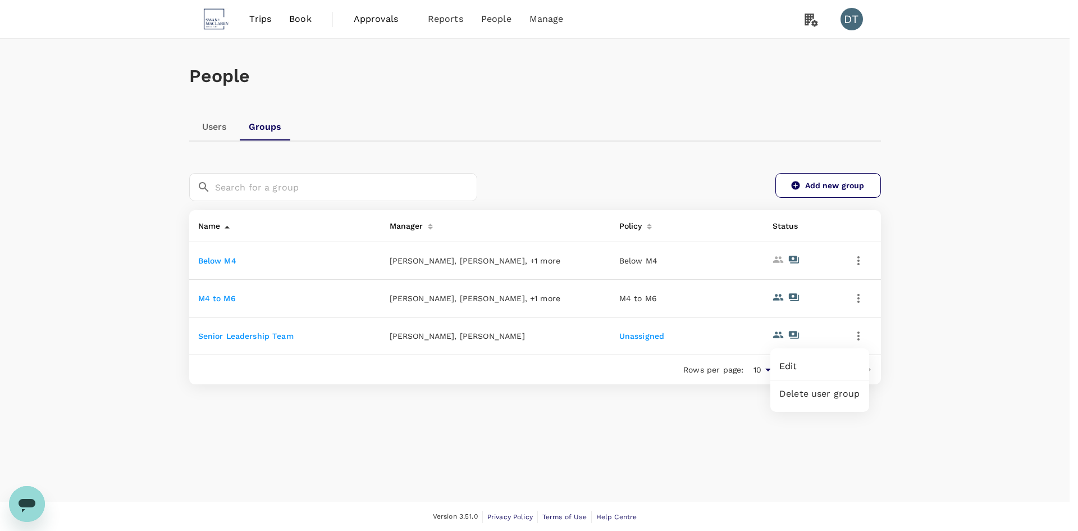
click at [807, 365] on span "Edit" at bounding box center [820, 365] width 81 height 13
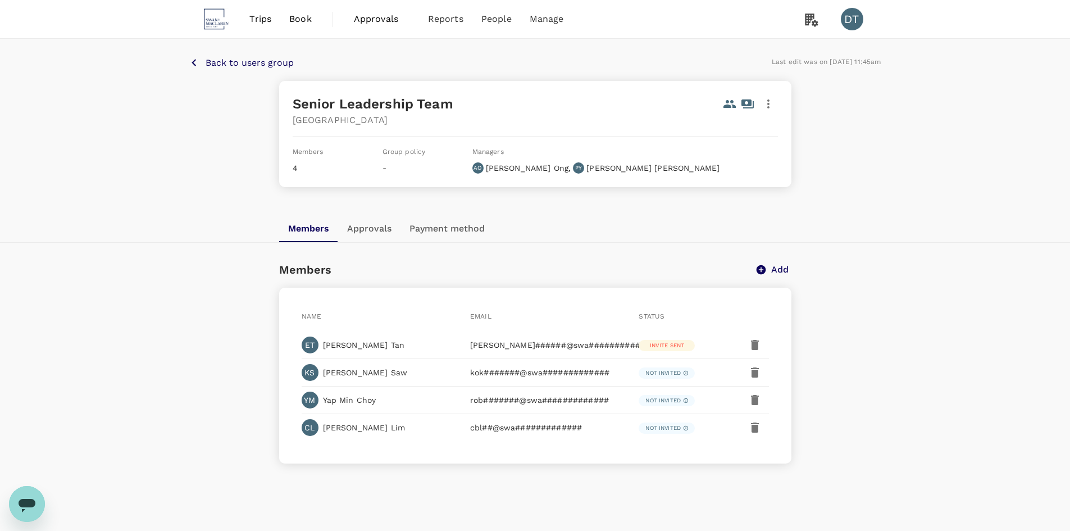
click at [356, 227] on button "Approvals" at bounding box center [369, 228] width 62 height 27
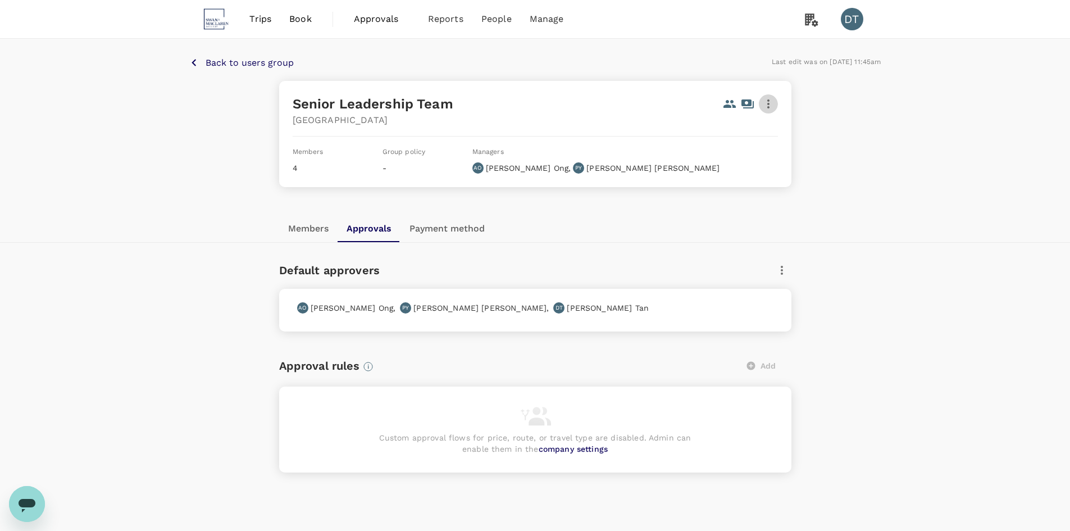
click at [771, 102] on icon "button" at bounding box center [768, 103] width 13 height 13
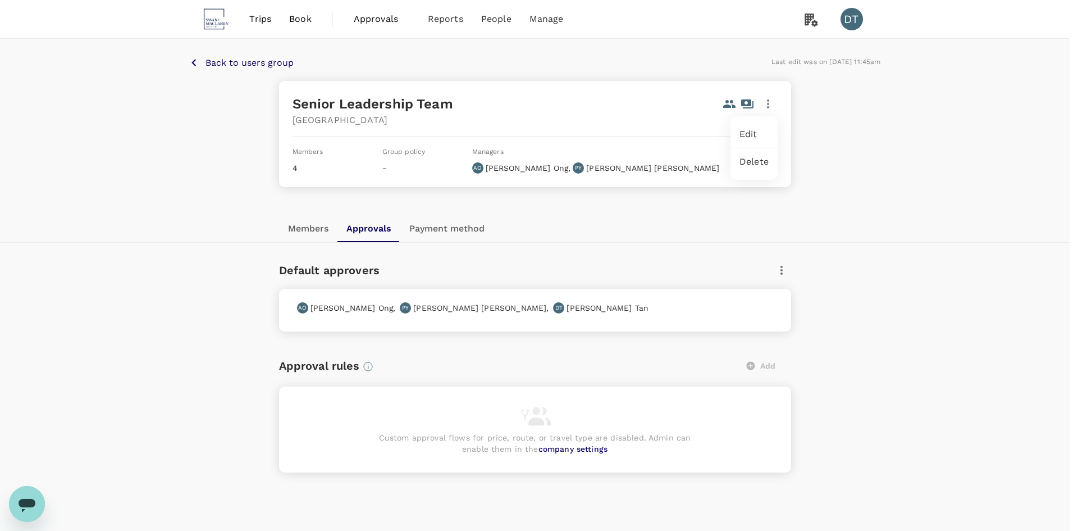
click at [752, 139] on span "Edit" at bounding box center [754, 134] width 29 height 13
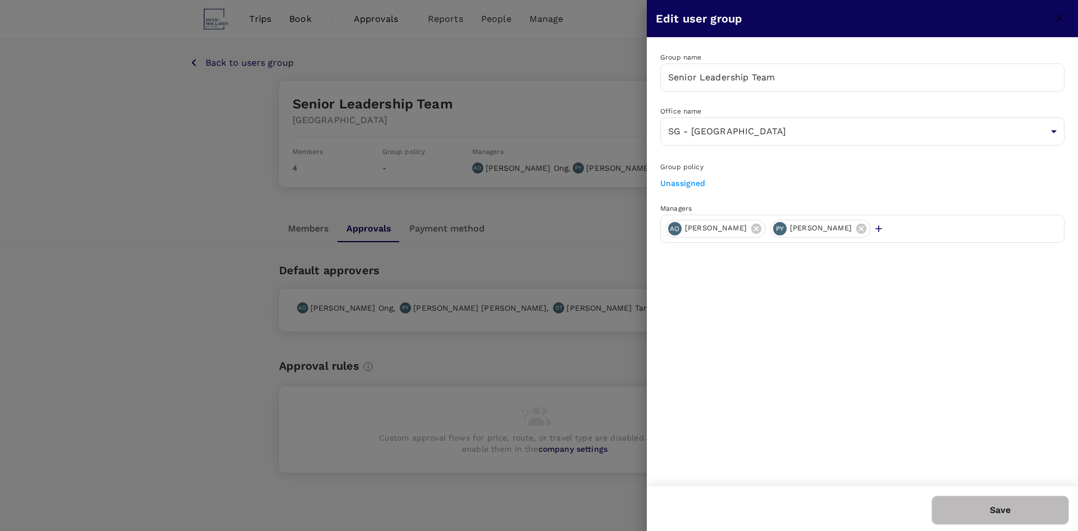
click at [873, 228] on icon "button" at bounding box center [878, 228] width 11 height 11
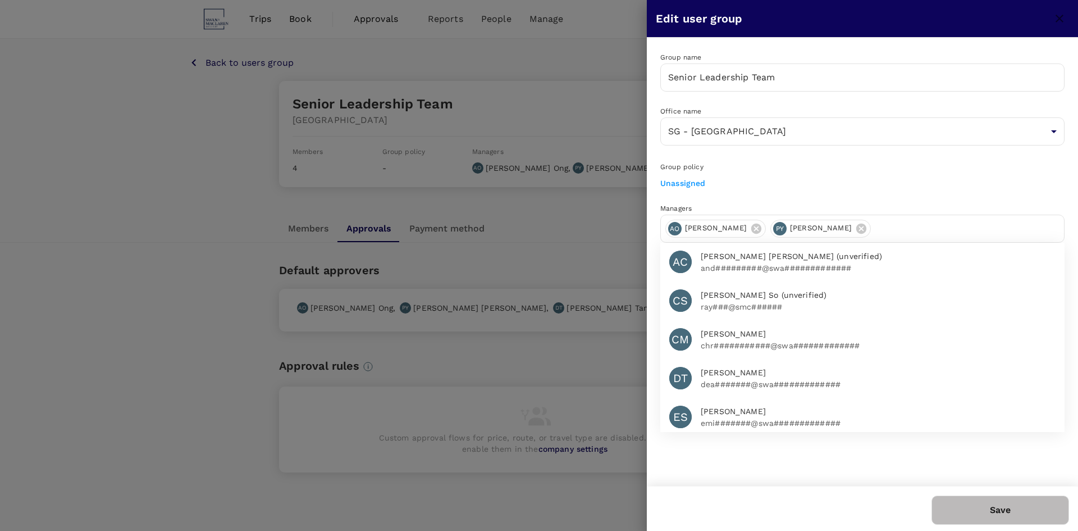
click at [876, 225] on input "text" at bounding box center [968, 229] width 184 height 18
click at [829, 376] on span "[PERSON_NAME]" at bounding box center [878, 373] width 355 height 12
click at [983, 506] on button "Save" at bounding box center [1001, 509] width 138 height 29
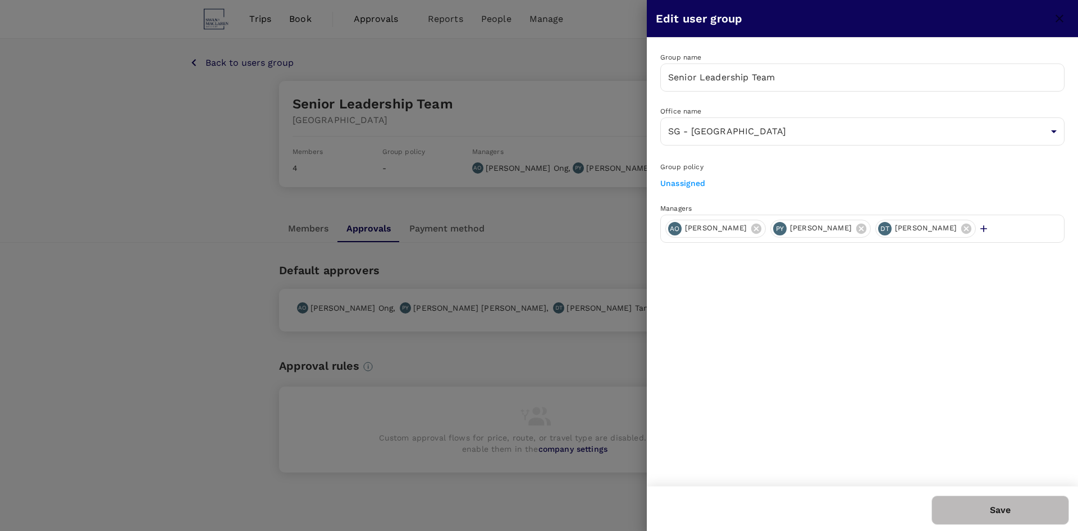
click at [975, 506] on button "Save" at bounding box center [1001, 509] width 138 height 29
click at [980, 505] on button "Save" at bounding box center [1001, 509] width 138 height 29
click at [981, 505] on div at bounding box center [1001, 510] width 138 height 30
click at [981, 505] on button "submit" at bounding box center [1001, 510] width 138 height 30
click at [981, 506] on div at bounding box center [1001, 510] width 138 height 30
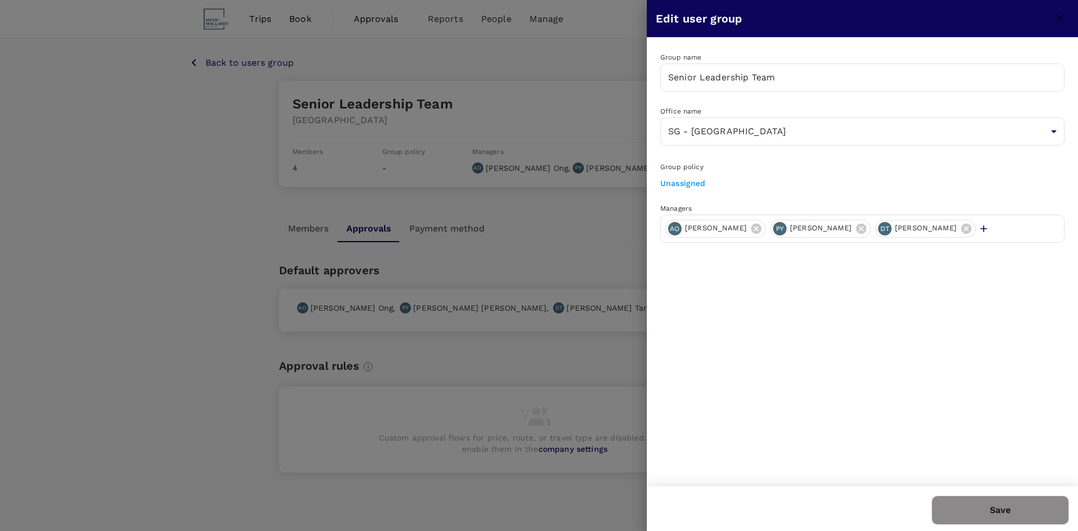
click at [982, 506] on button "Save" at bounding box center [1001, 509] width 138 height 29
click at [982, 506] on div "Save" at bounding box center [1001, 509] width 138 height 29
click at [979, 518] on button "Save" at bounding box center [1001, 509] width 138 height 29
